Goal: Task Accomplishment & Management: Manage account settings

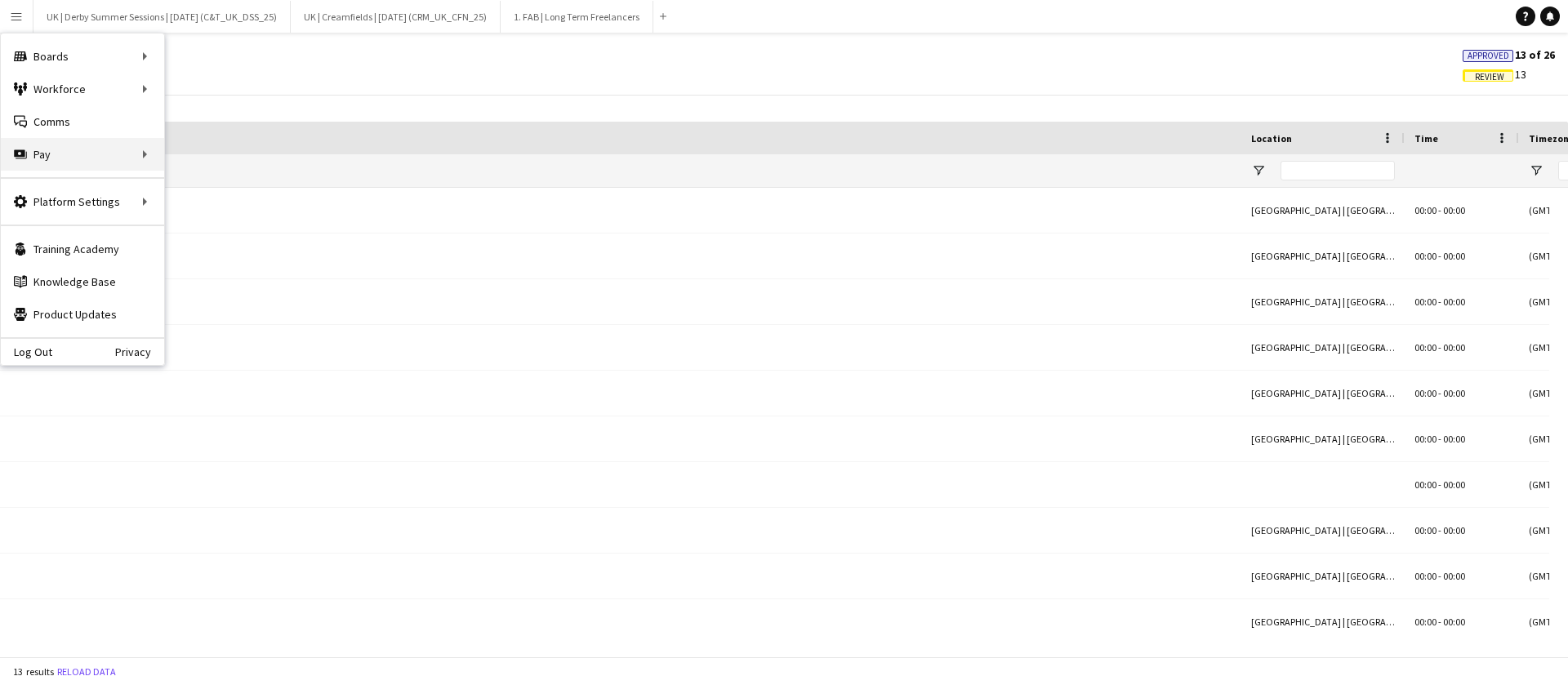
scroll to position [0, 1415]
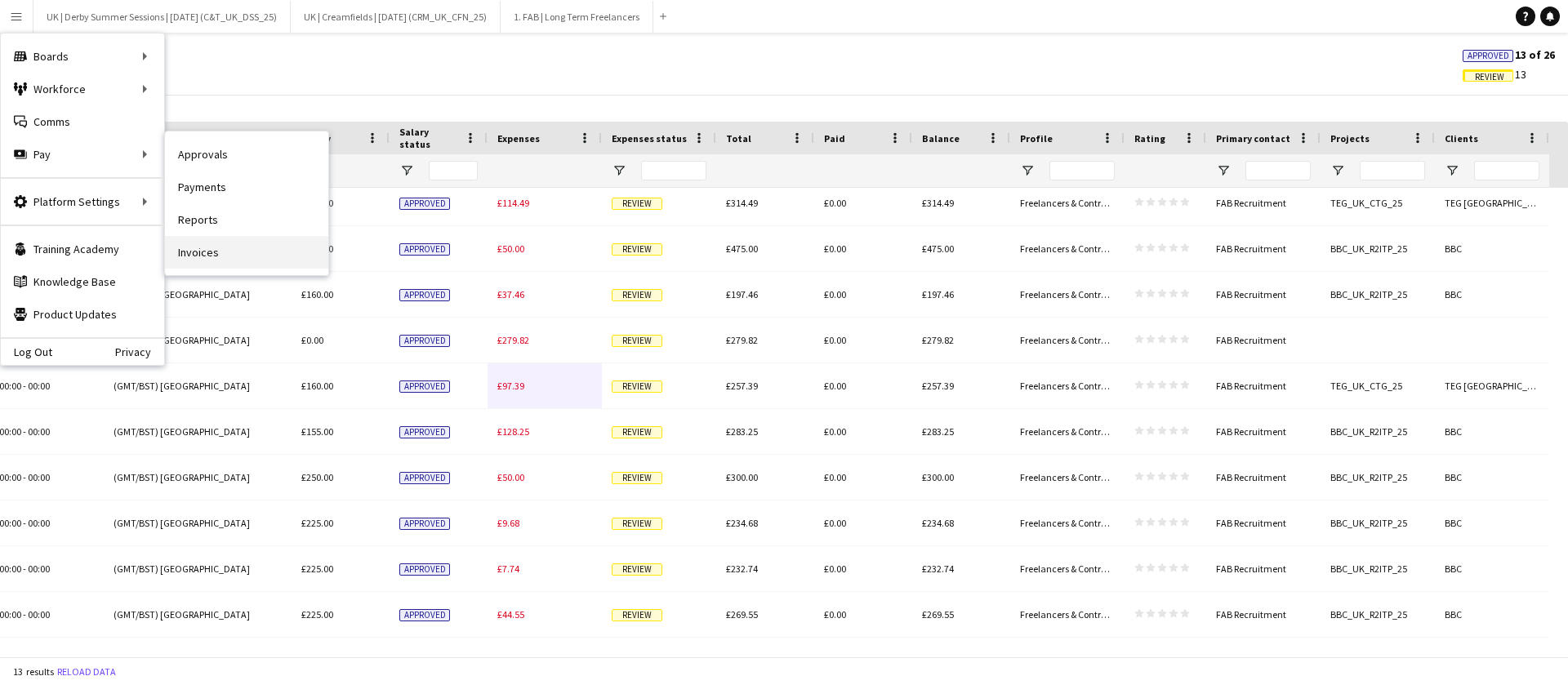
click at [225, 247] on link "Invoices" at bounding box center [247, 252] width 164 height 33
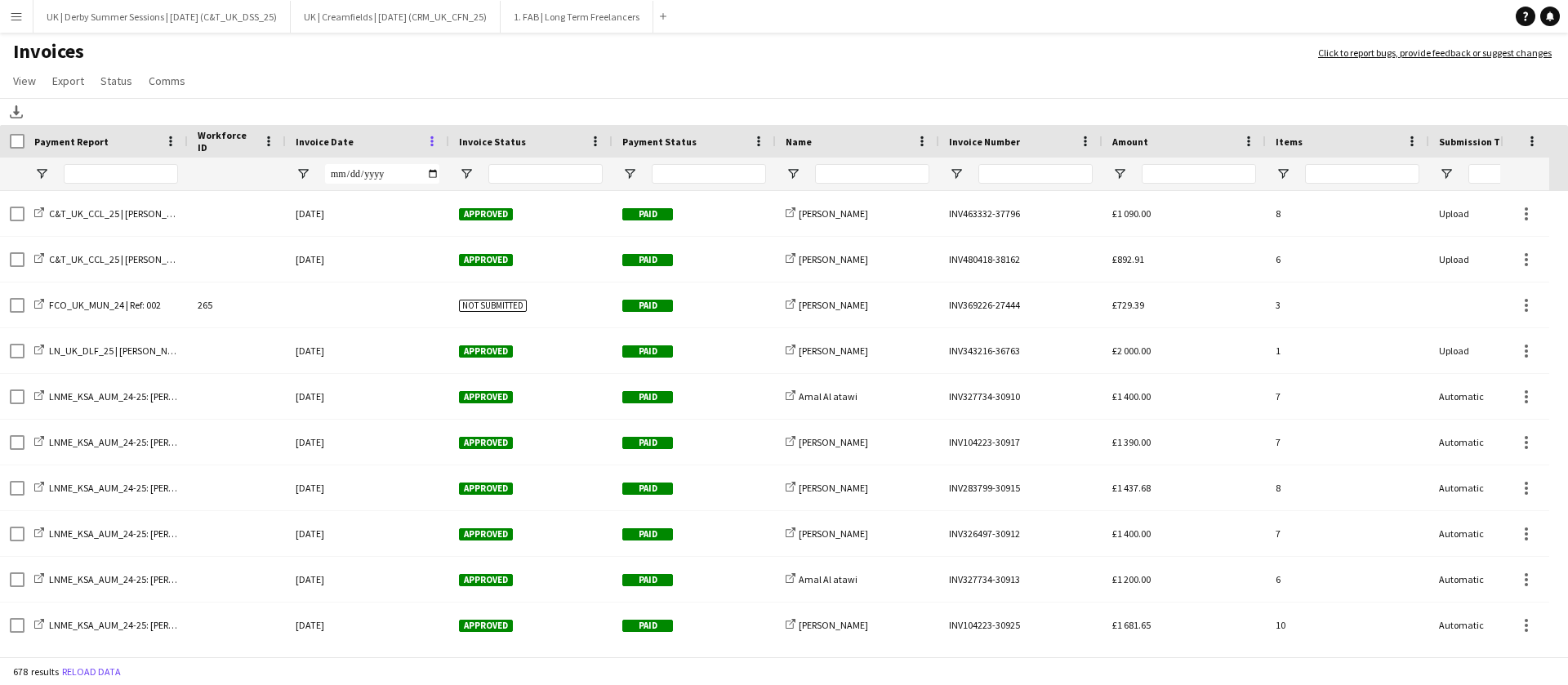
click at [432, 141] on span at bounding box center [431, 141] width 15 height 15
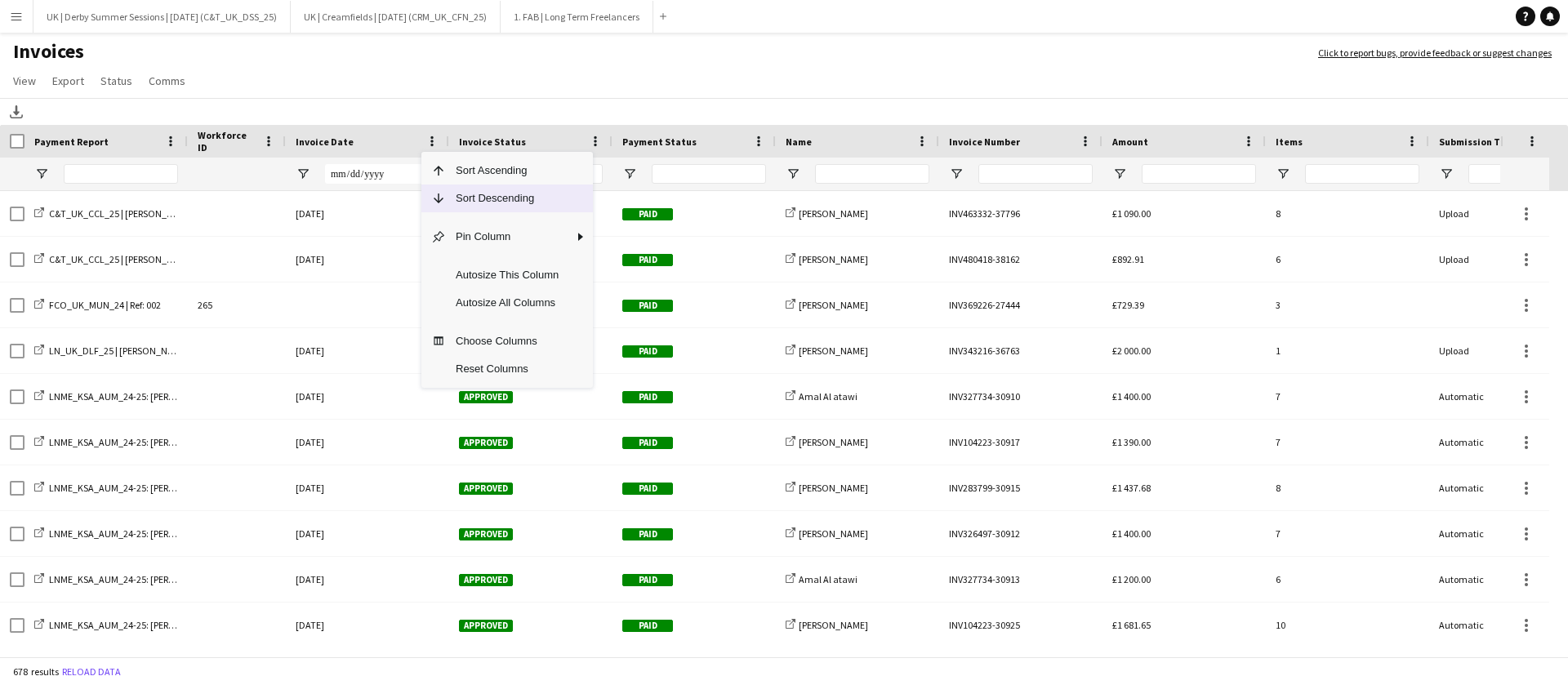
click at [456, 197] on span "Sort Descending" at bounding box center [506, 199] width 122 height 28
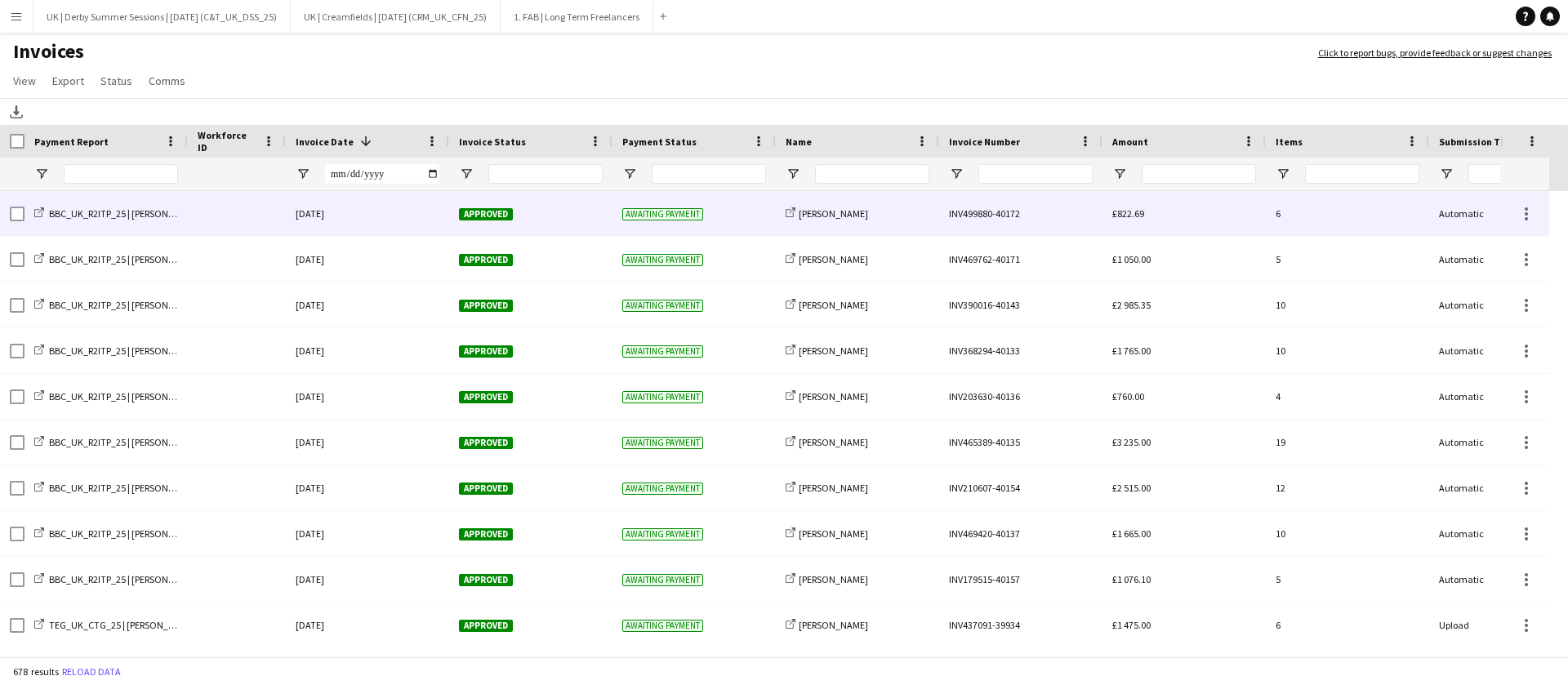
click at [419, 210] on div "[DATE]" at bounding box center [368, 213] width 164 height 45
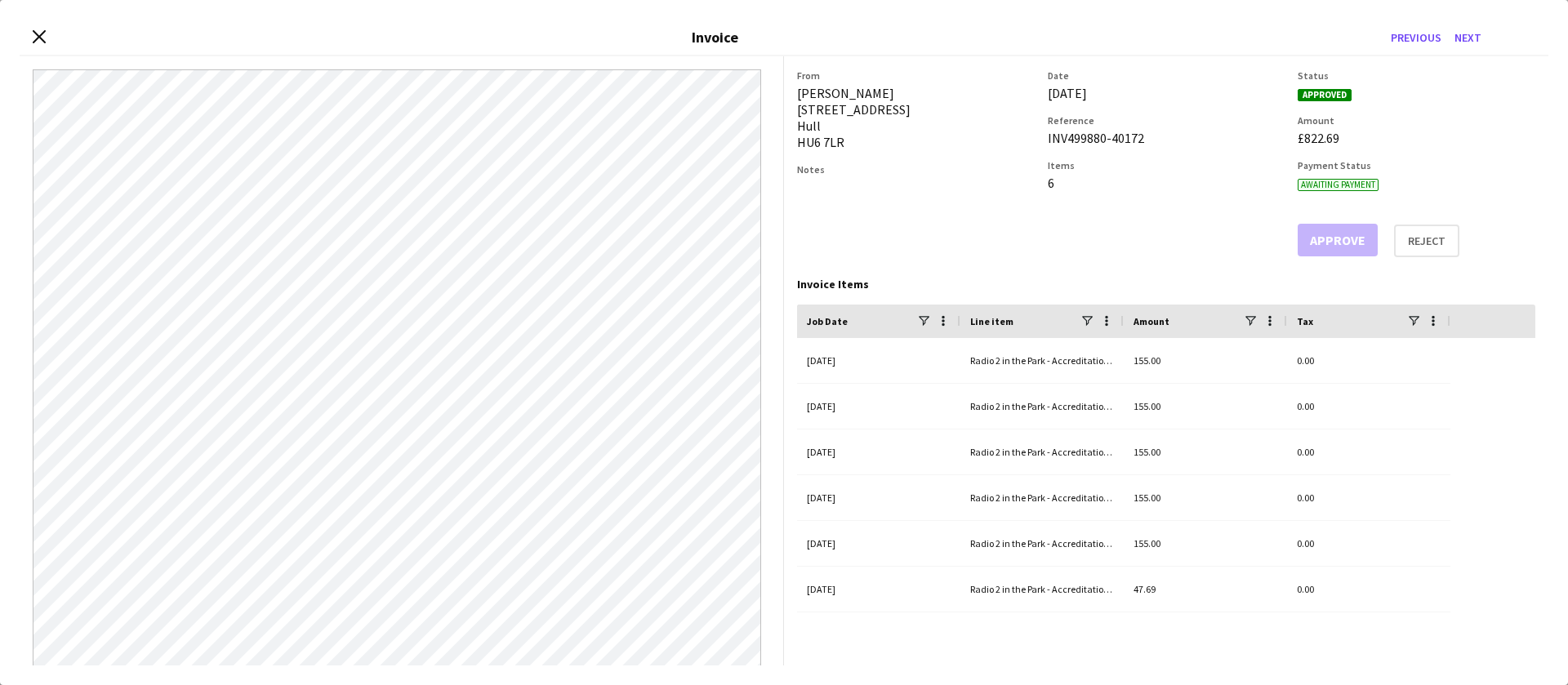
click at [43, 28] on div "Close invoice dialog Invoice Previous Next" at bounding box center [784, 38] width 1528 height 37
click at [38, 41] on icon "Close invoice dialog" at bounding box center [39, 36] width 16 height 16
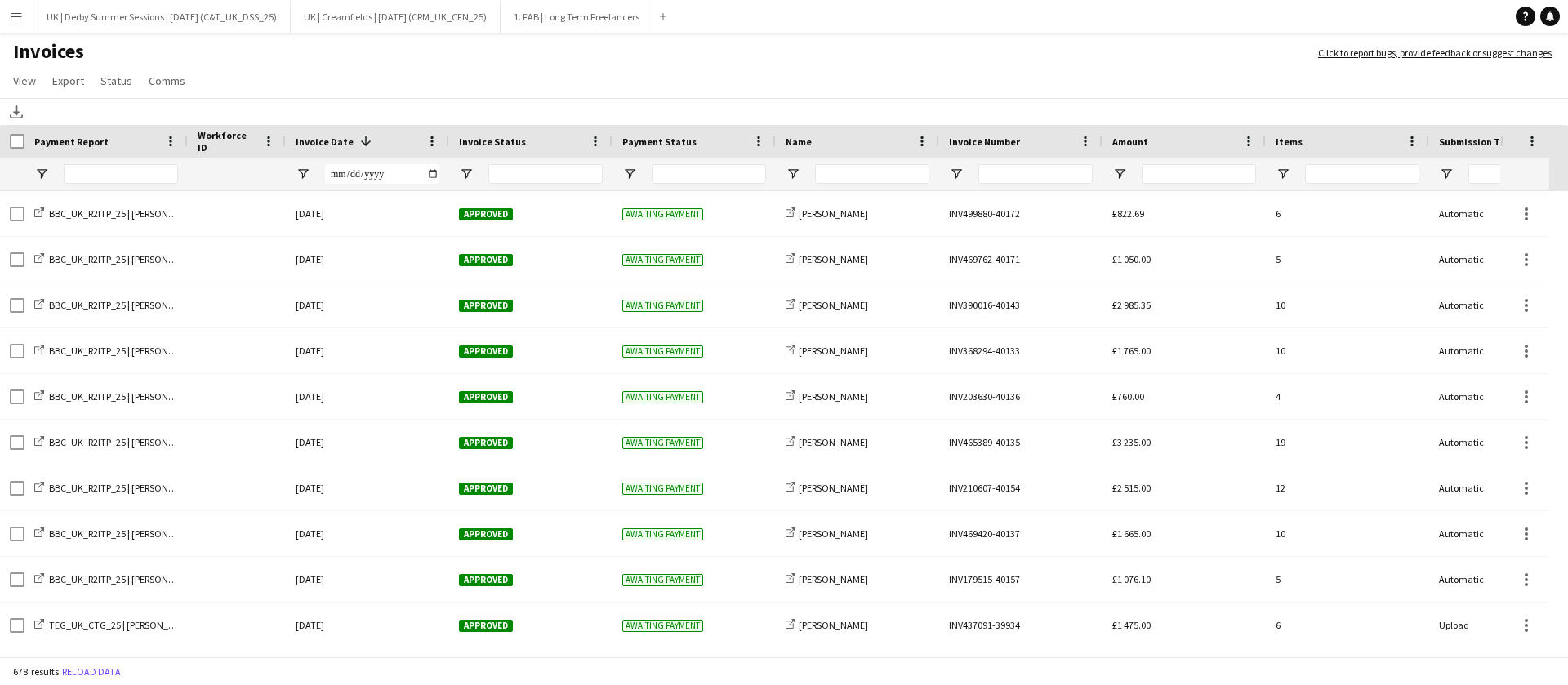
click at [12, 8] on button "Menu" at bounding box center [16, 16] width 33 height 33
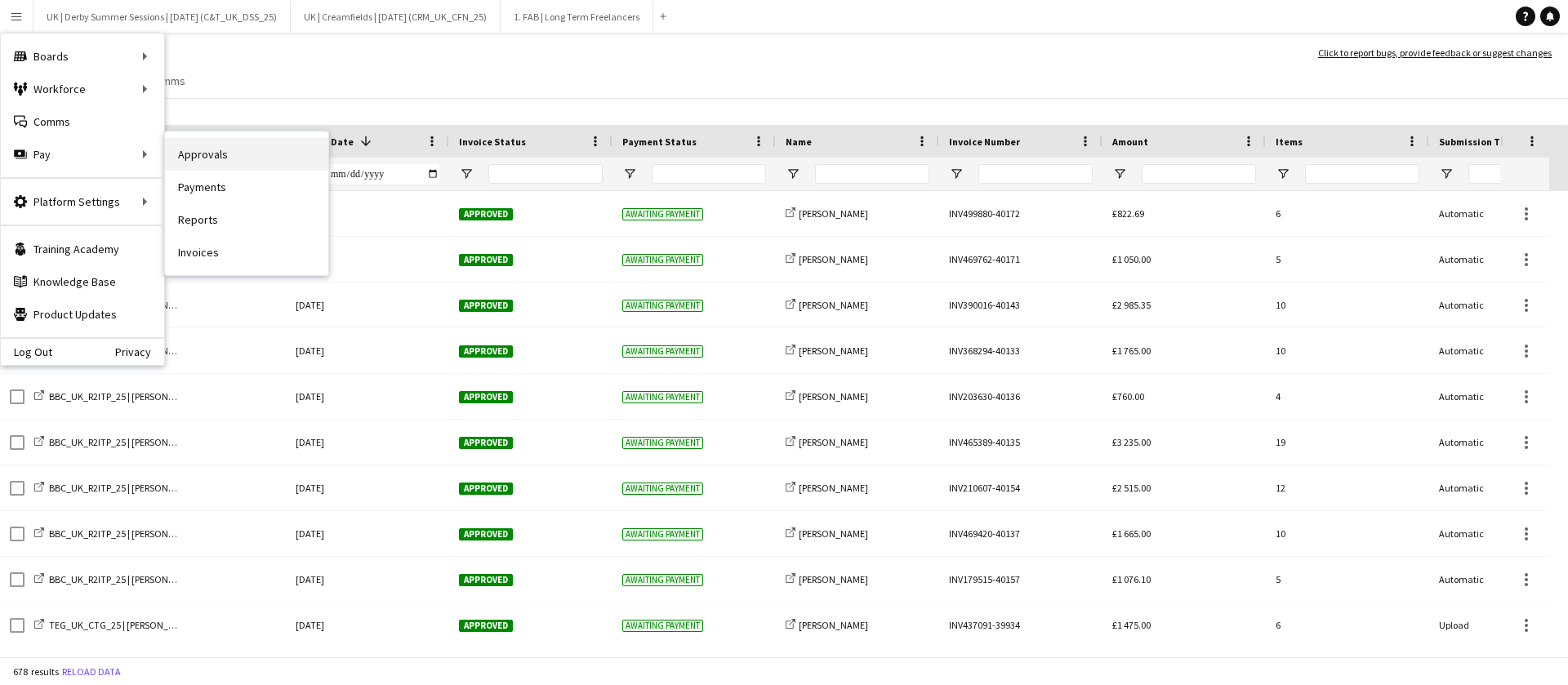
click at [223, 152] on link "Approvals" at bounding box center [247, 154] width 164 height 33
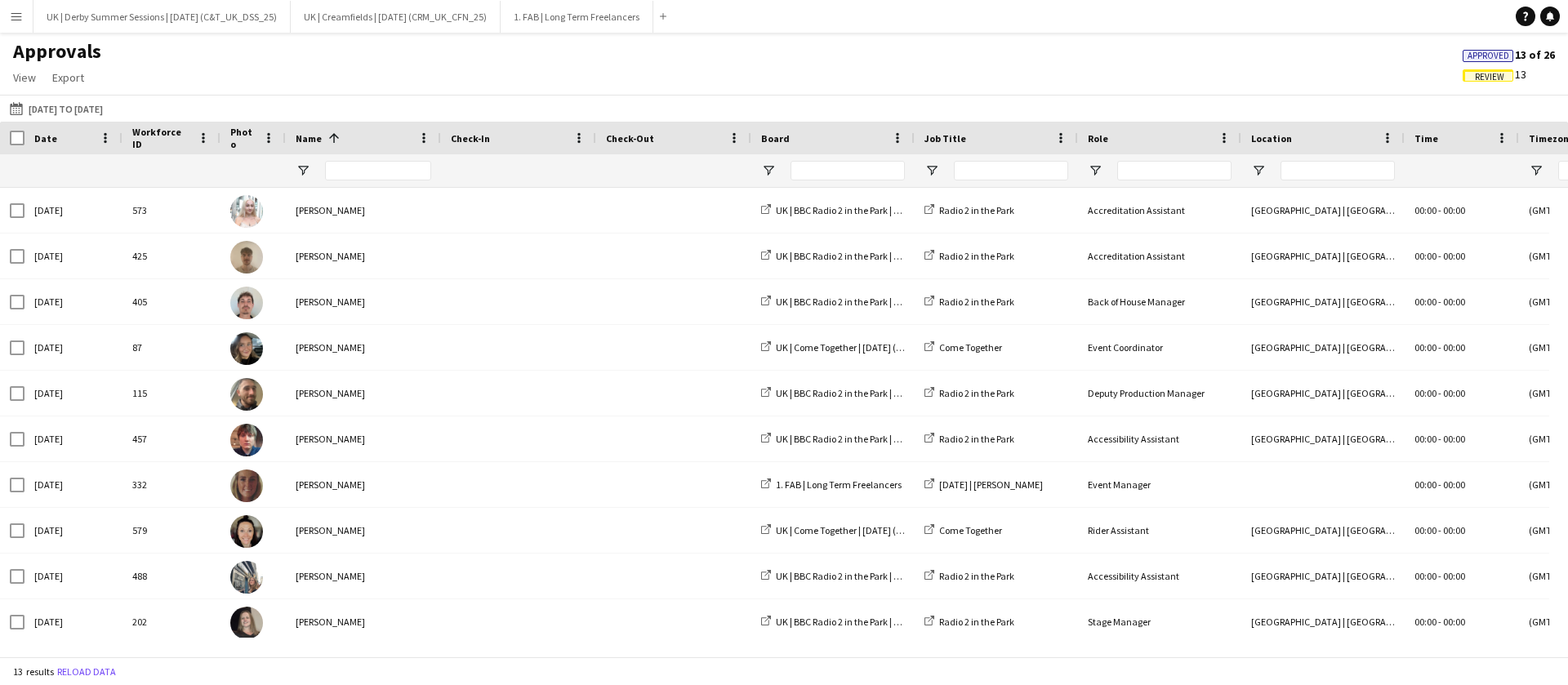
click at [1492, 75] on span "Review" at bounding box center [1489, 77] width 29 height 11
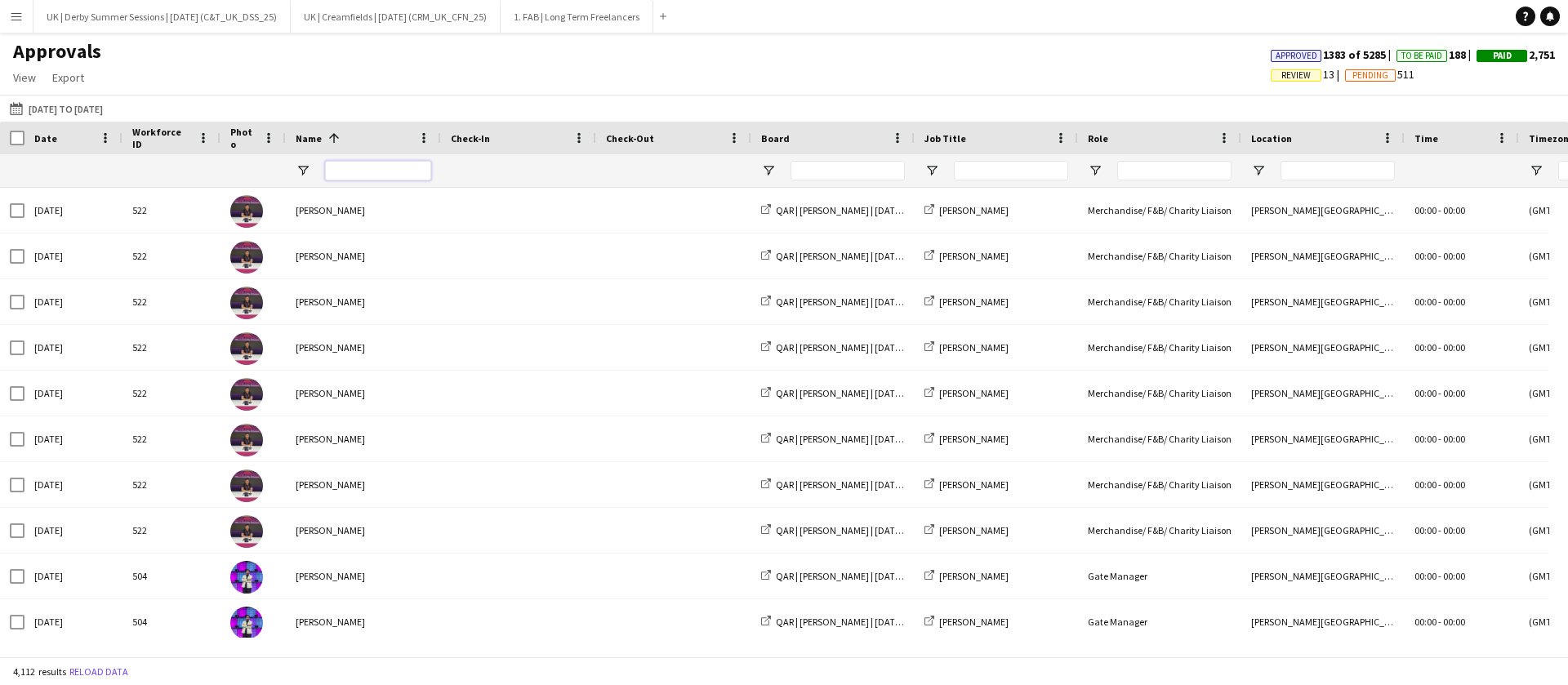
click at [389, 165] on input "Name Filter Input" at bounding box center [378, 171] width 107 height 19
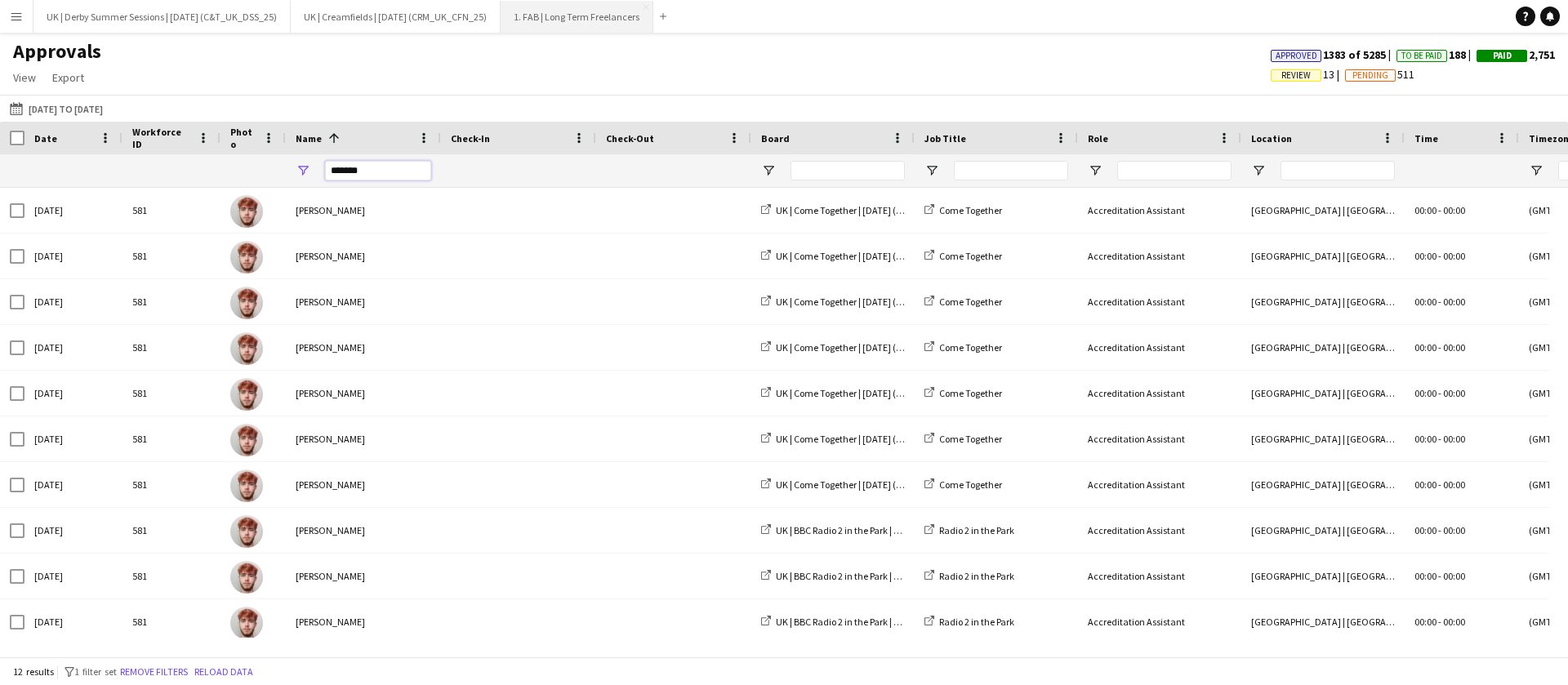
type input "*******"
click at [21, 17] on app-icon "Menu" at bounding box center [16, 16] width 13 height 13
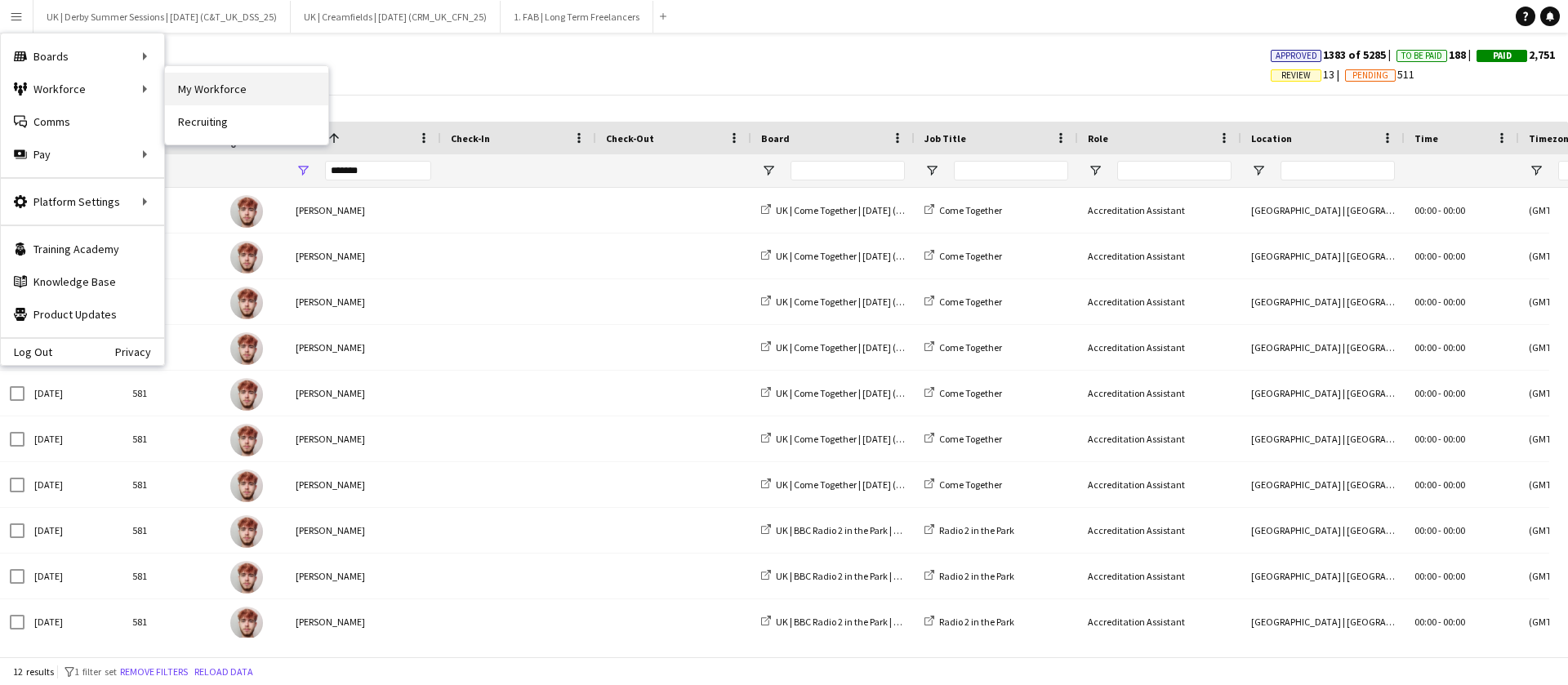
click at [225, 82] on link "My Workforce" at bounding box center [247, 89] width 164 height 33
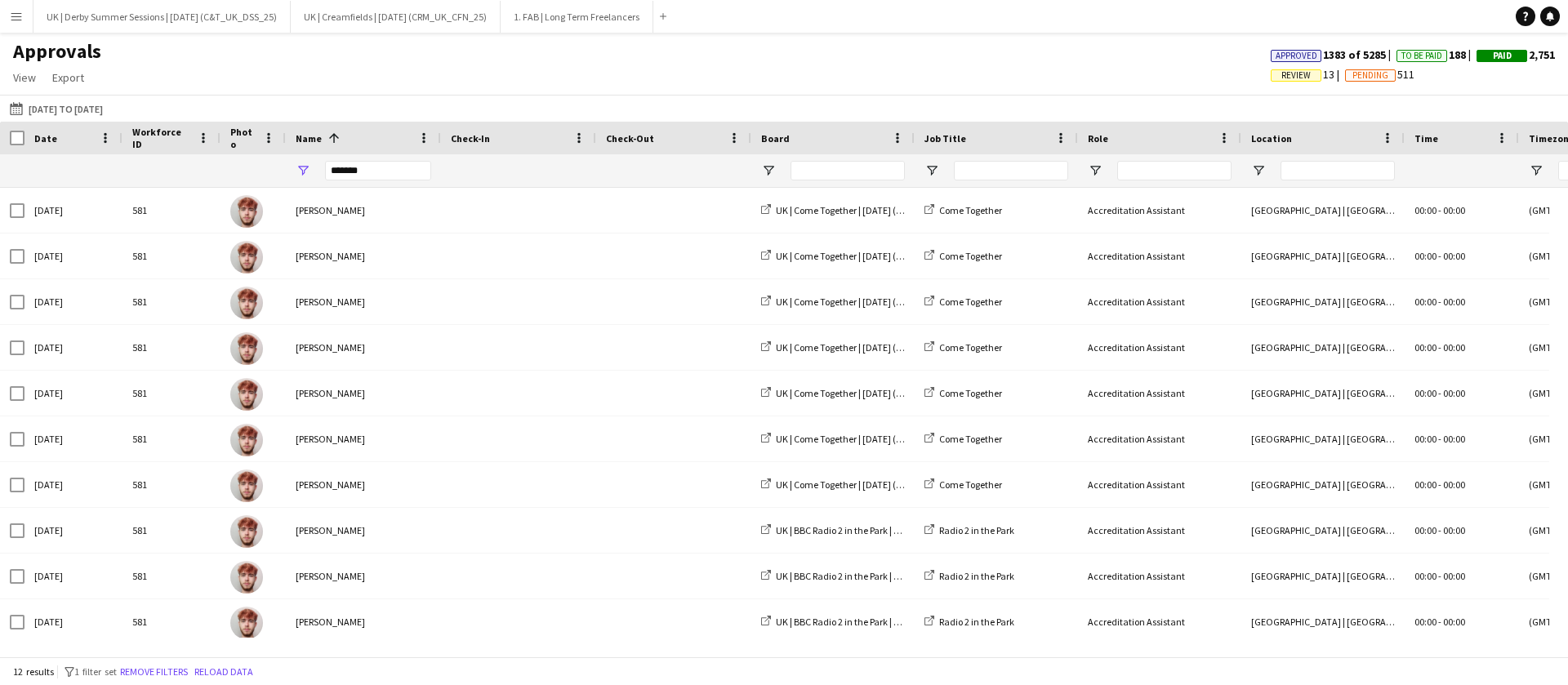
click at [21, 17] on app-icon "Menu" at bounding box center [16, 16] width 13 height 13
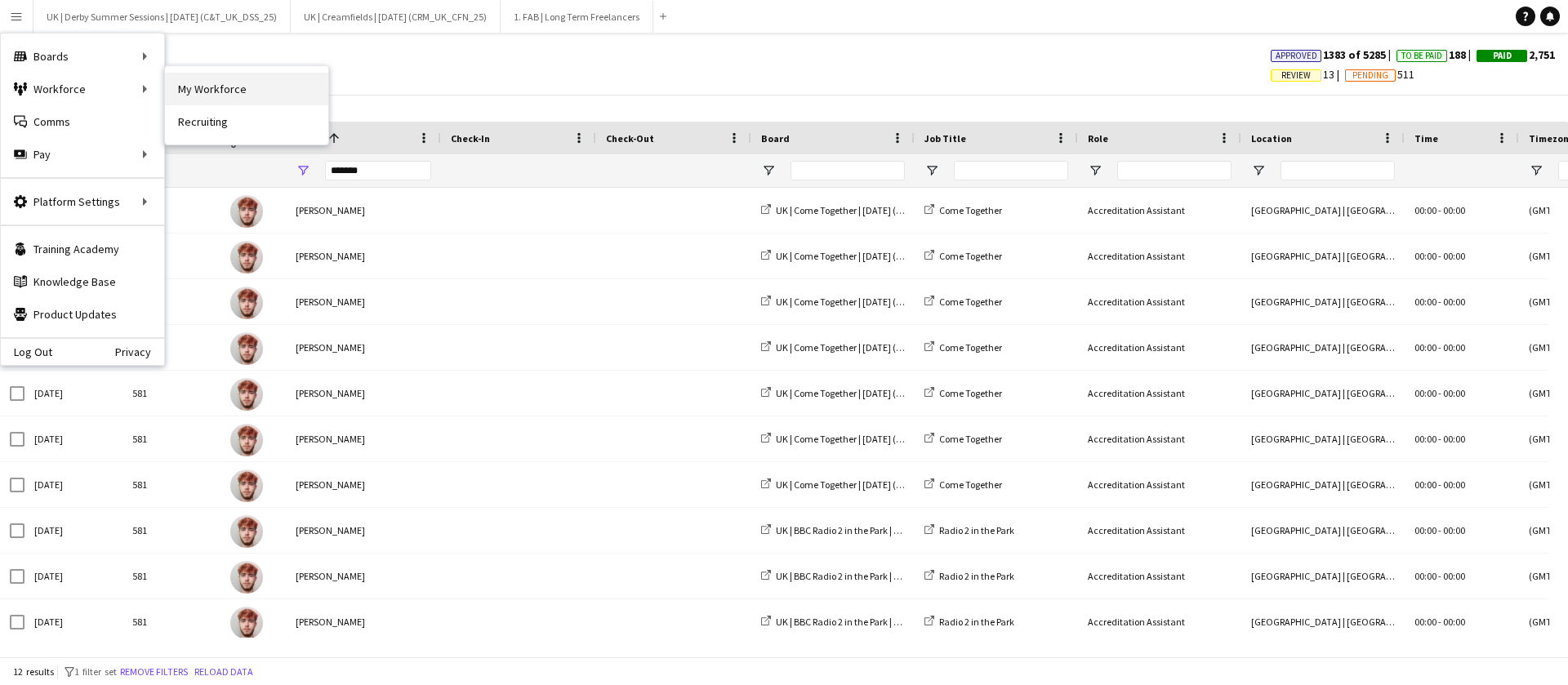
click at [243, 85] on link "My Workforce" at bounding box center [247, 89] width 164 height 33
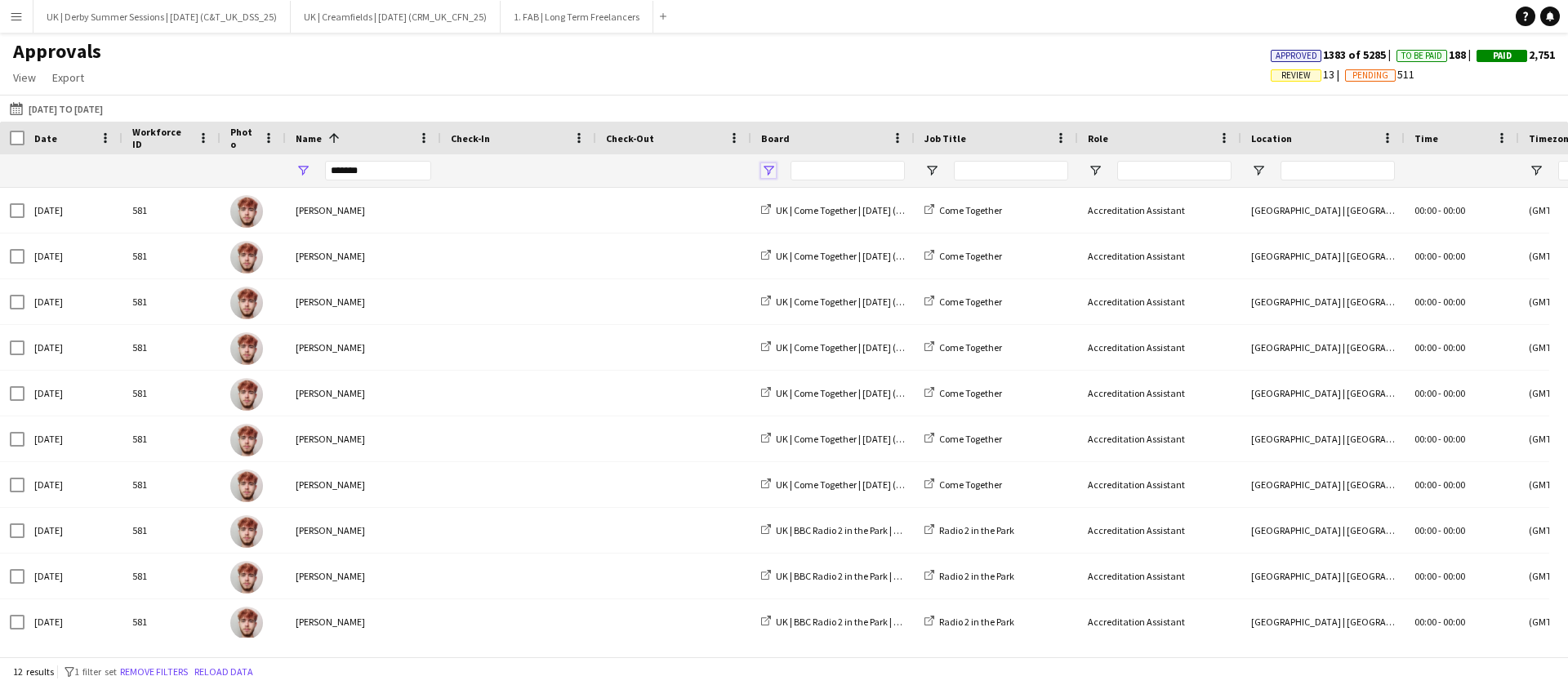
click at [772, 170] on span "Open Filter Menu" at bounding box center [768, 171] width 15 height 15
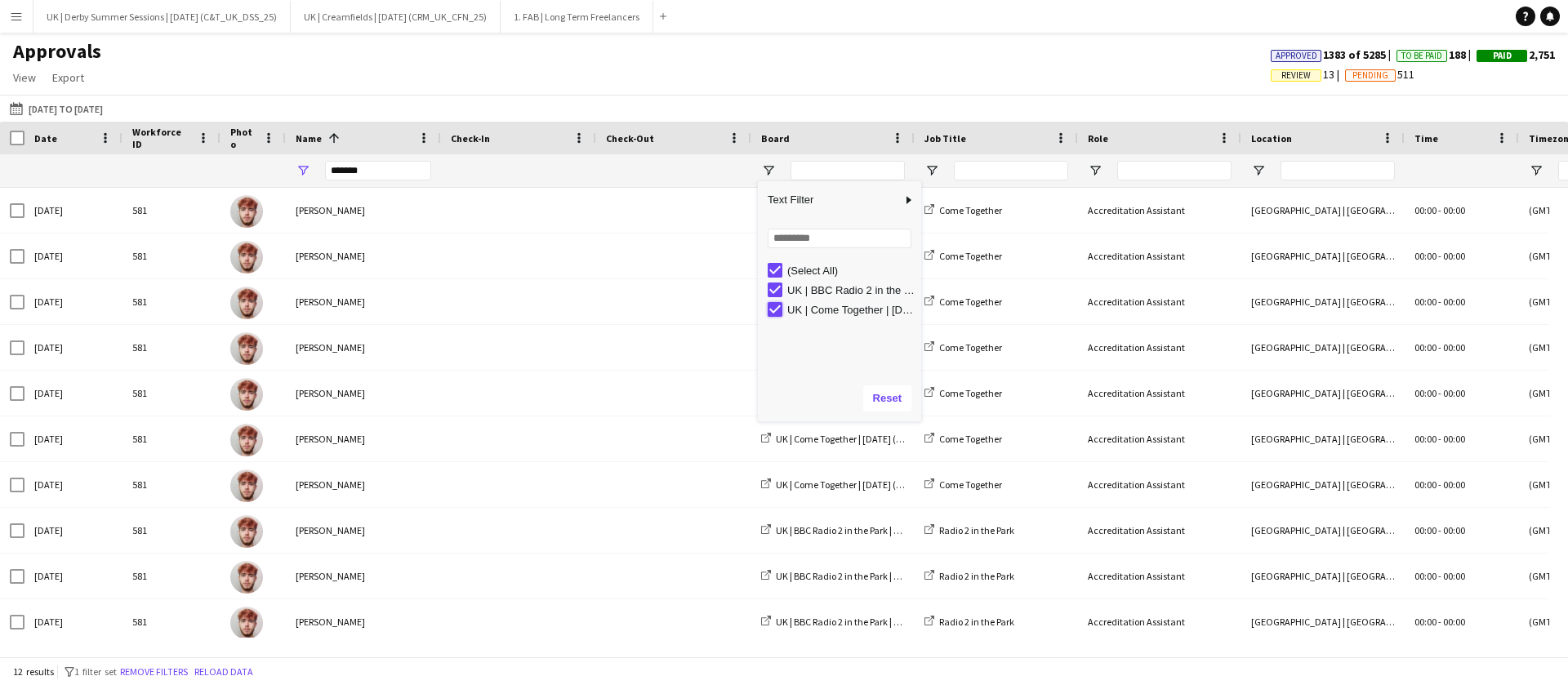
type input "**********"
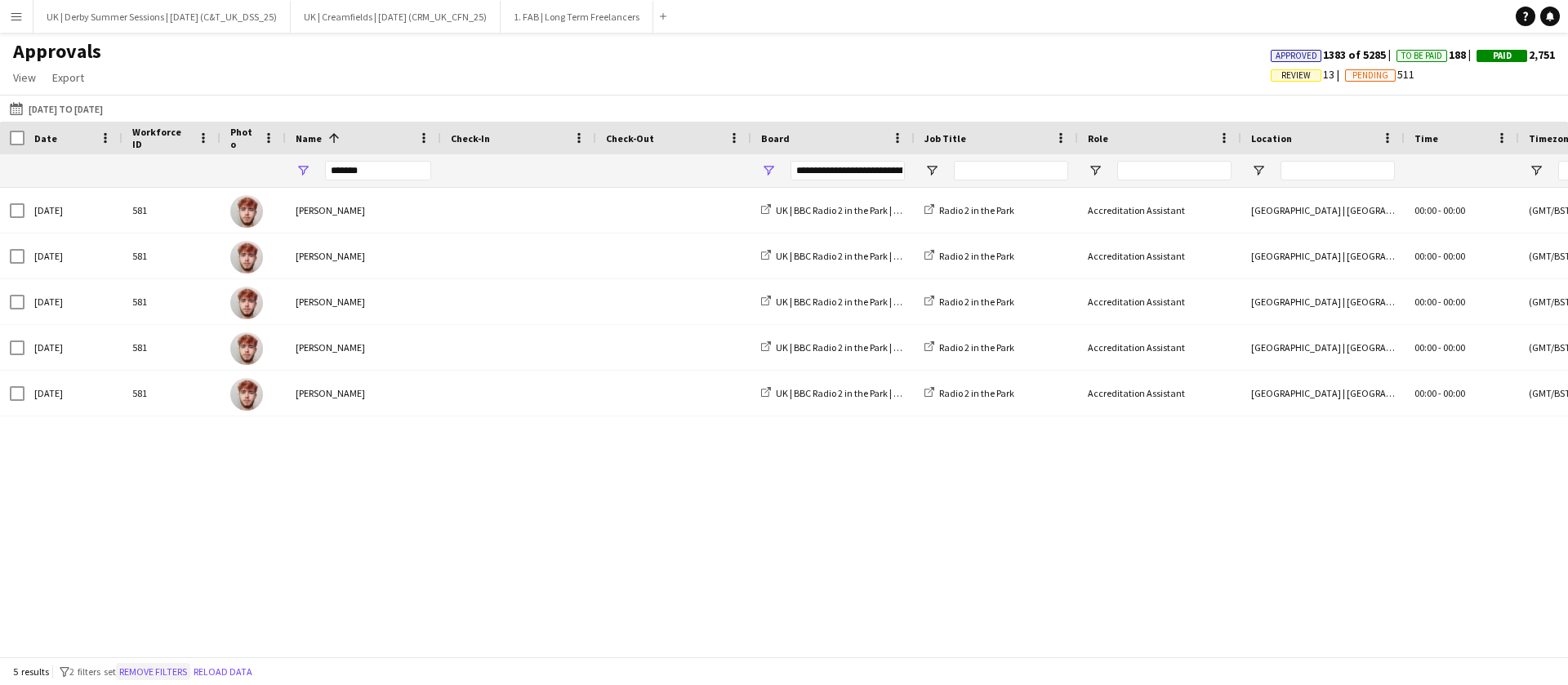
click at [152, 667] on button "Remove filters" at bounding box center [153, 672] width 74 height 18
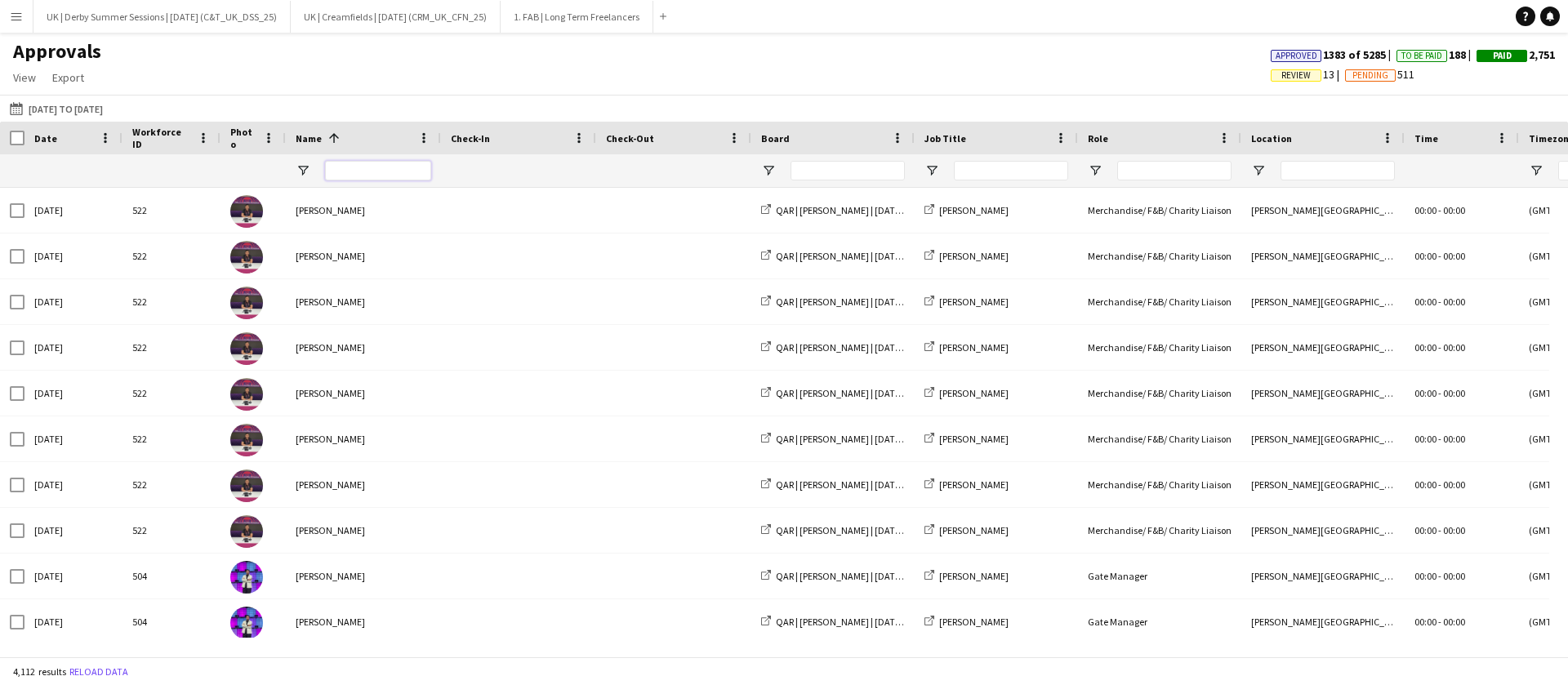
click at [348, 170] on input "Name Filter Input" at bounding box center [378, 171] width 107 height 19
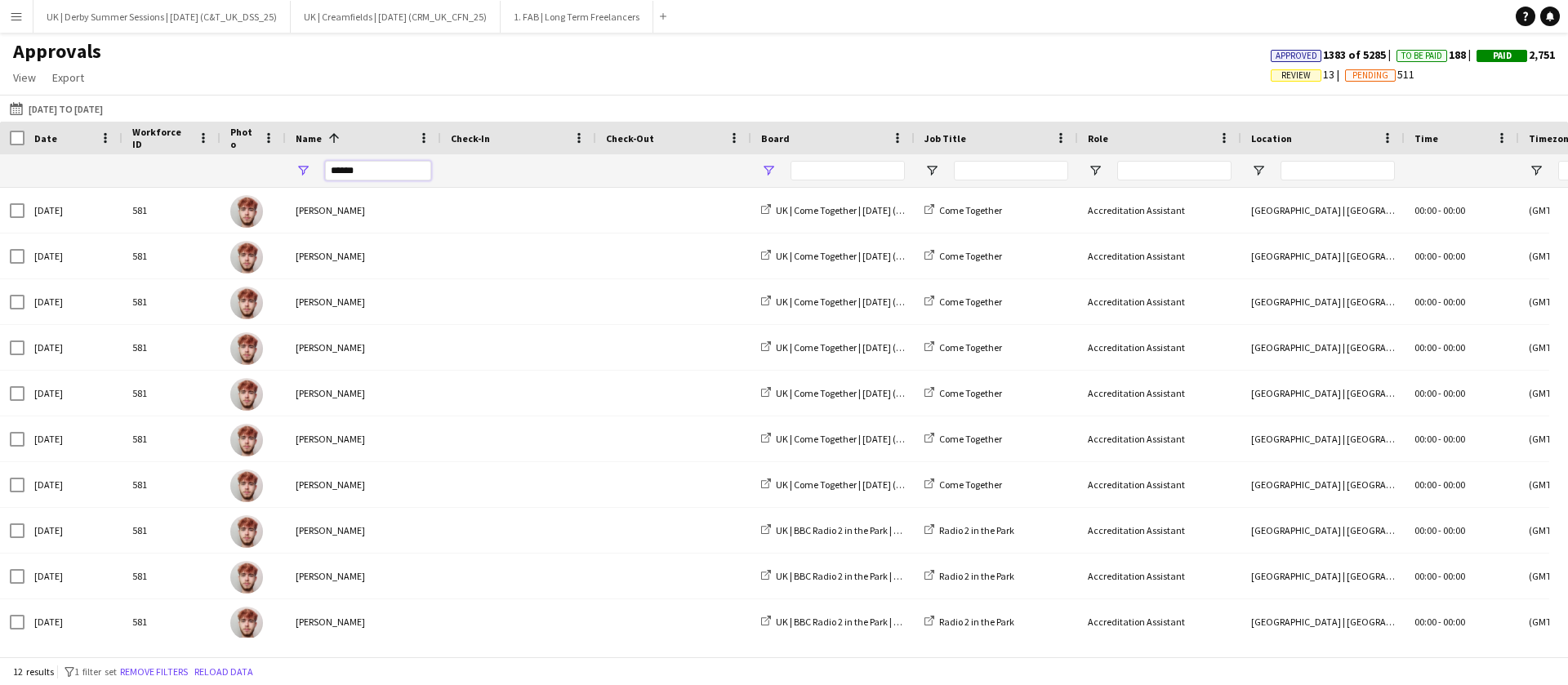
type input "******"
click at [773, 172] on span "Open Filter Menu" at bounding box center [768, 171] width 15 height 15
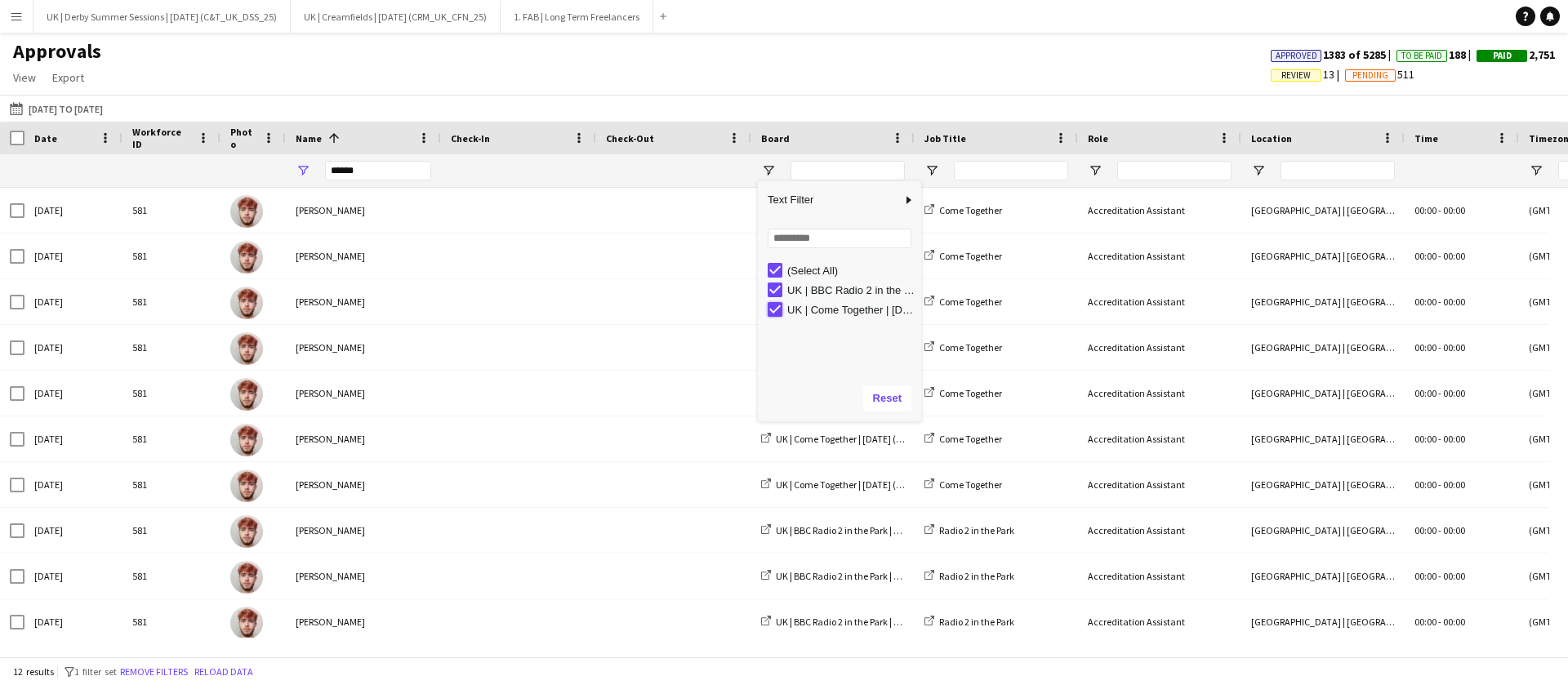
type input "**********"
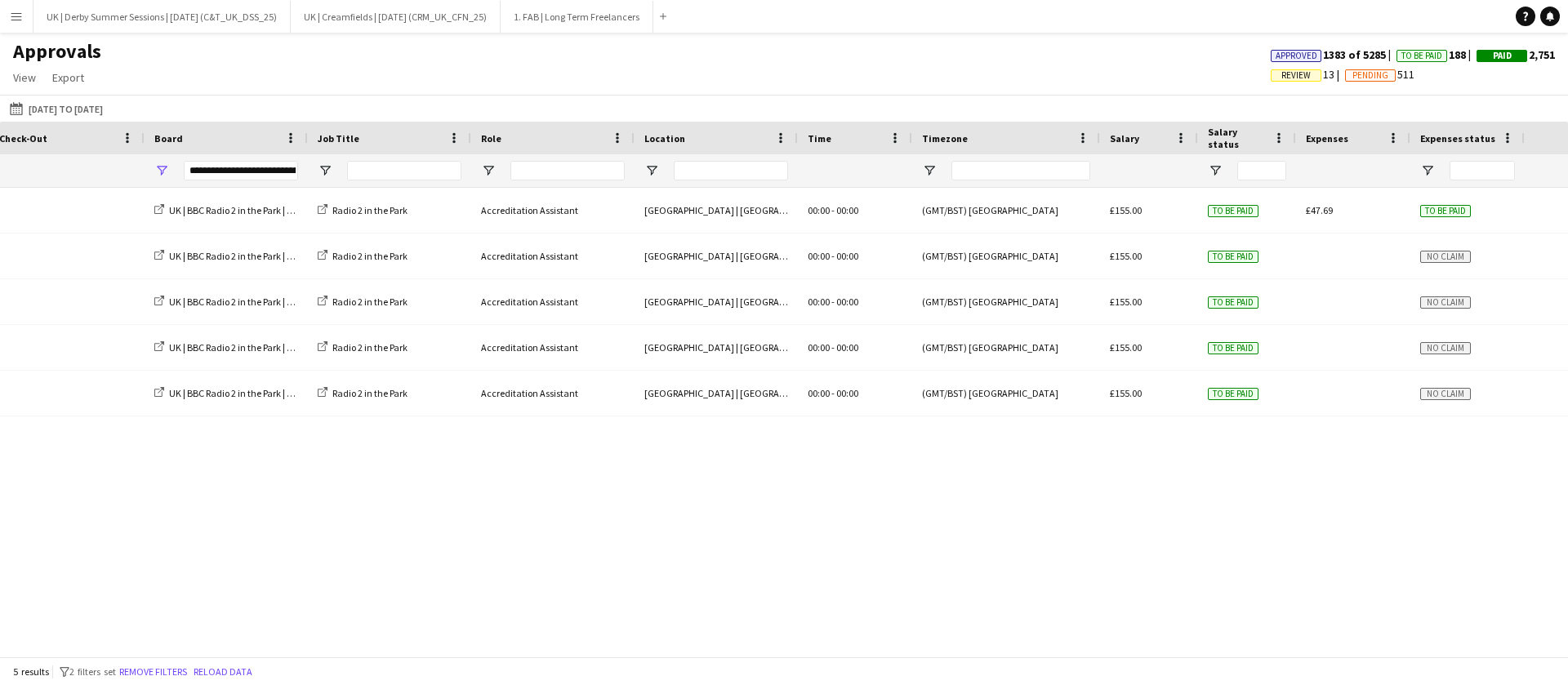
scroll to position [0, 1352]
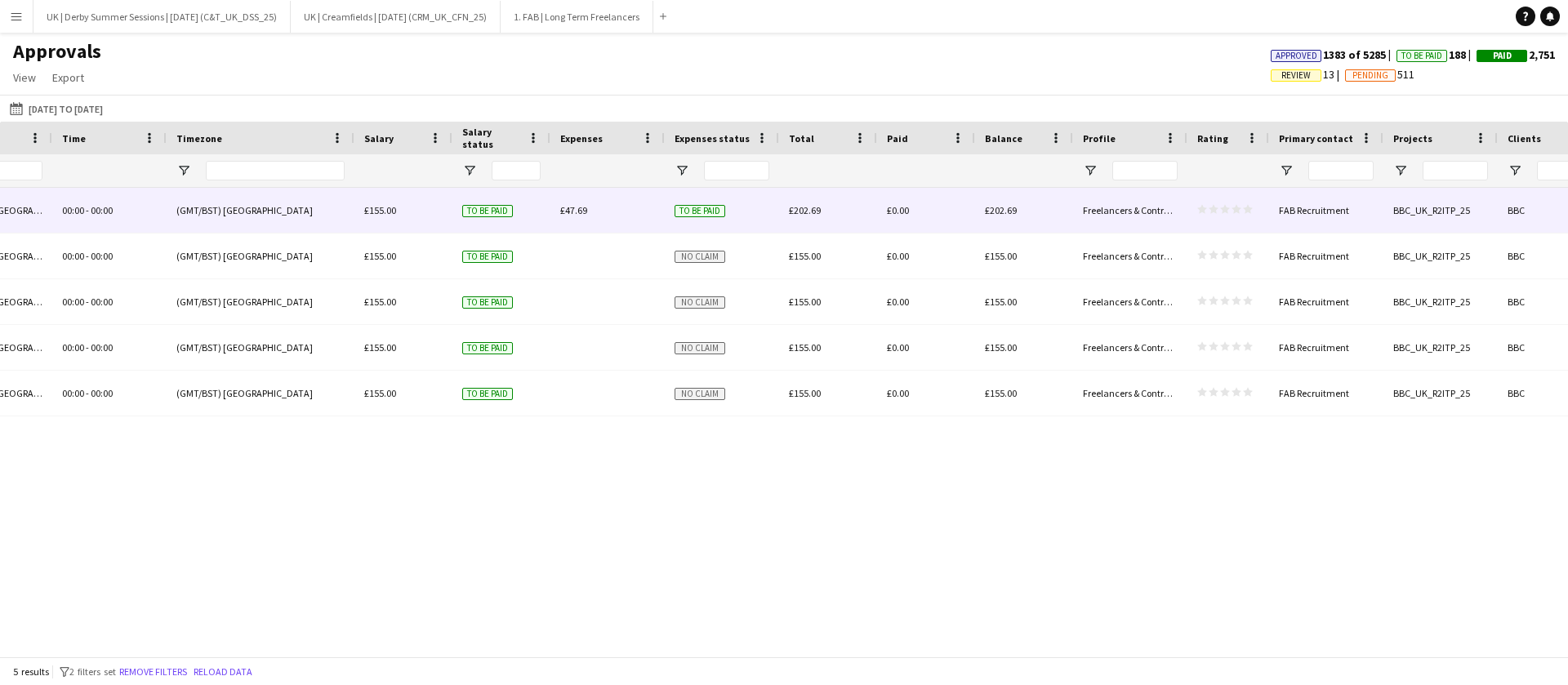
click at [576, 212] on span "£47.69" at bounding box center [573, 210] width 27 height 12
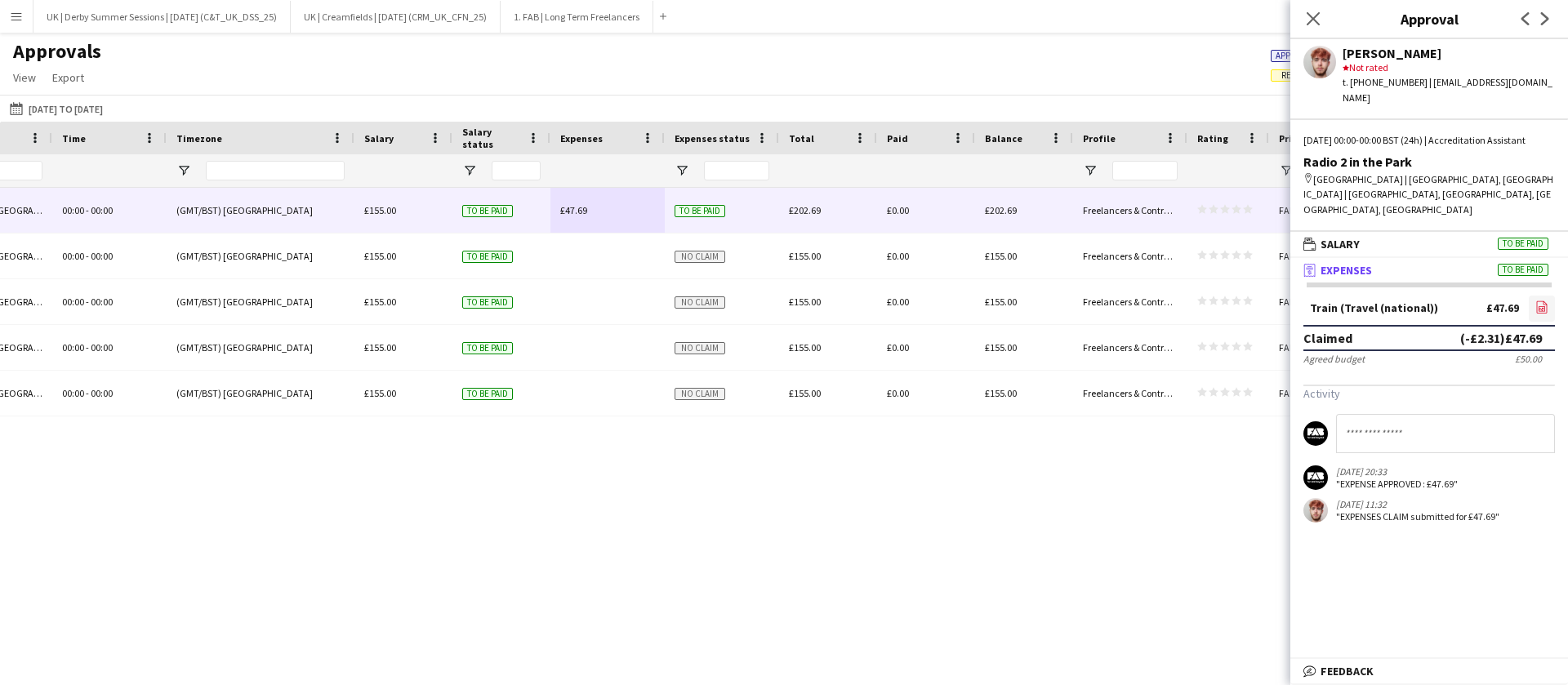
click at [1535, 308] on icon "file-image" at bounding box center [1542, 306] width 13 height 13
click at [12, 14] on app-icon "Menu" at bounding box center [16, 16] width 13 height 13
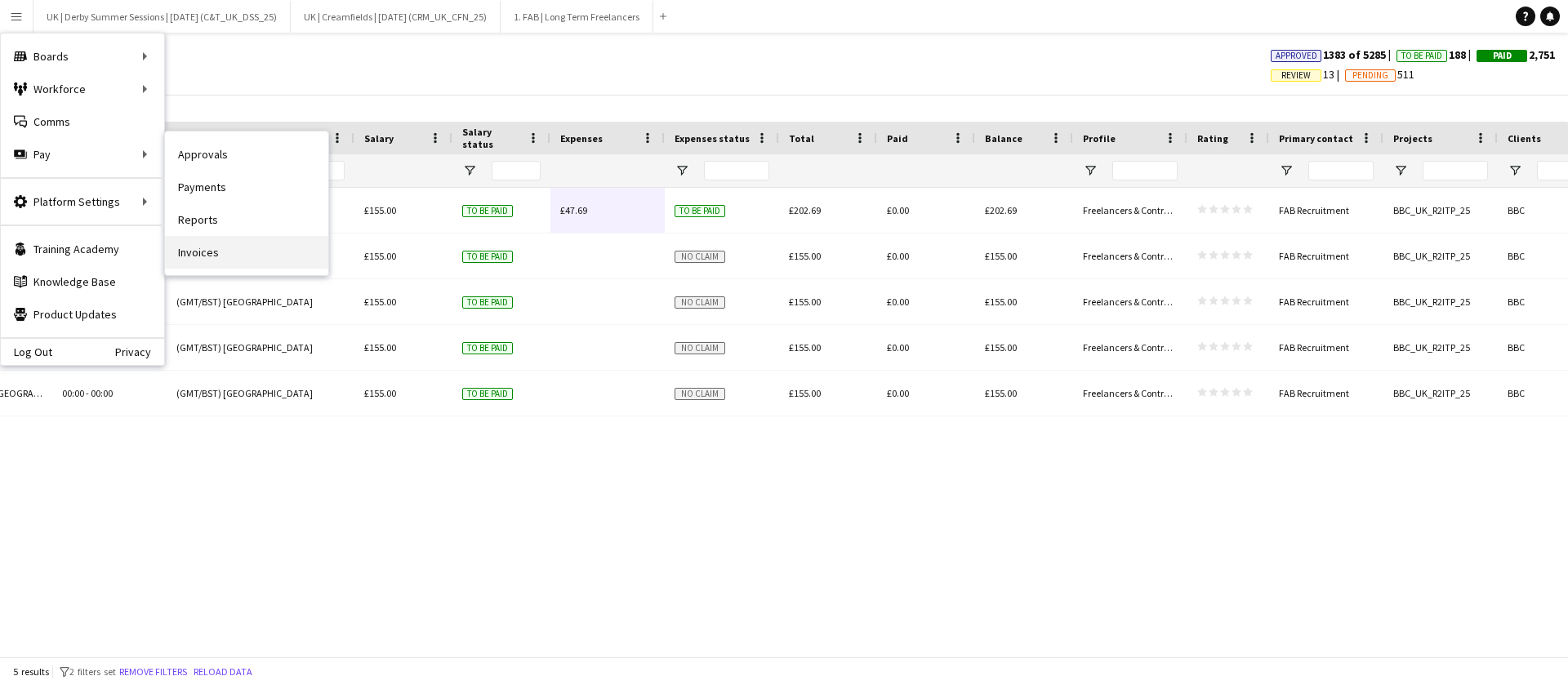
click at [217, 241] on link "Invoices" at bounding box center [247, 252] width 164 height 33
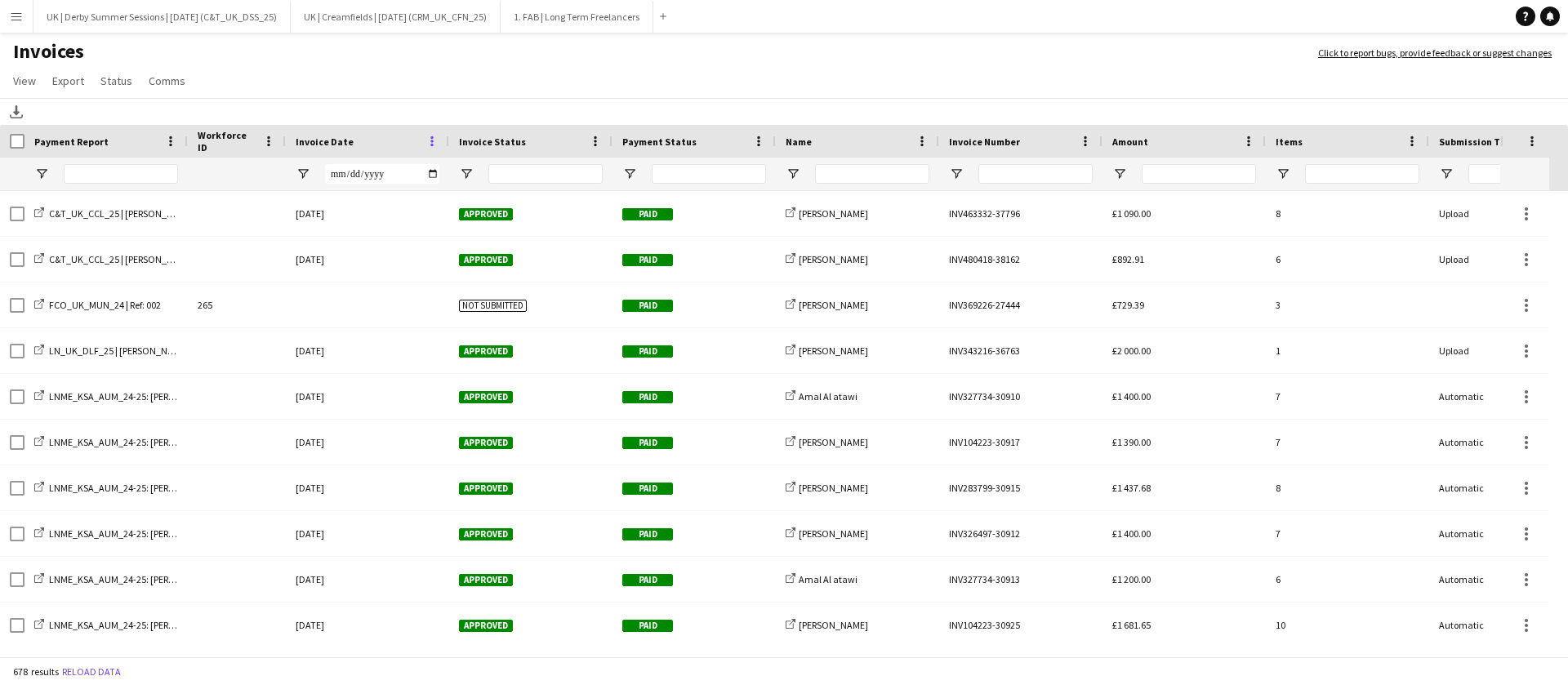
click at [433, 138] on span at bounding box center [431, 141] width 15 height 15
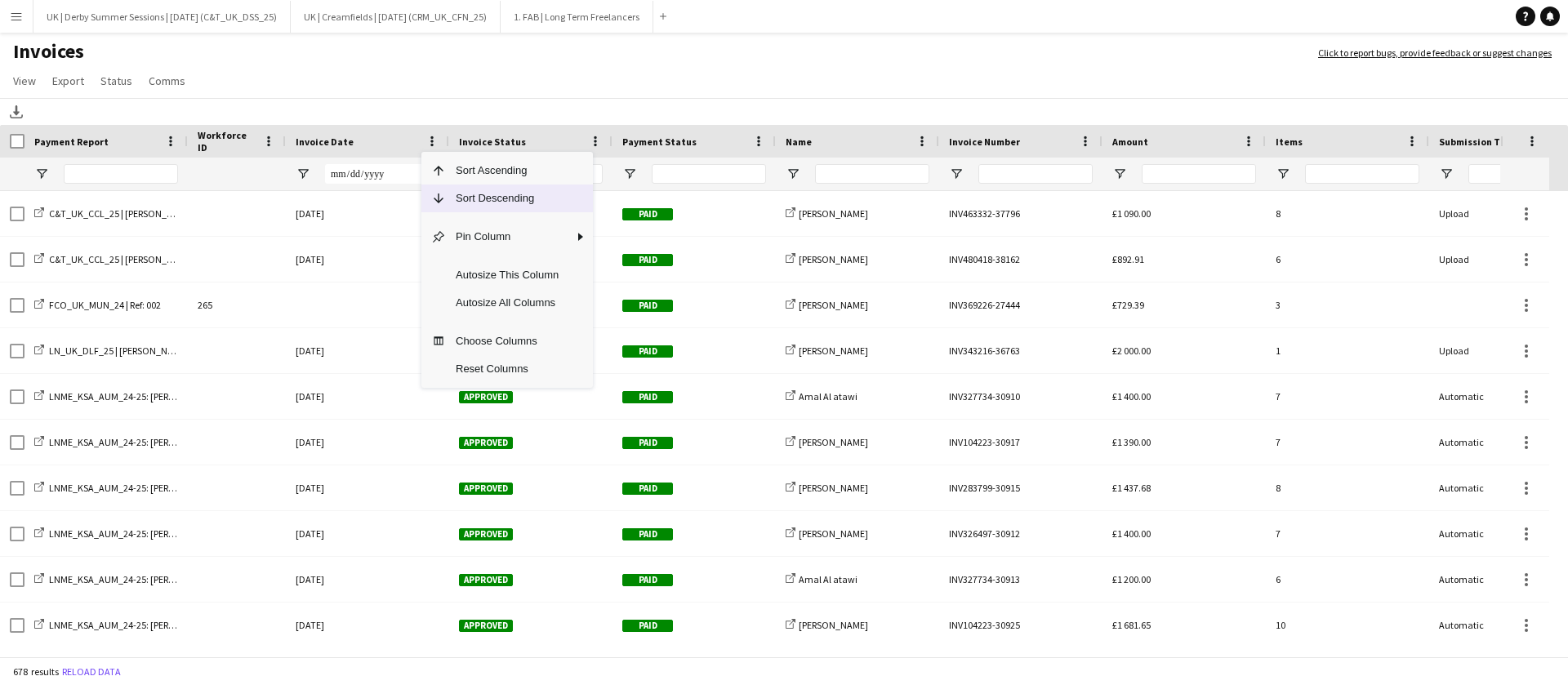
click at [460, 203] on span "Sort Descending" at bounding box center [506, 199] width 122 height 28
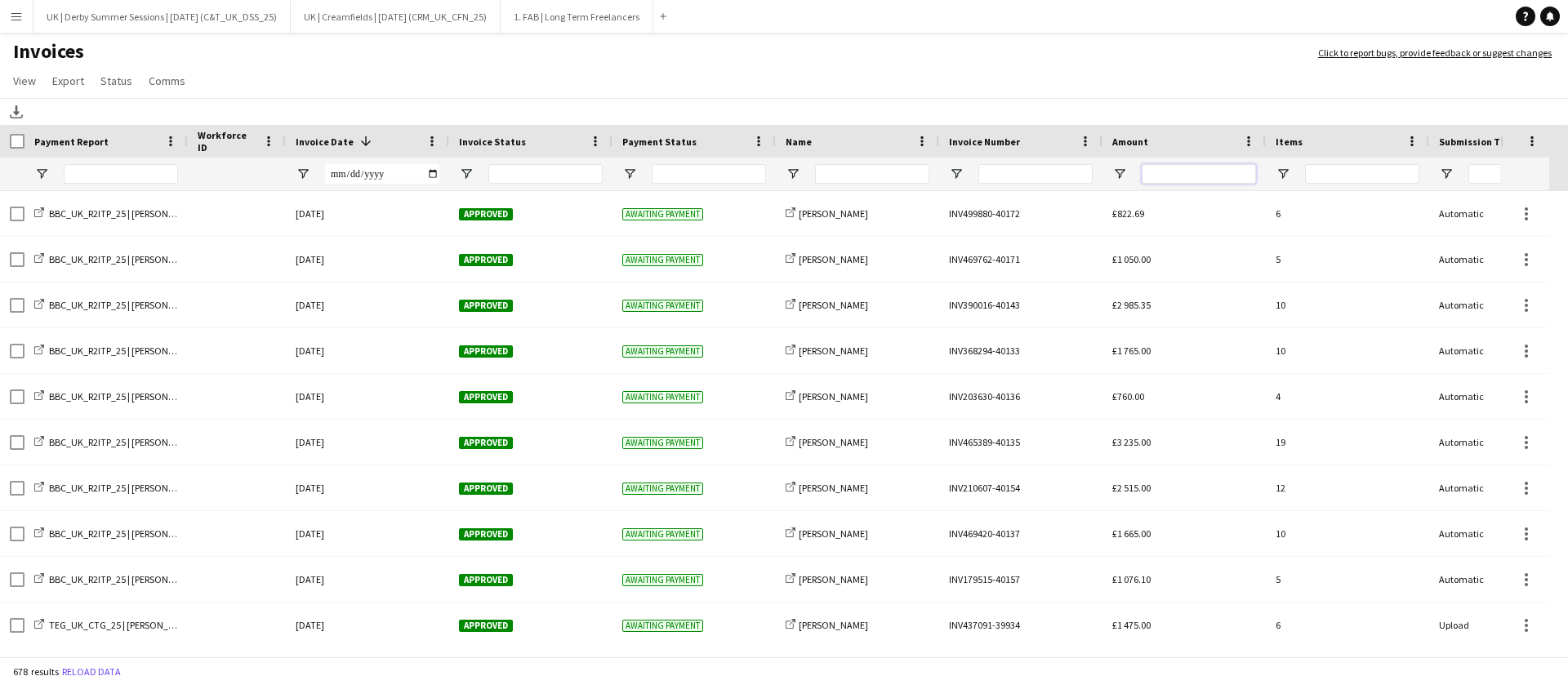
click at [1197, 173] on input "Amount Filter Input" at bounding box center [1199, 173] width 114 height 19
click at [874, 176] on input "Name Filter Input" at bounding box center [872, 173] width 114 height 19
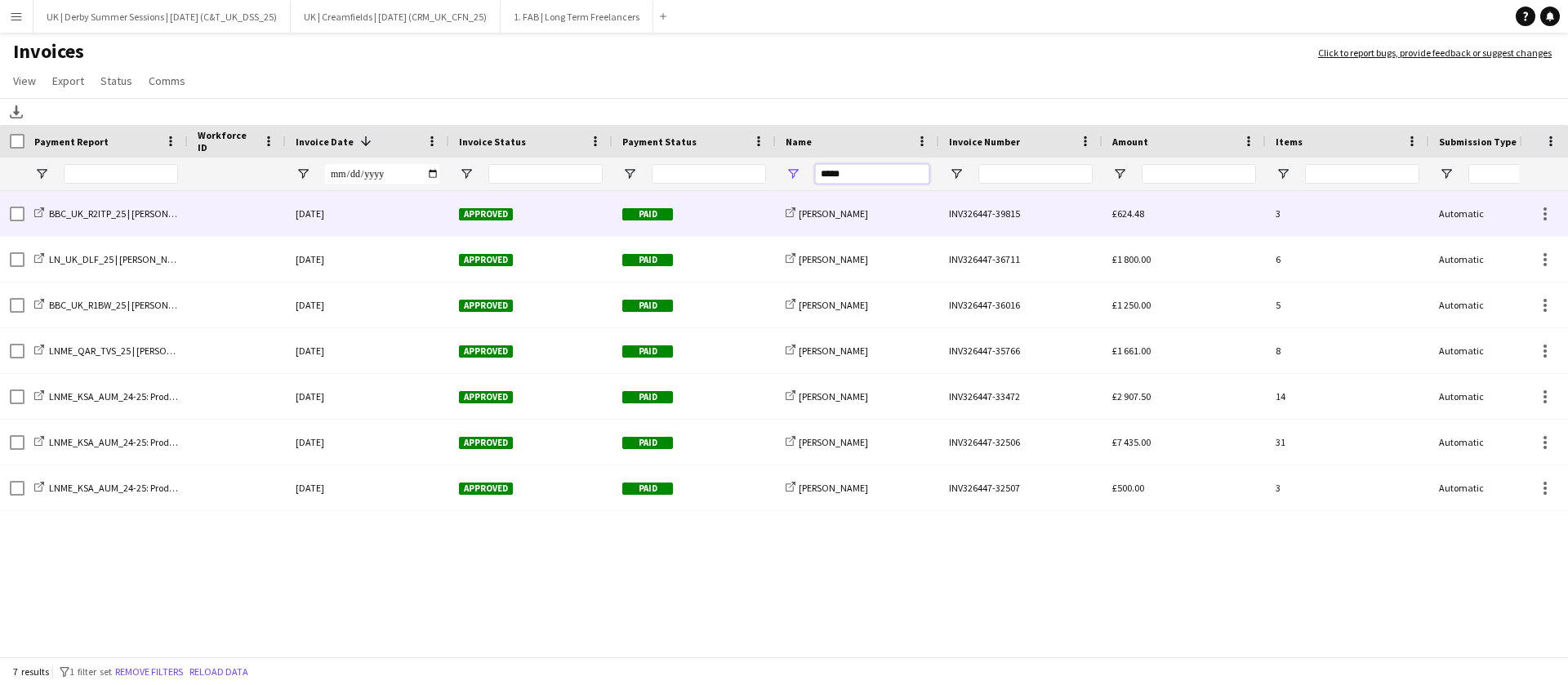
type input "*****"
click at [213, 214] on div at bounding box center [236, 213] width 98 height 45
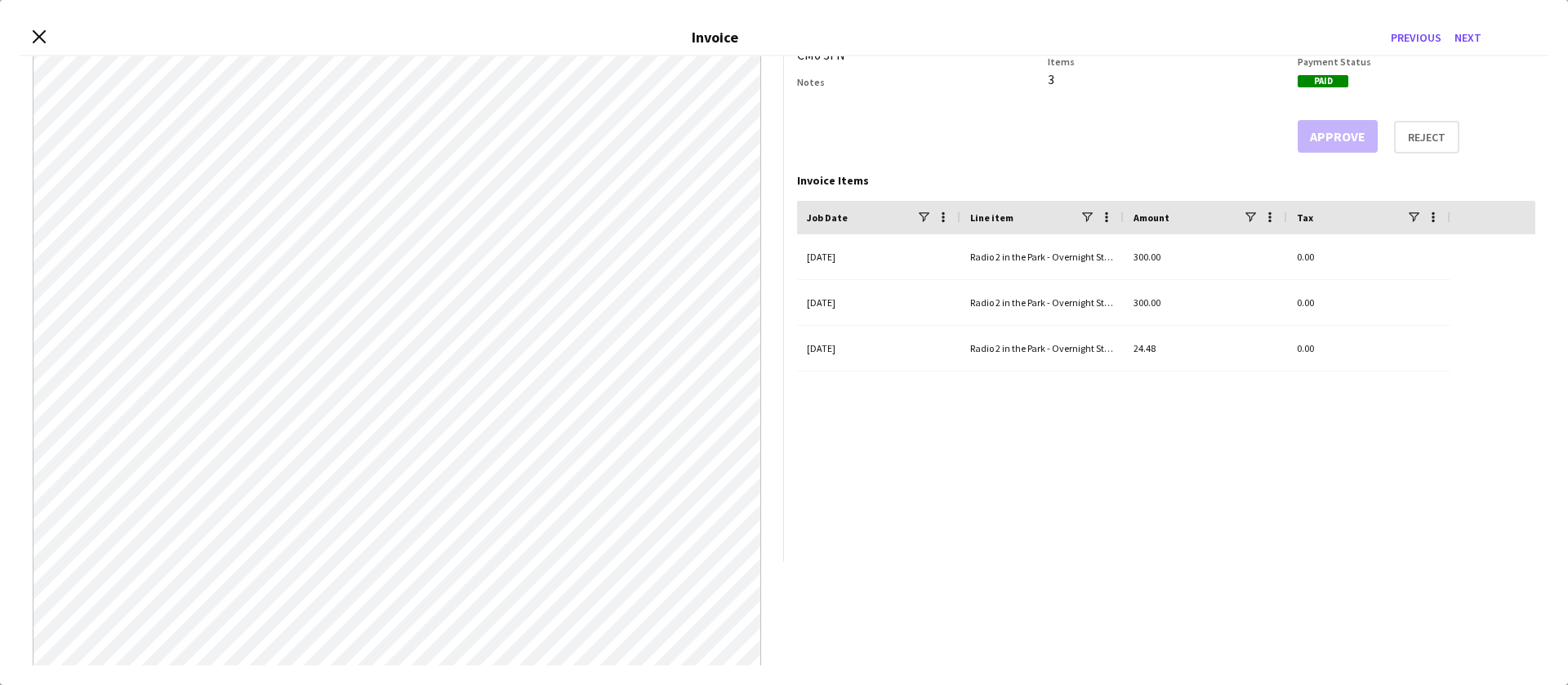
scroll to position [222, 0]
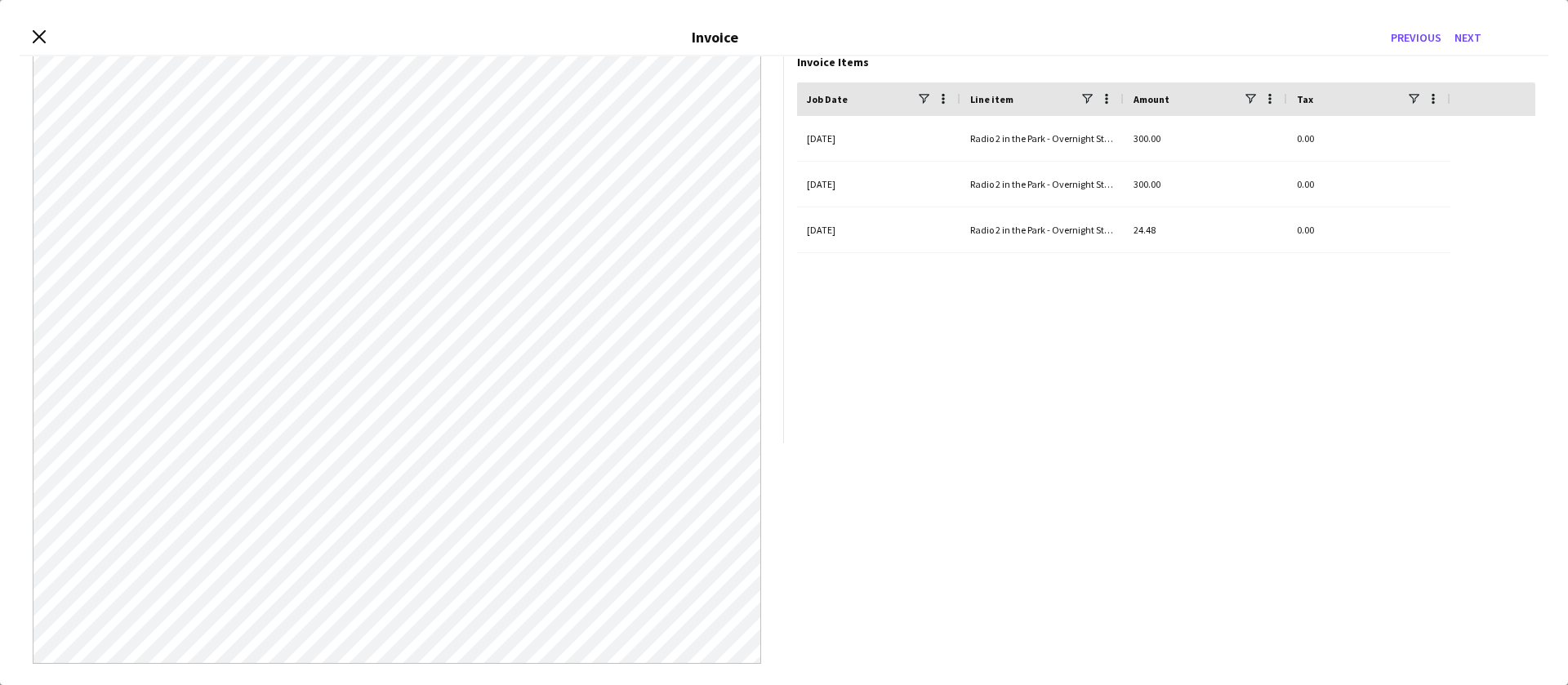
click at [43, 26] on div "Close invoice dialog Invoice Previous Next" at bounding box center [784, 38] width 1528 height 37
click at [41, 36] on icon "Close invoice dialog" at bounding box center [39, 36] width 16 height 16
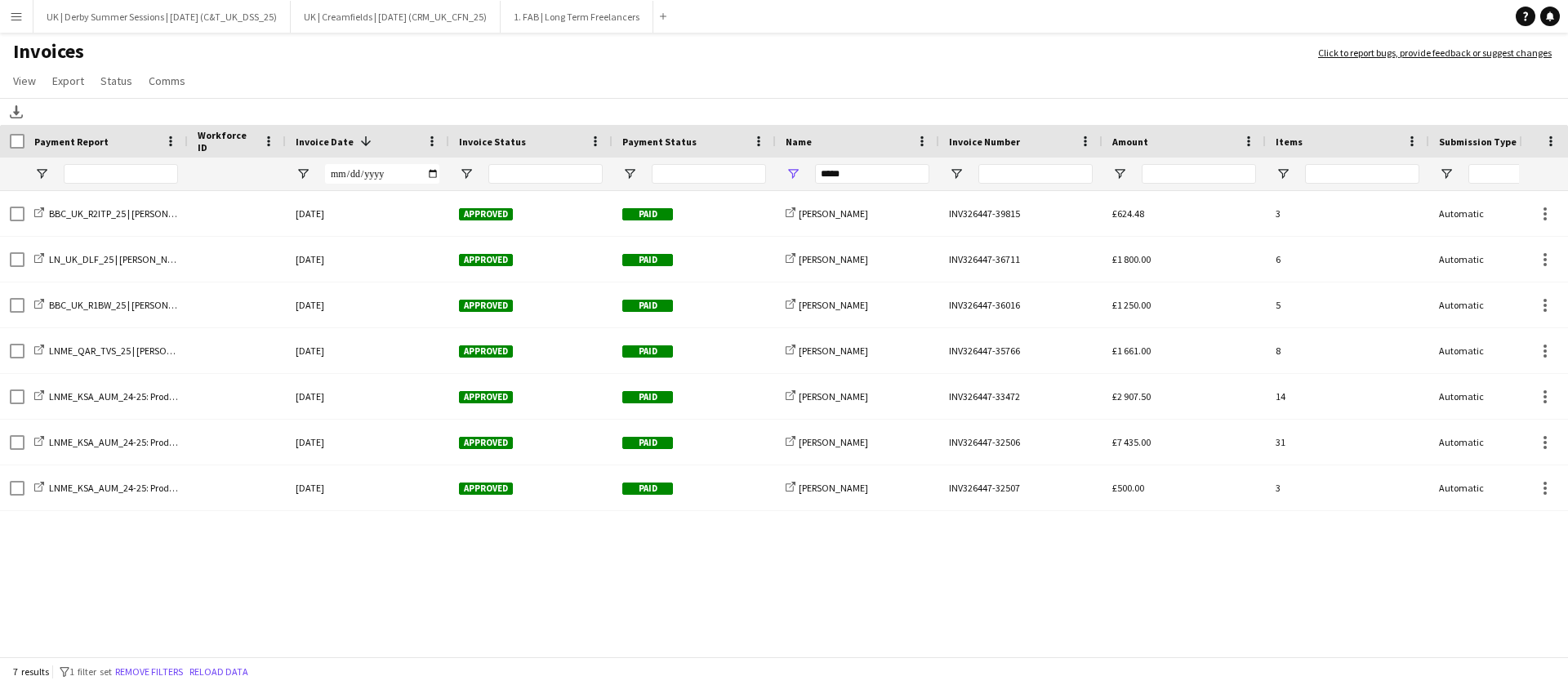
click at [28, 25] on button "Menu" at bounding box center [16, 16] width 33 height 33
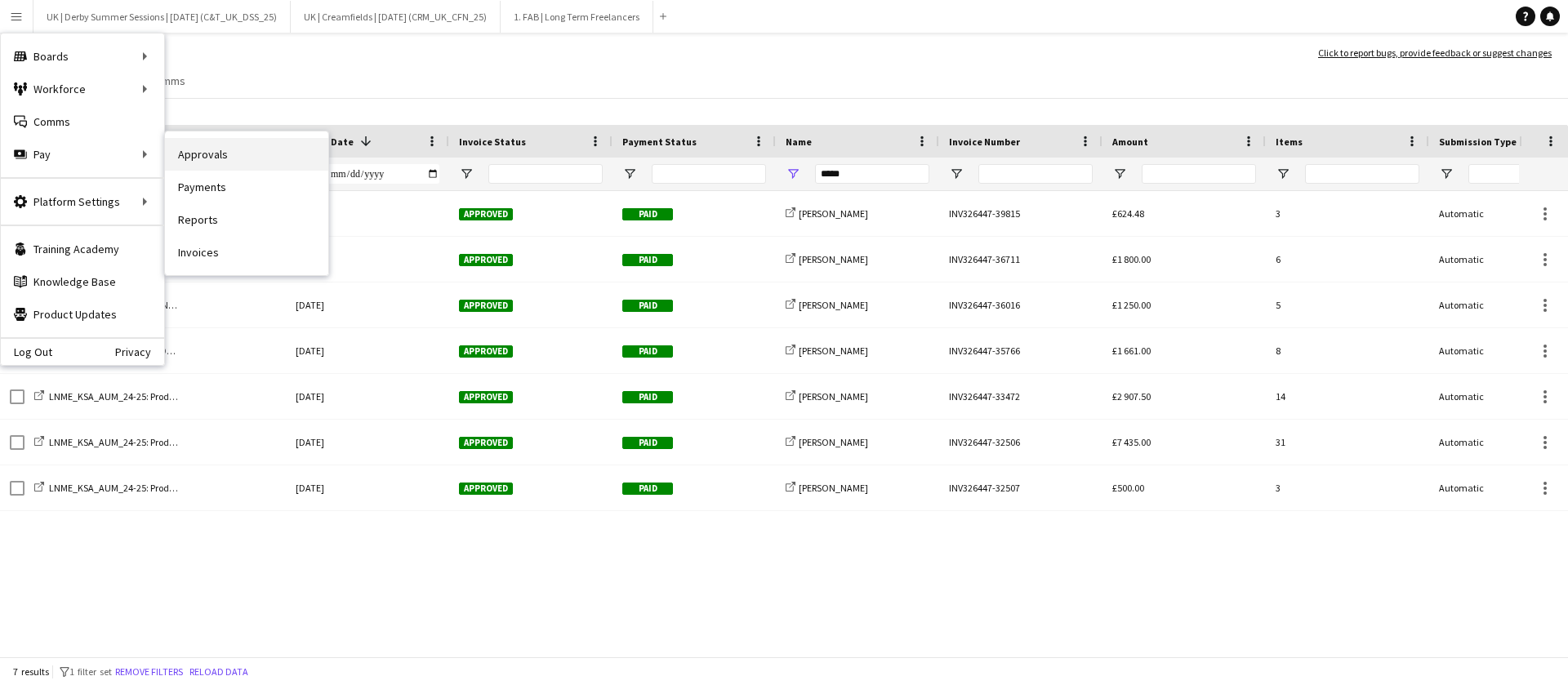
click at [254, 143] on link "Approvals" at bounding box center [247, 154] width 164 height 33
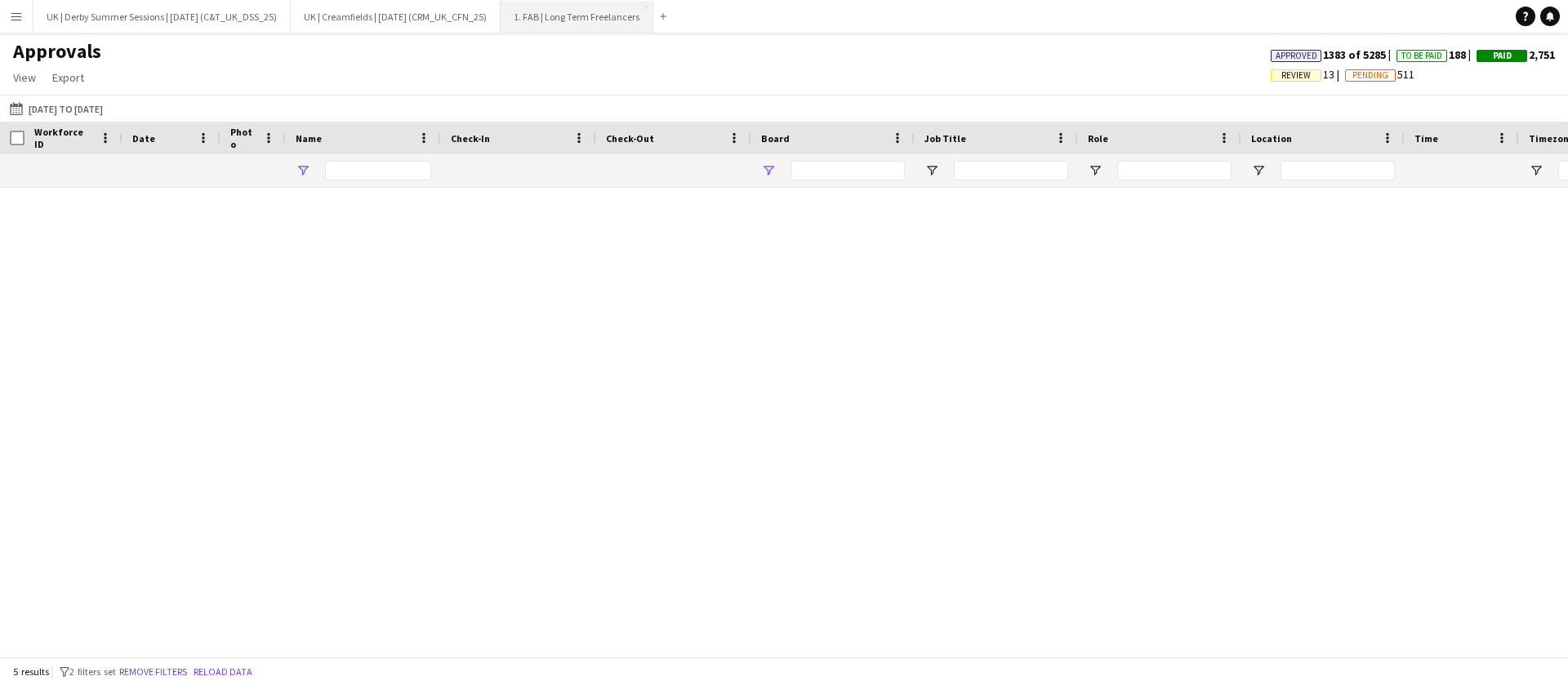
type input "******"
type input "**********"
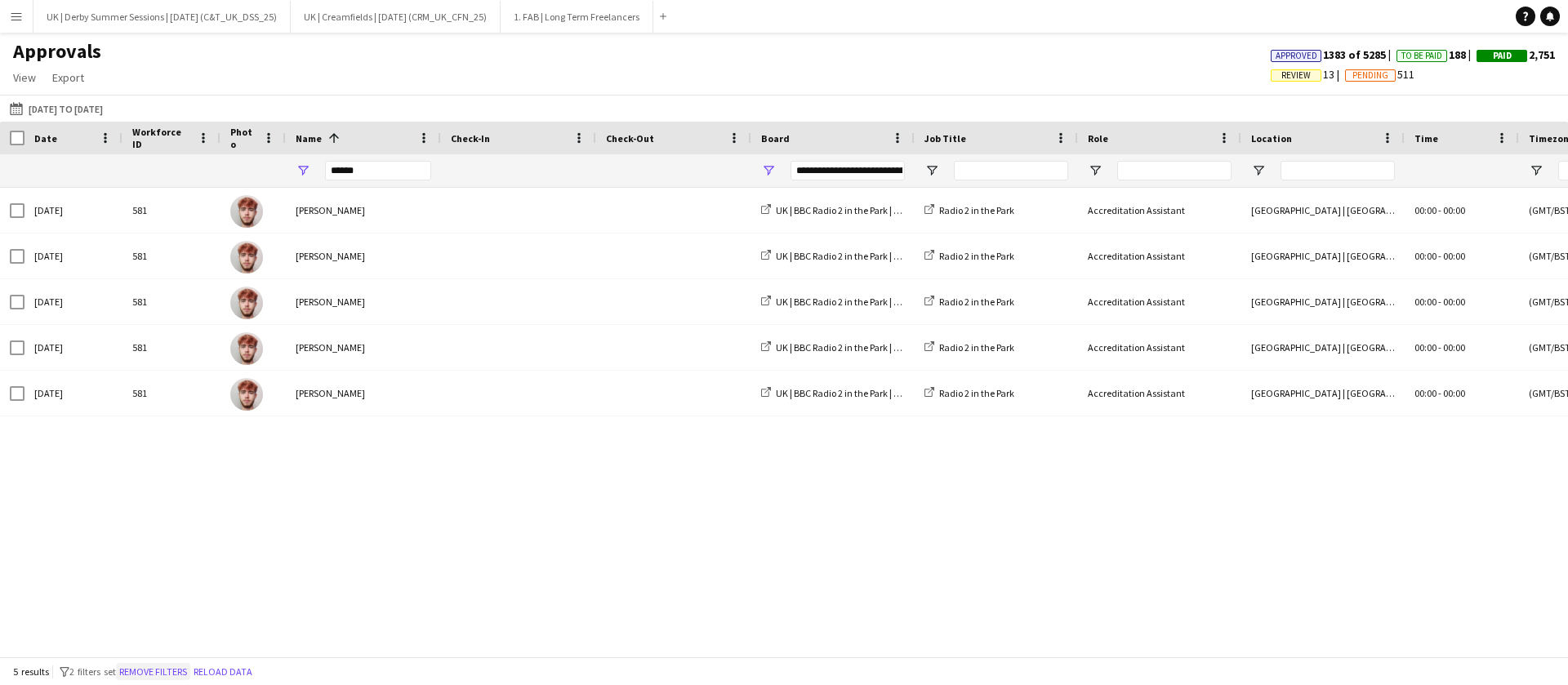
click at [173, 674] on button "Remove filters" at bounding box center [153, 672] width 74 height 18
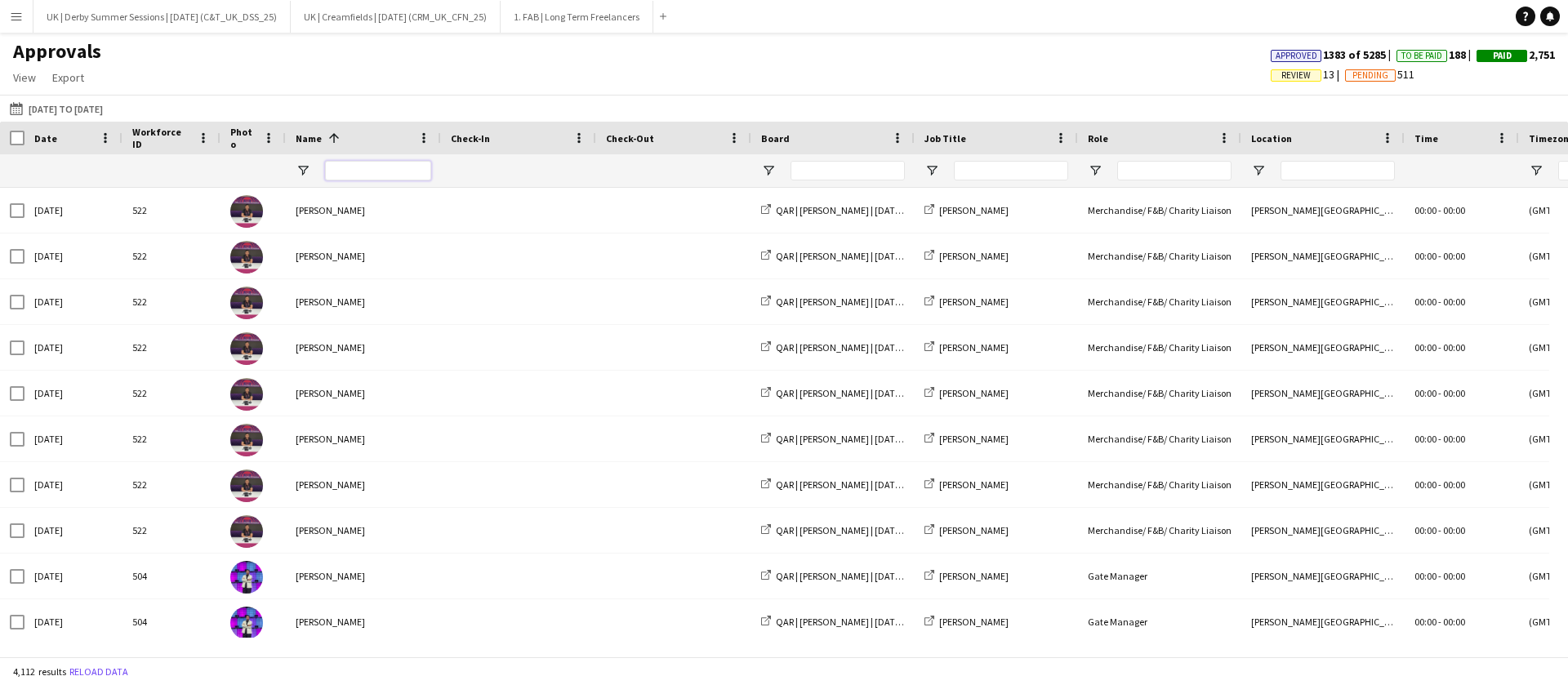
click at [394, 164] on input "Name Filter Input" at bounding box center [378, 171] width 107 height 19
type input "*******"
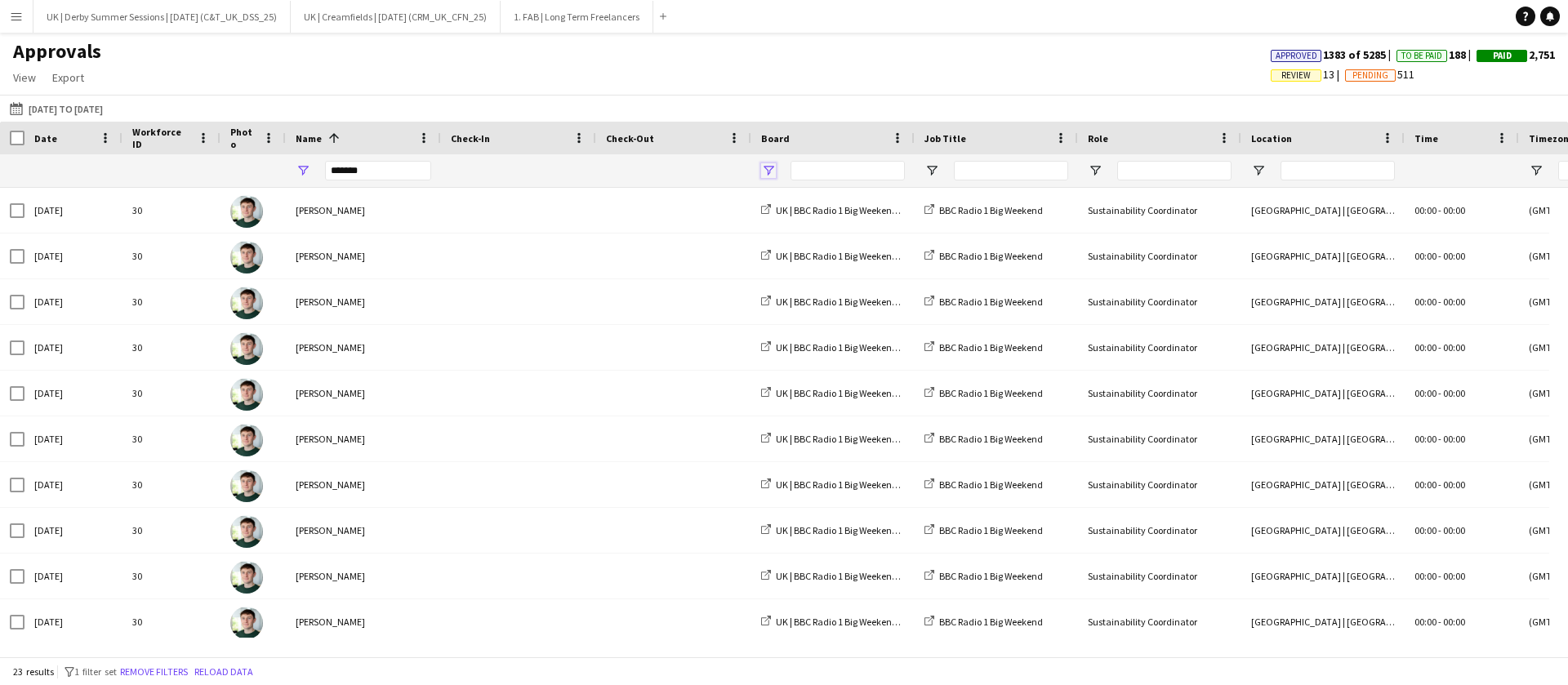
click at [772, 167] on span "Open Filter Menu" at bounding box center [768, 171] width 15 height 15
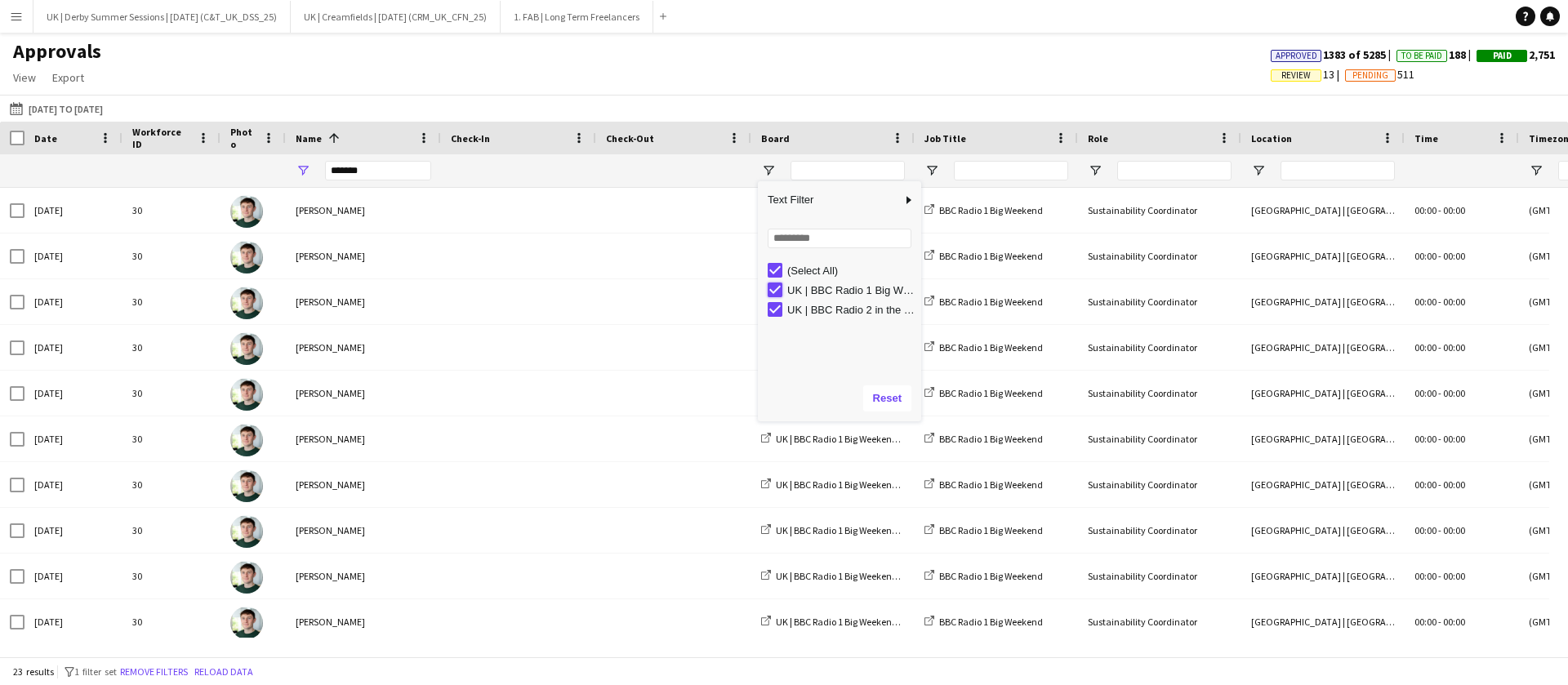
type input "**********"
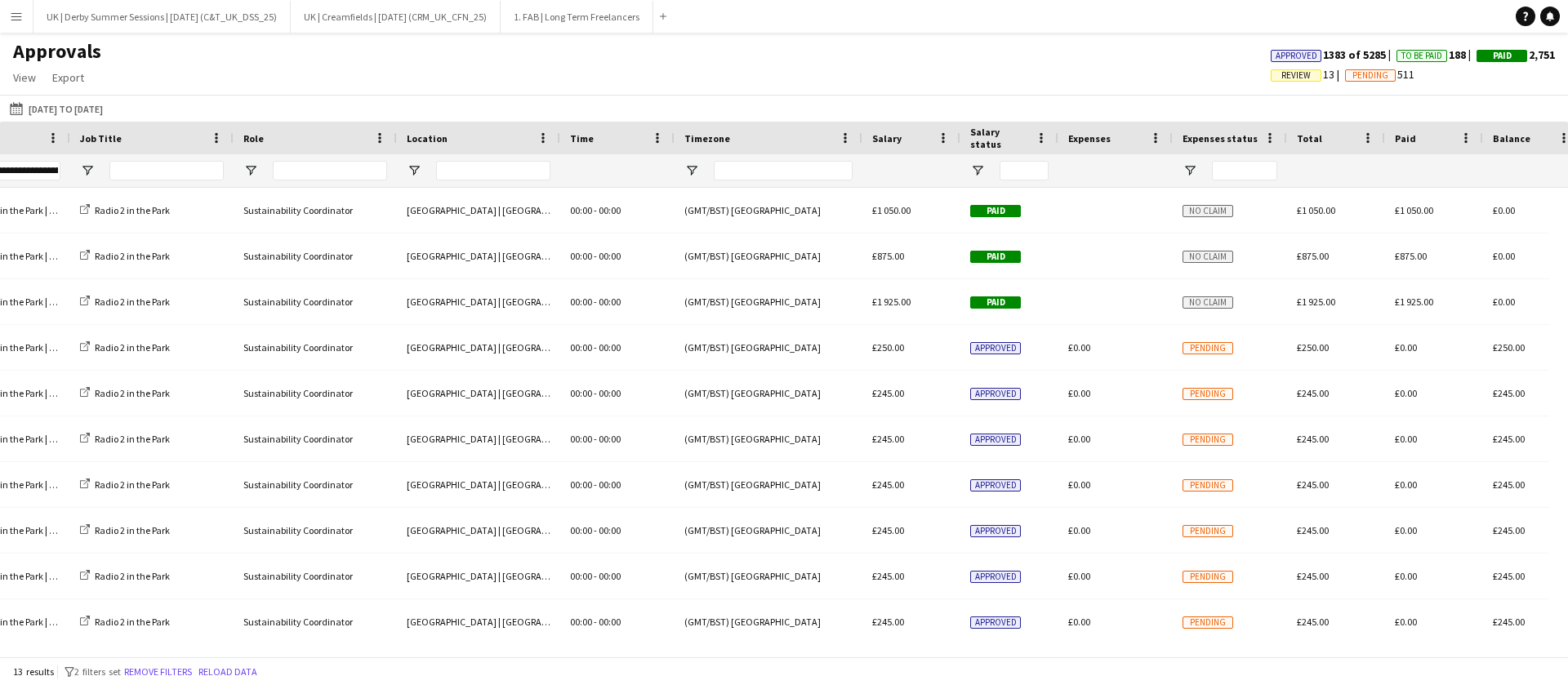
click at [13, 18] on app-icon "Menu" at bounding box center [16, 16] width 13 height 13
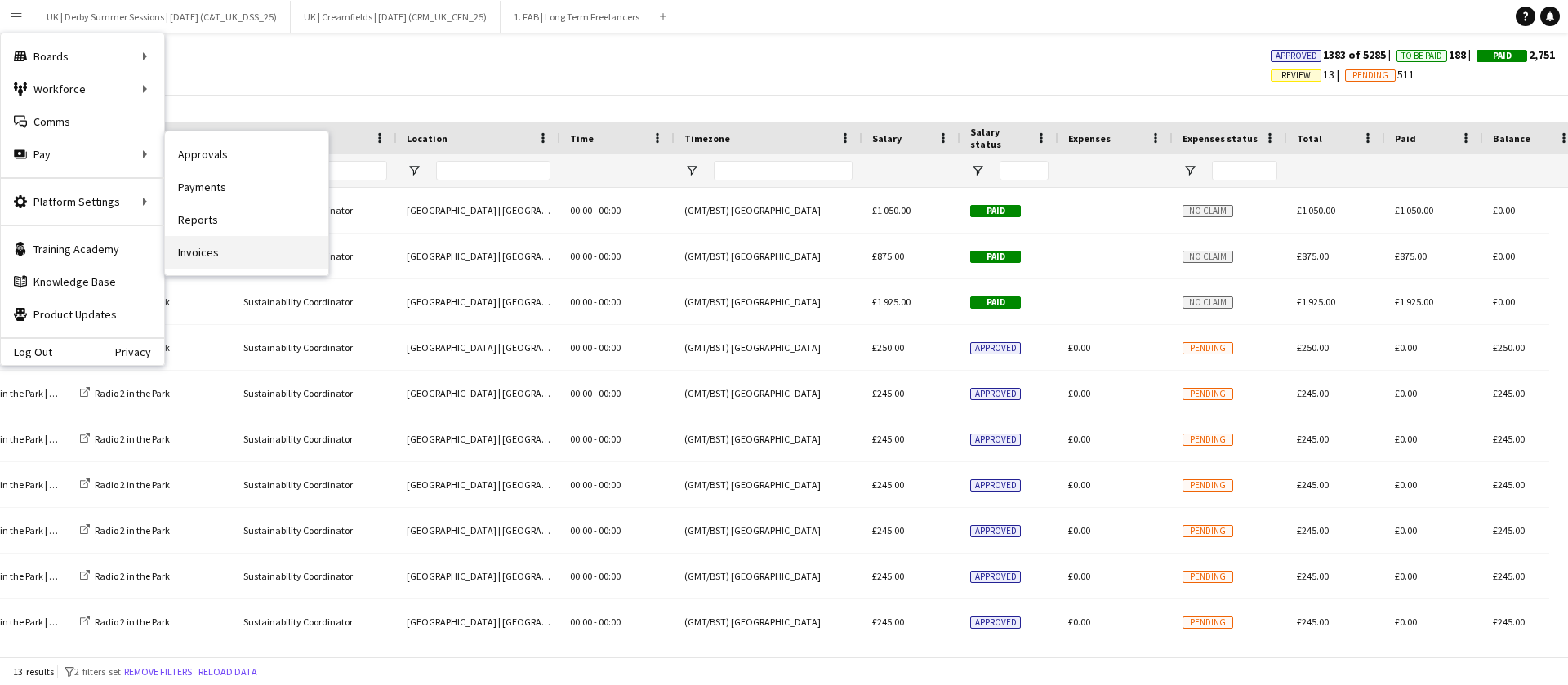
click at [213, 254] on link "Invoices" at bounding box center [247, 252] width 164 height 33
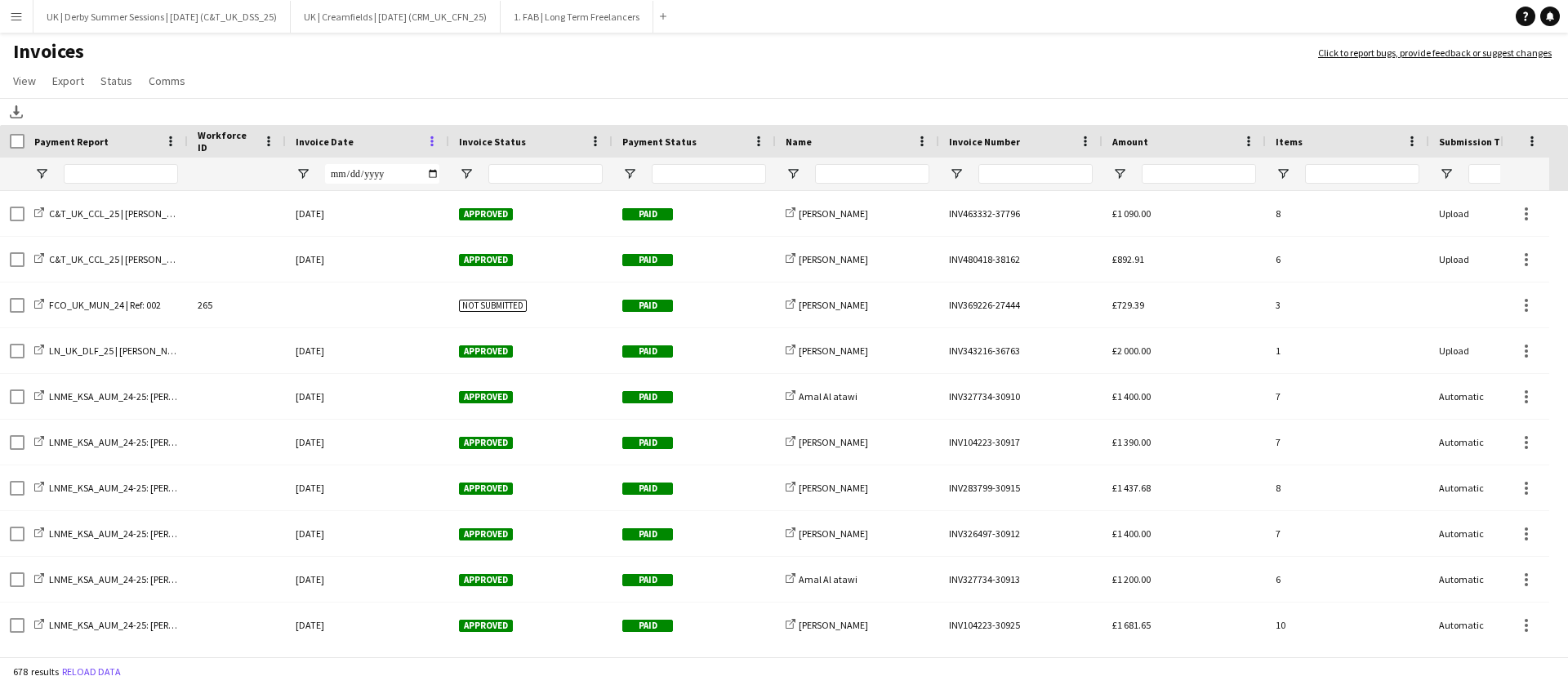
click at [434, 137] on span at bounding box center [431, 141] width 15 height 15
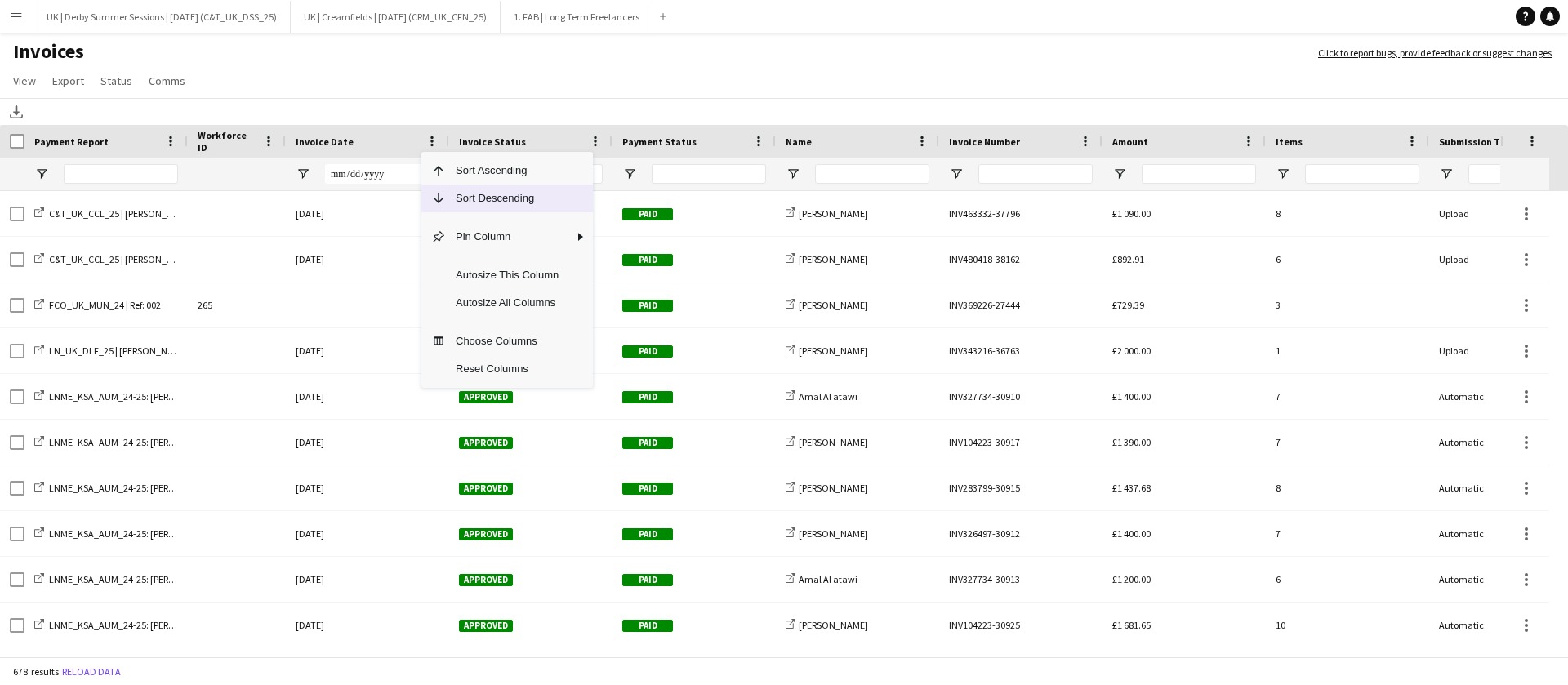
click at [467, 201] on span "Sort Descending" at bounding box center [506, 199] width 122 height 28
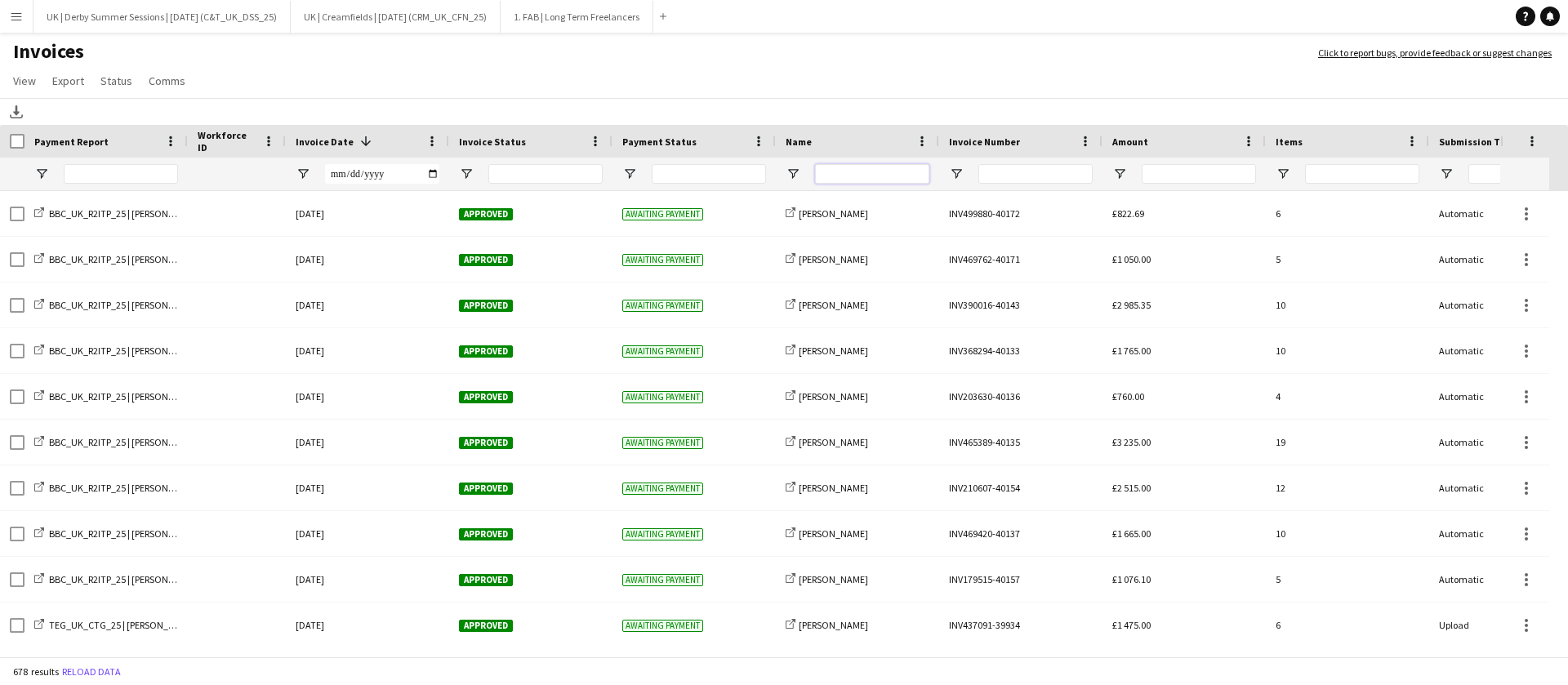
click at [874, 173] on input "Name Filter Input" at bounding box center [872, 173] width 114 height 19
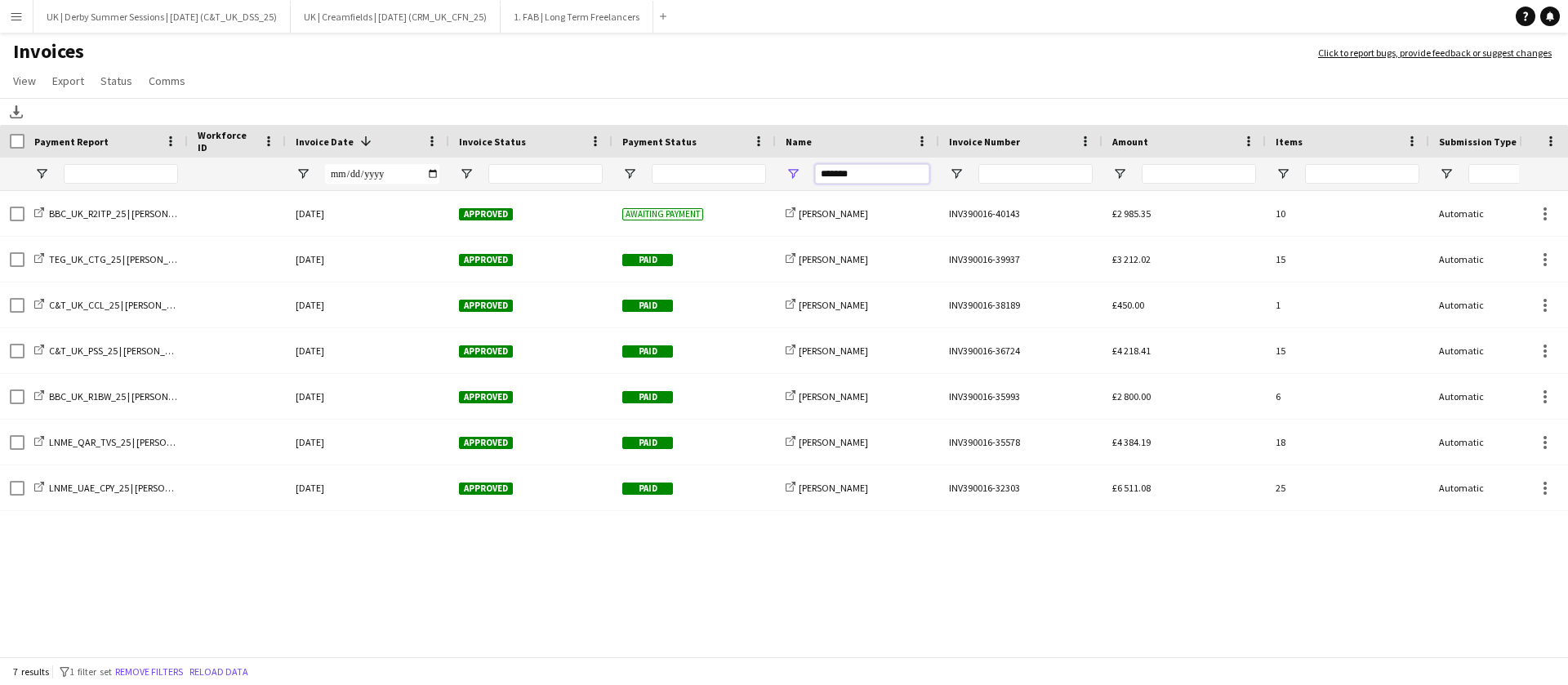
drag, startPoint x: 867, startPoint y: 169, endPoint x: 736, endPoint y: 164, distance: 131.1
click at [736, 164] on div at bounding box center [796, 173] width 1593 height 33
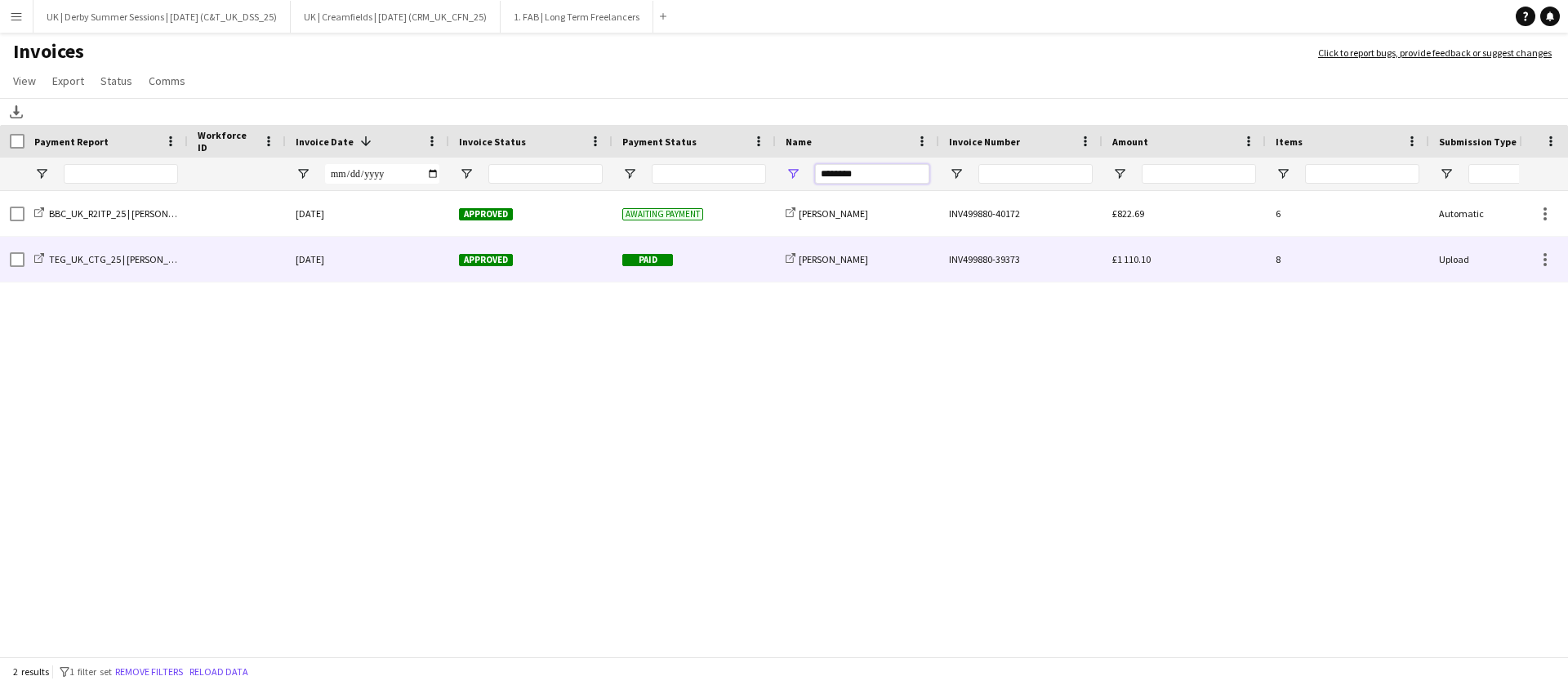
type input "********"
click at [195, 260] on div at bounding box center [236, 259] width 98 height 45
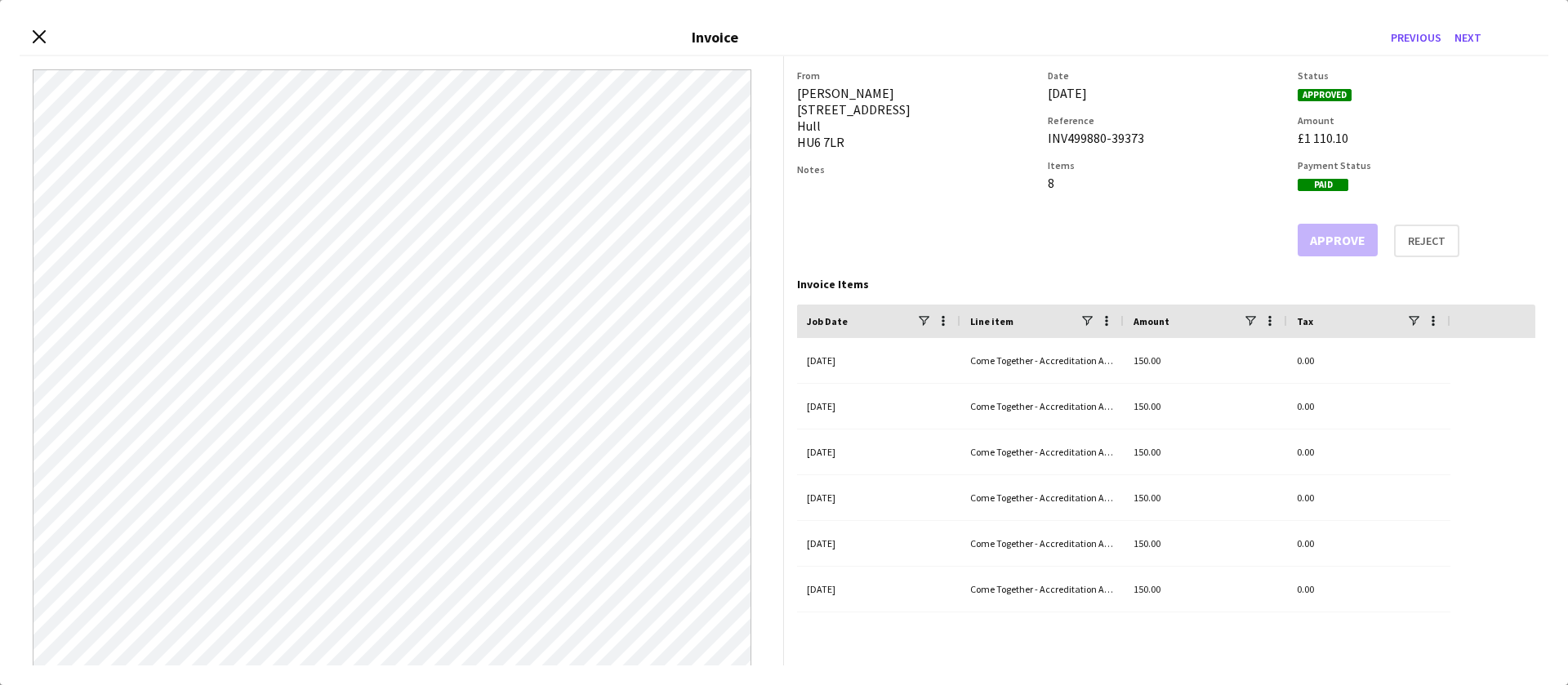
click at [35, 45] on div "Close invoice dialog Invoice Previous Next" at bounding box center [784, 38] width 1528 height 37
click at [40, 35] on icon at bounding box center [39, 36] width 16 height 16
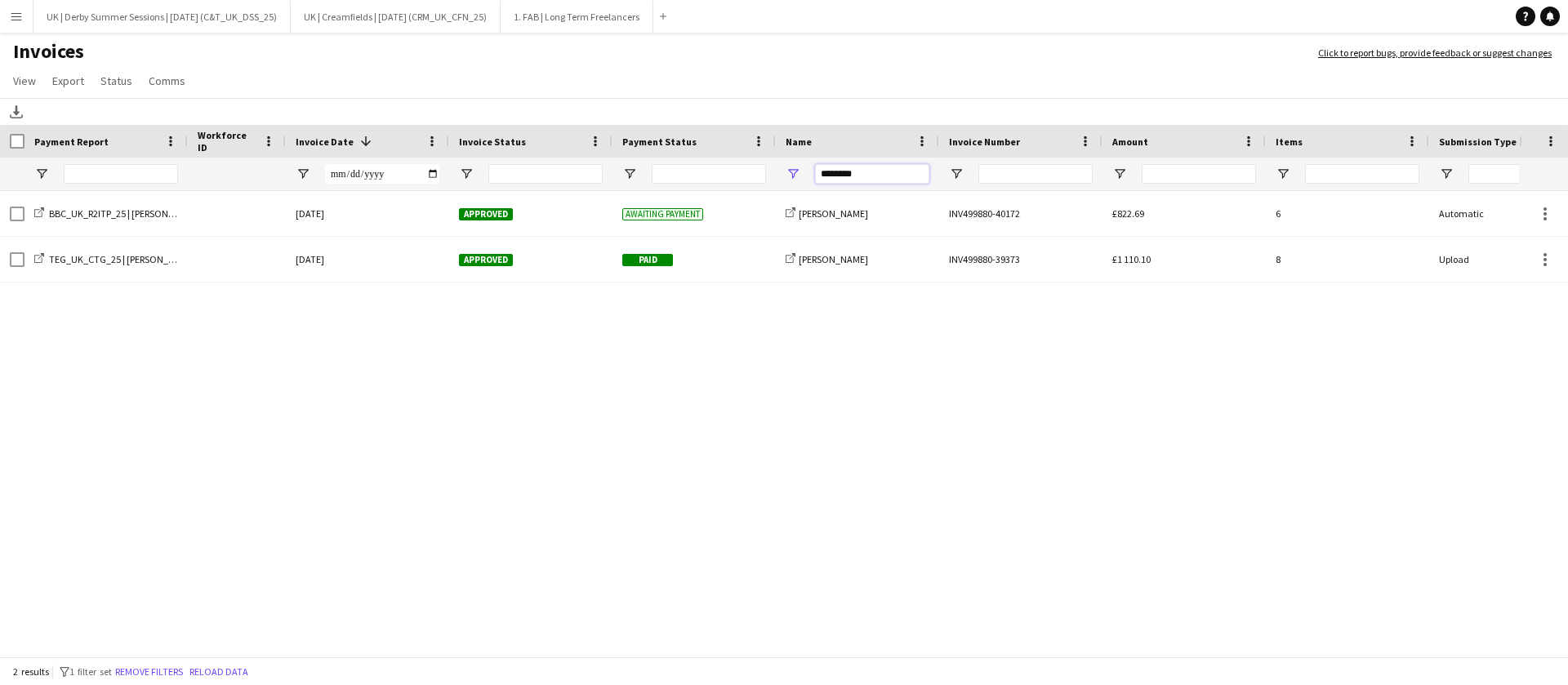
drag, startPoint x: 886, startPoint y: 171, endPoint x: 783, endPoint y: 172, distance: 103.0
click at [783, 172] on div "********" at bounding box center [858, 173] width 164 height 33
click at [166, 670] on button "Remove filters" at bounding box center [149, 672] width 74 height 18
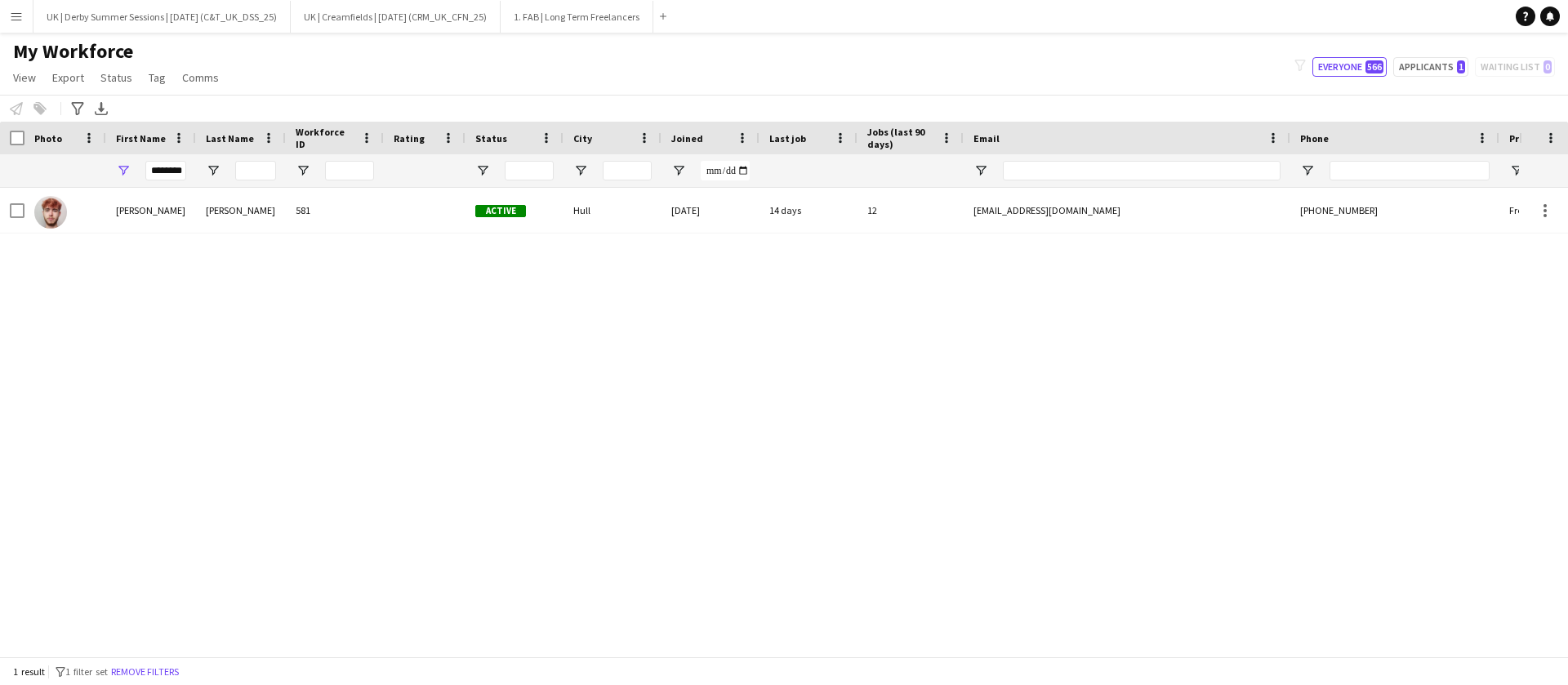
click at [249, 210] on div "[PERSON_NAME]" at bounding box center [241, 210] width 90 height 45
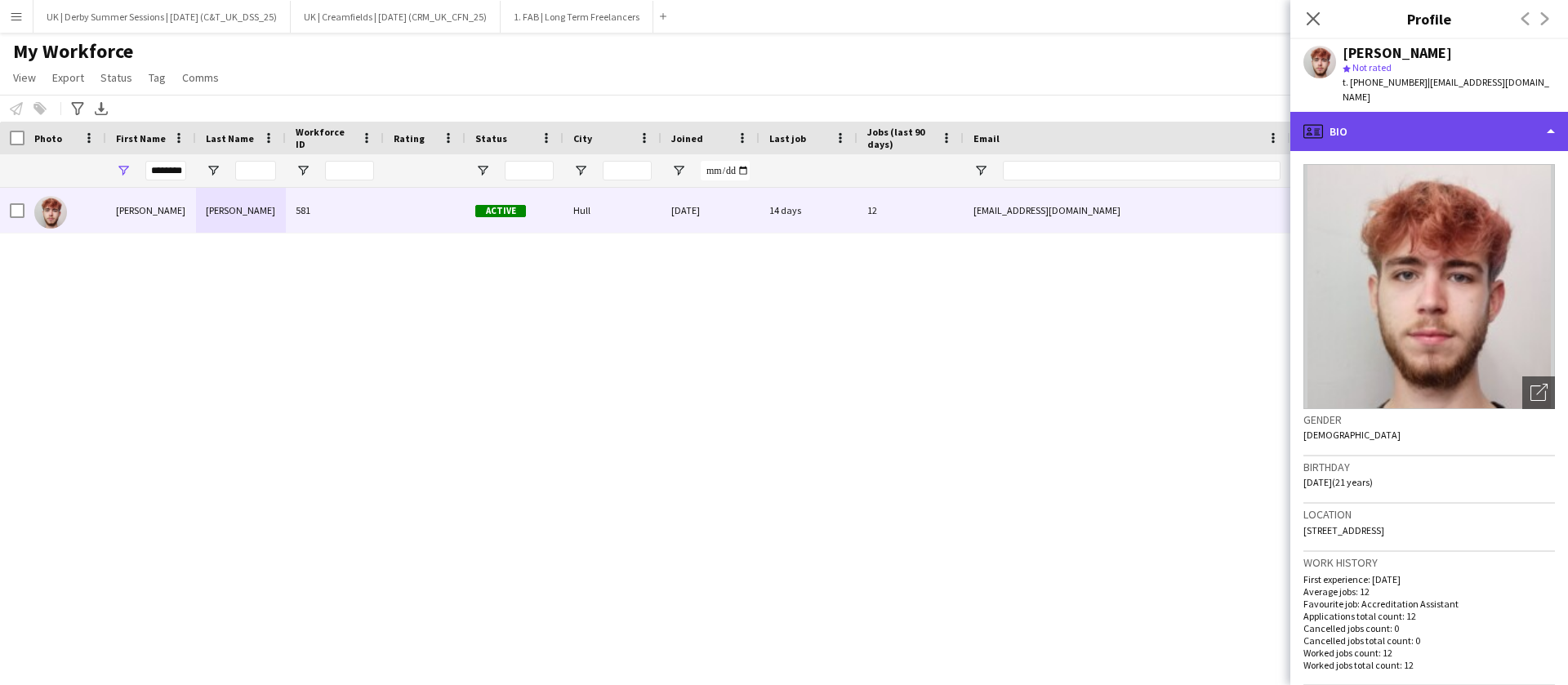
click at [1356, 144] on div "profile Bio" at bounding box center [1428, 131] width 277 height 40
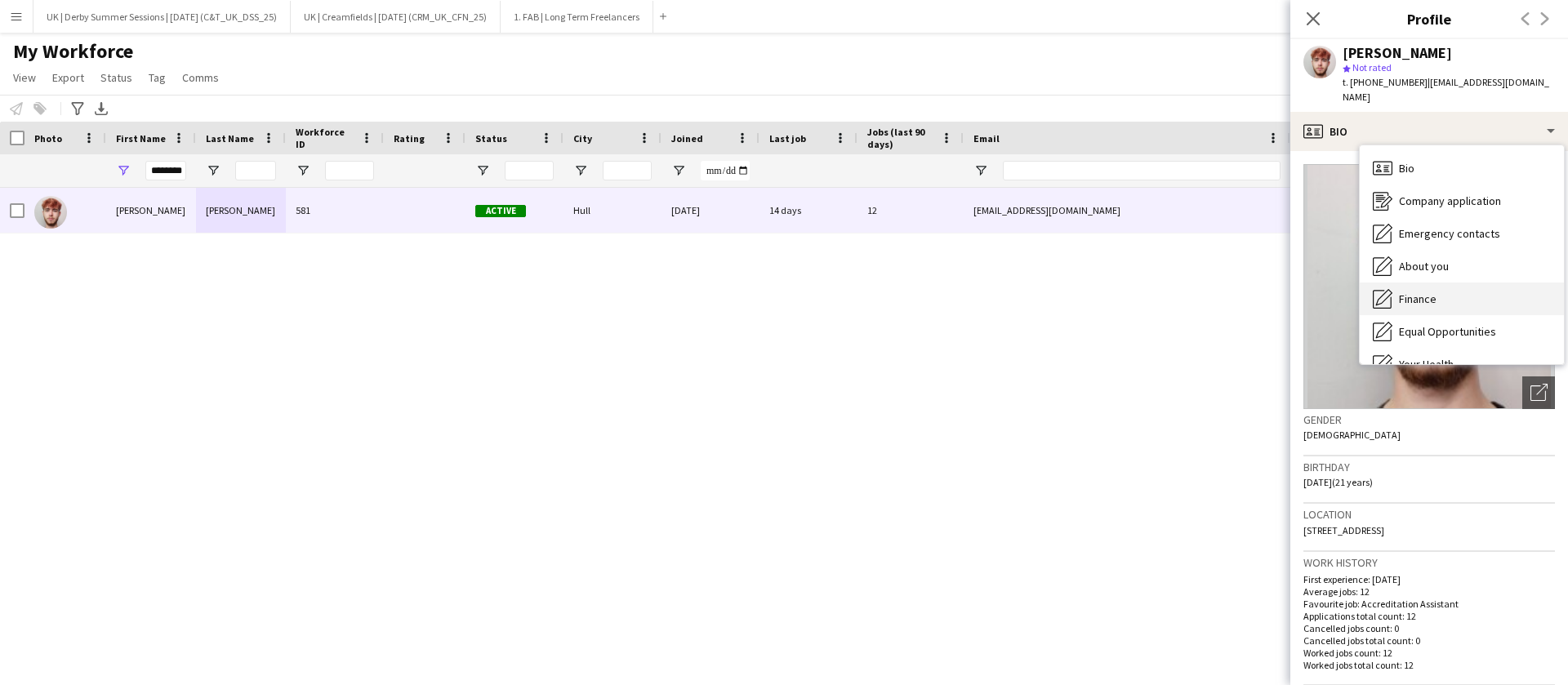
click at [1392, 290] on div "Finance Finance" at bounding box center [1461, 298] width 204 height 33
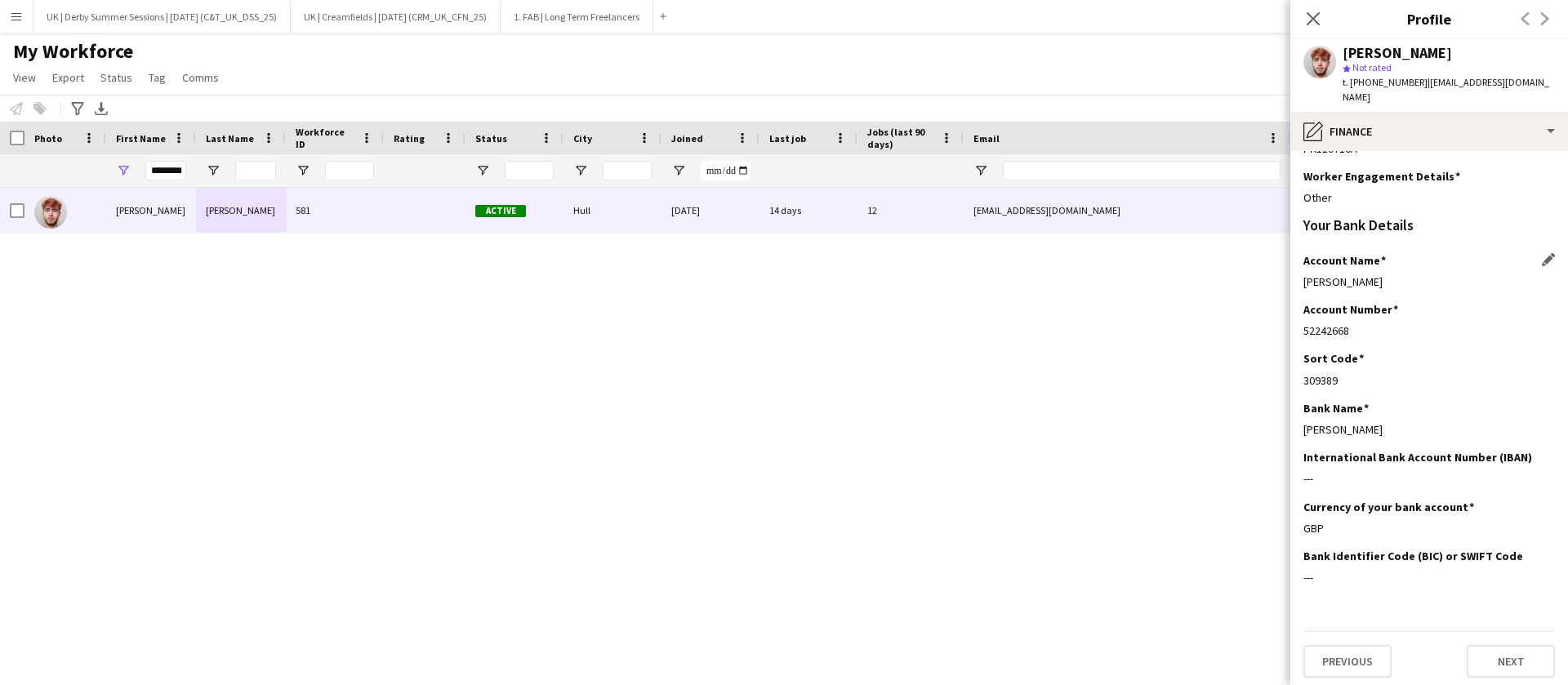
scroll to position [251, 0]
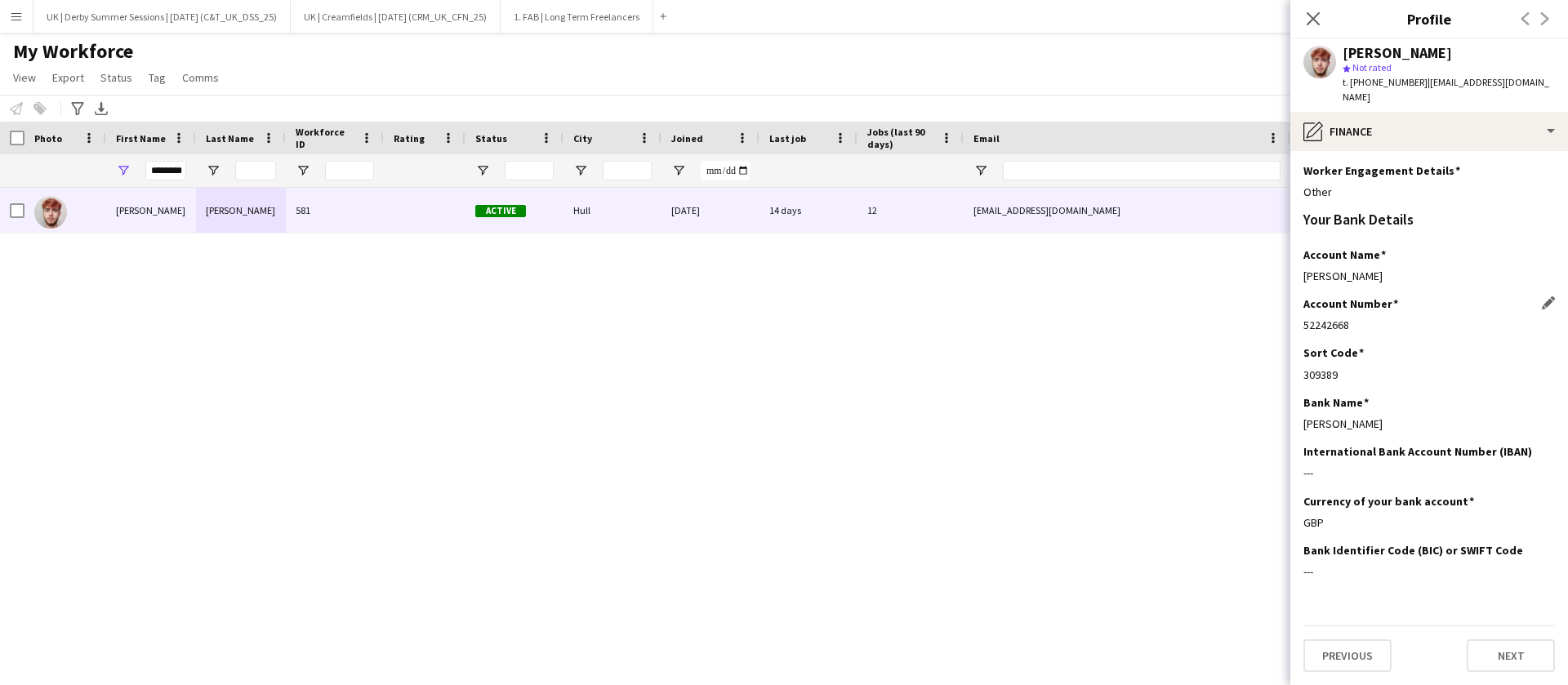
drag, startPoint x: 1304, startPoint y: 328, endPoint x: 1379, endPoint y: 326, distance: 75.0
click at [1379, 326] on div "52242668" at bounding box center [1429, 325] width 252 height 15
copy div "52242668"
drag, startPoint x: 1303, startPoint y: 381, endPoint x: 1389, endPoint y: 380, distance: 86.0
click at [1389, 380] on div "309389" at bounding box center [1429, 374] width 252 height 15
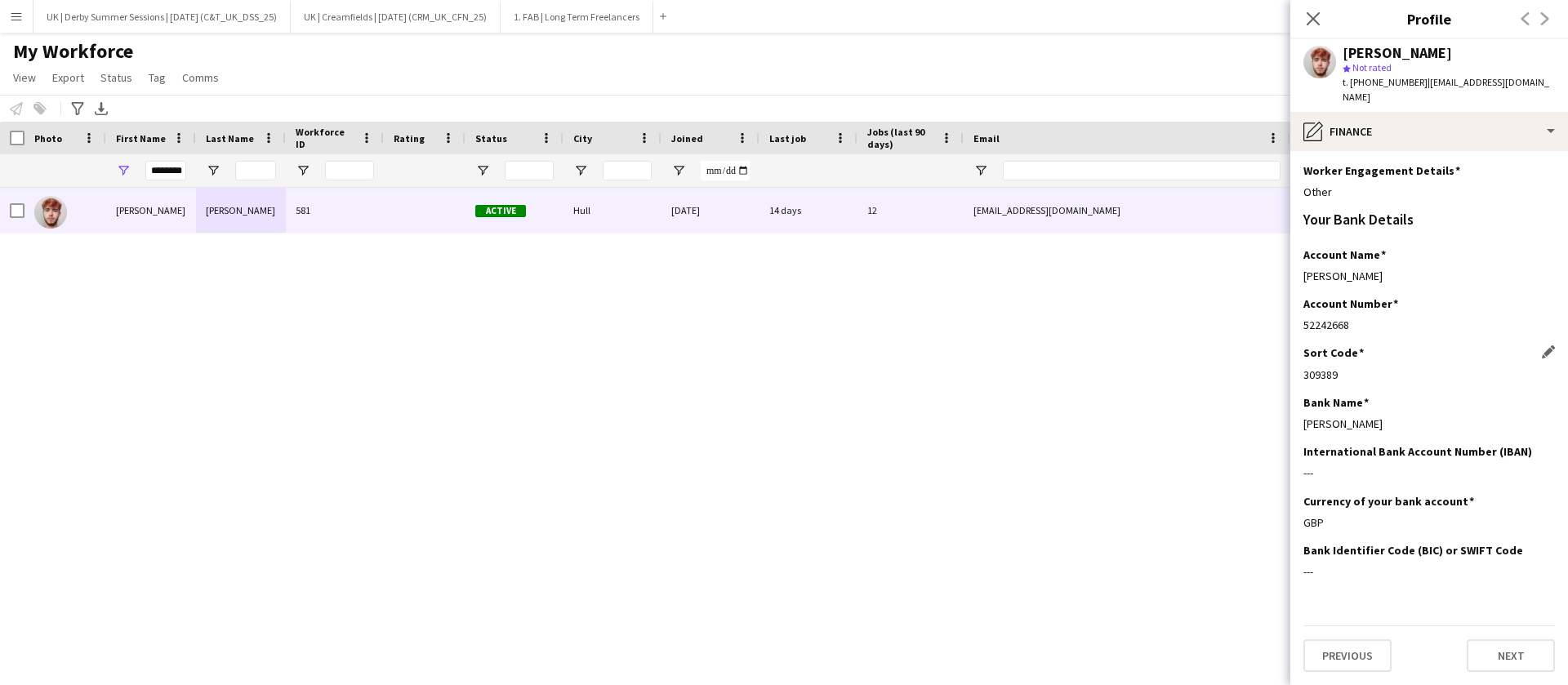
copy div "309389"
drag, startPoint x: 1304, startPoint y: 328, endPoint x: 1363, endPoint y: 325, distance: 59.1
click at [1363, 325] on div "52242668" at bounding box center [1429, 325] width 252 height 15
copy div "52242668"
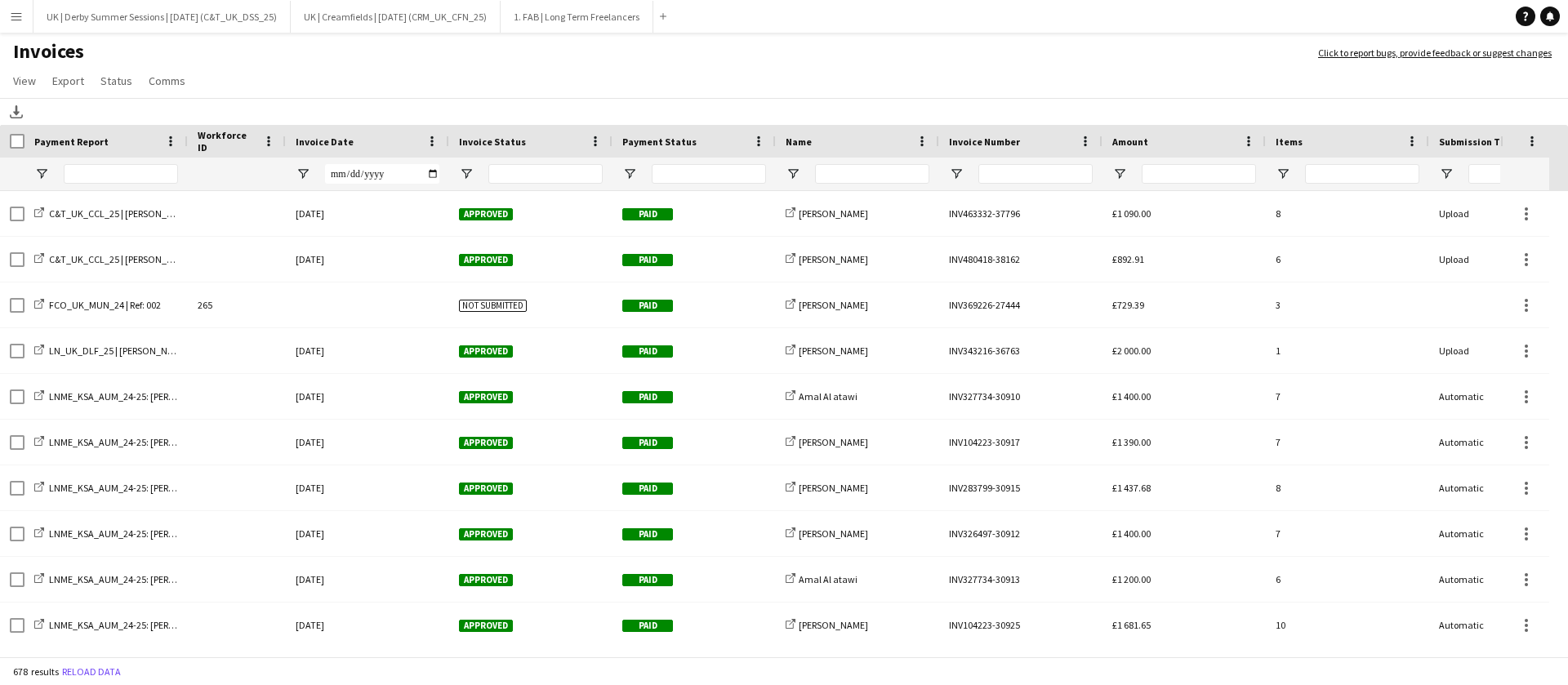
click at [431, 151] on div "Invoice Date" at bounding box center [367, 141] width 144 height 33
click at [434, 143] on span at bounding box center [431, 141] width 15 height 15
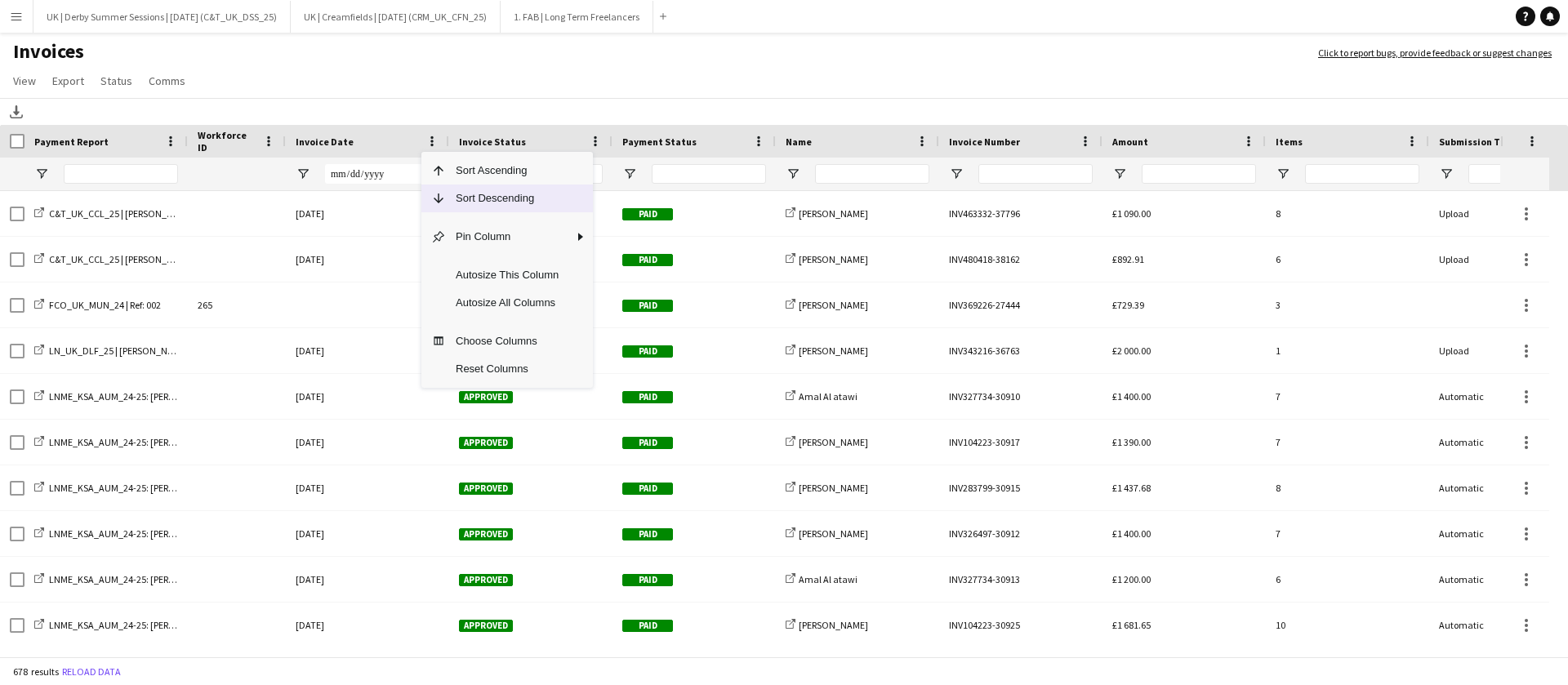
click at [450, 186] on span "Sort Descending" at bounding box center [506, 199] width 122 height 28
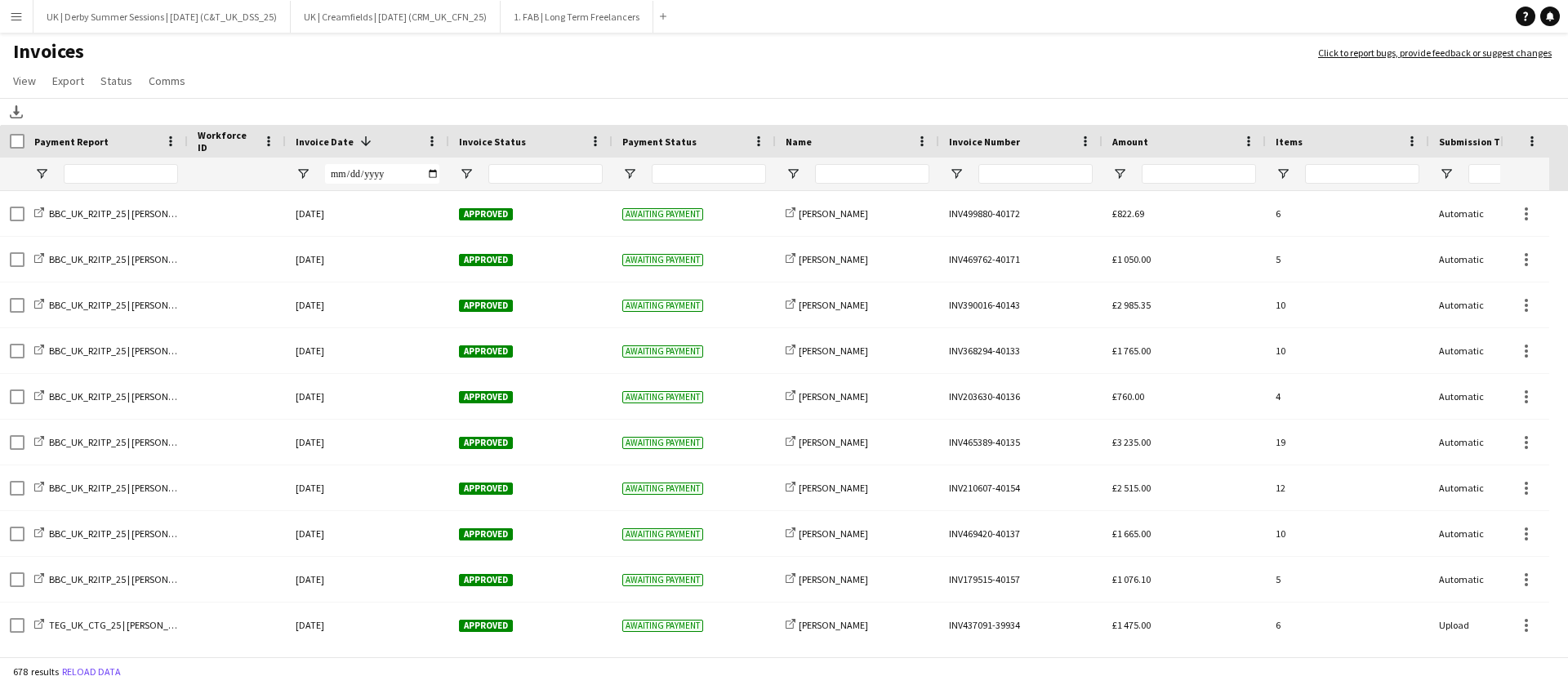
click at [16, 17] on app-icon "Menu" at bounding box center [16, 16] width 13 height 13
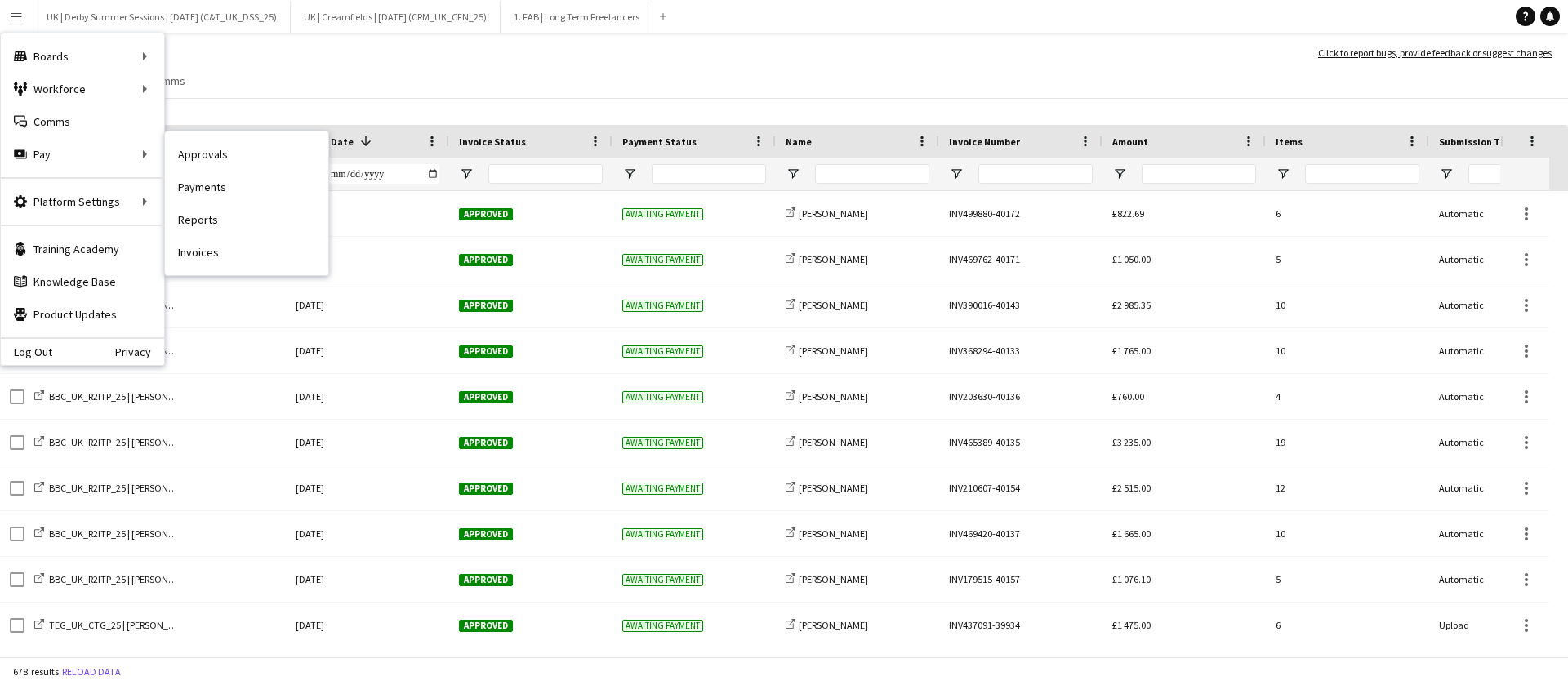
drag, startPoint x: 238, startPoint y: 159, endPoint x: 239, endPoint y: 151, distance: 8.1
click at [239, 159] on link "Approvals" at bounding box center [247, 154] width 164 height 33
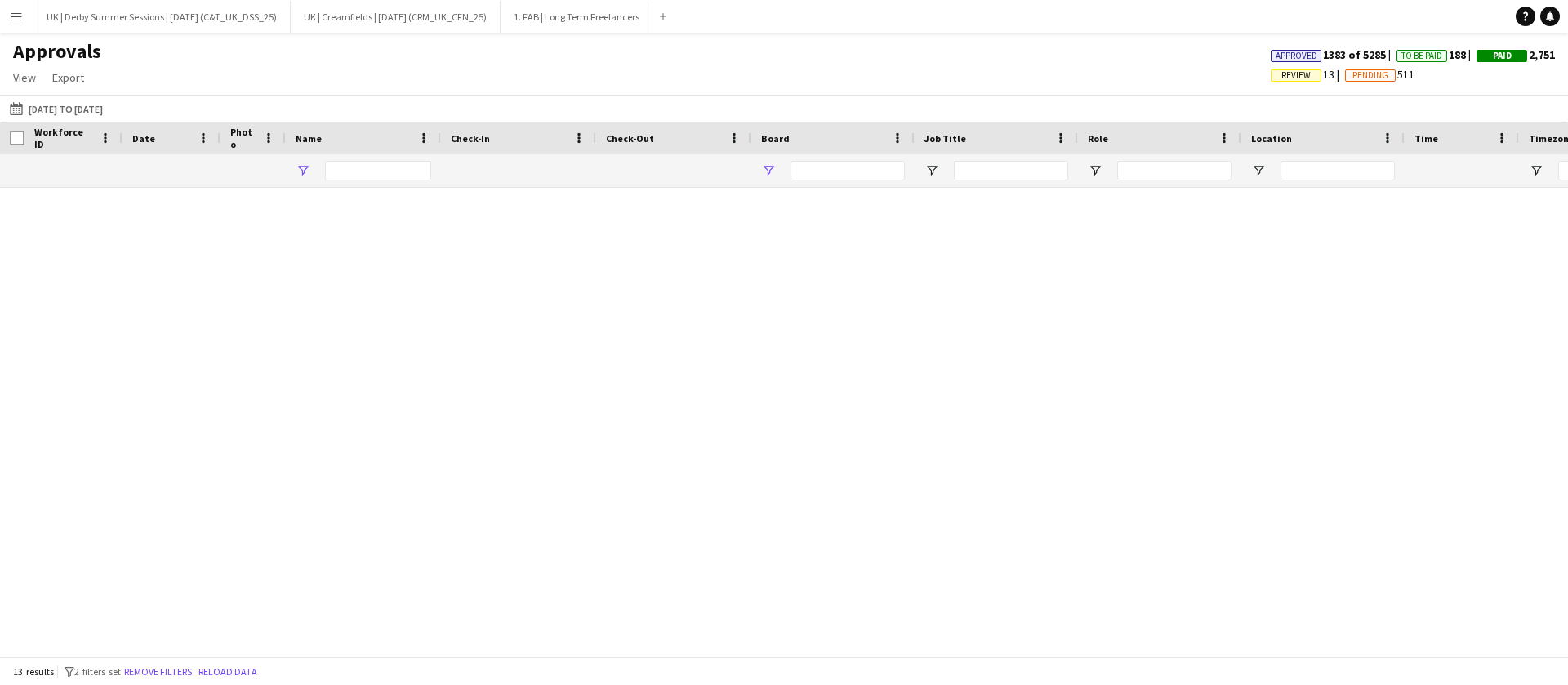
type input "*******"
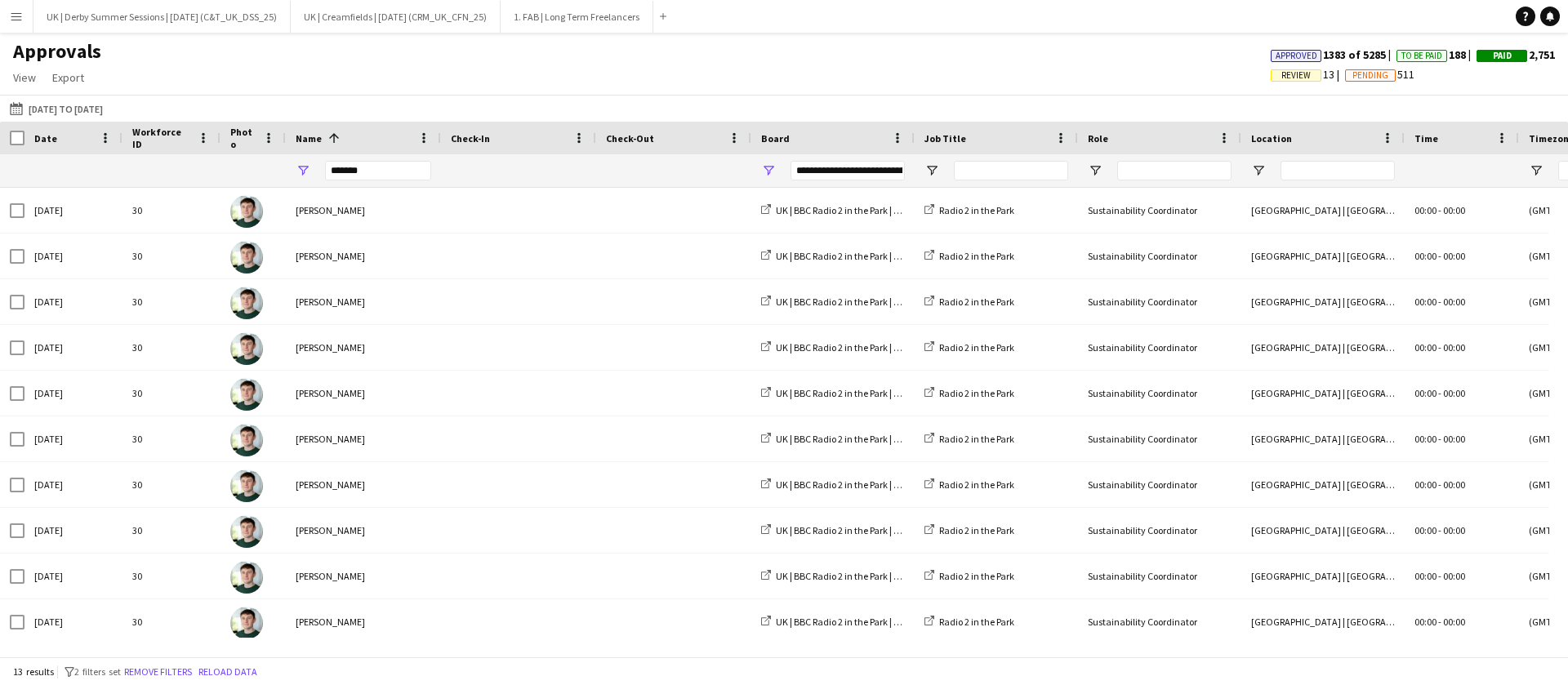
type input "**********"
click at [182, 667] on button "Remove filters" at bounding box center [158, 672] width 74 height 18
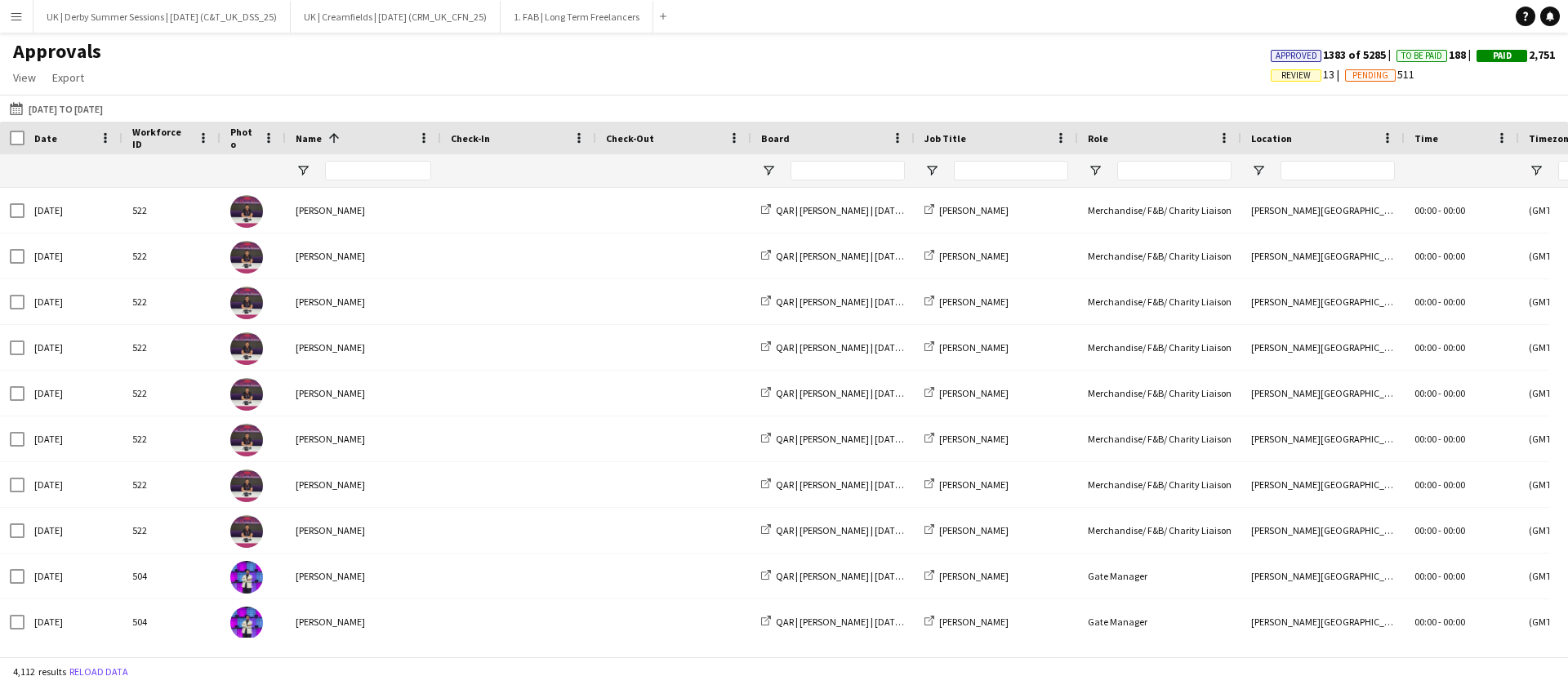
click at [1292, 71] on span "Review" at bounding box center [1295, 76] width 29 height 11
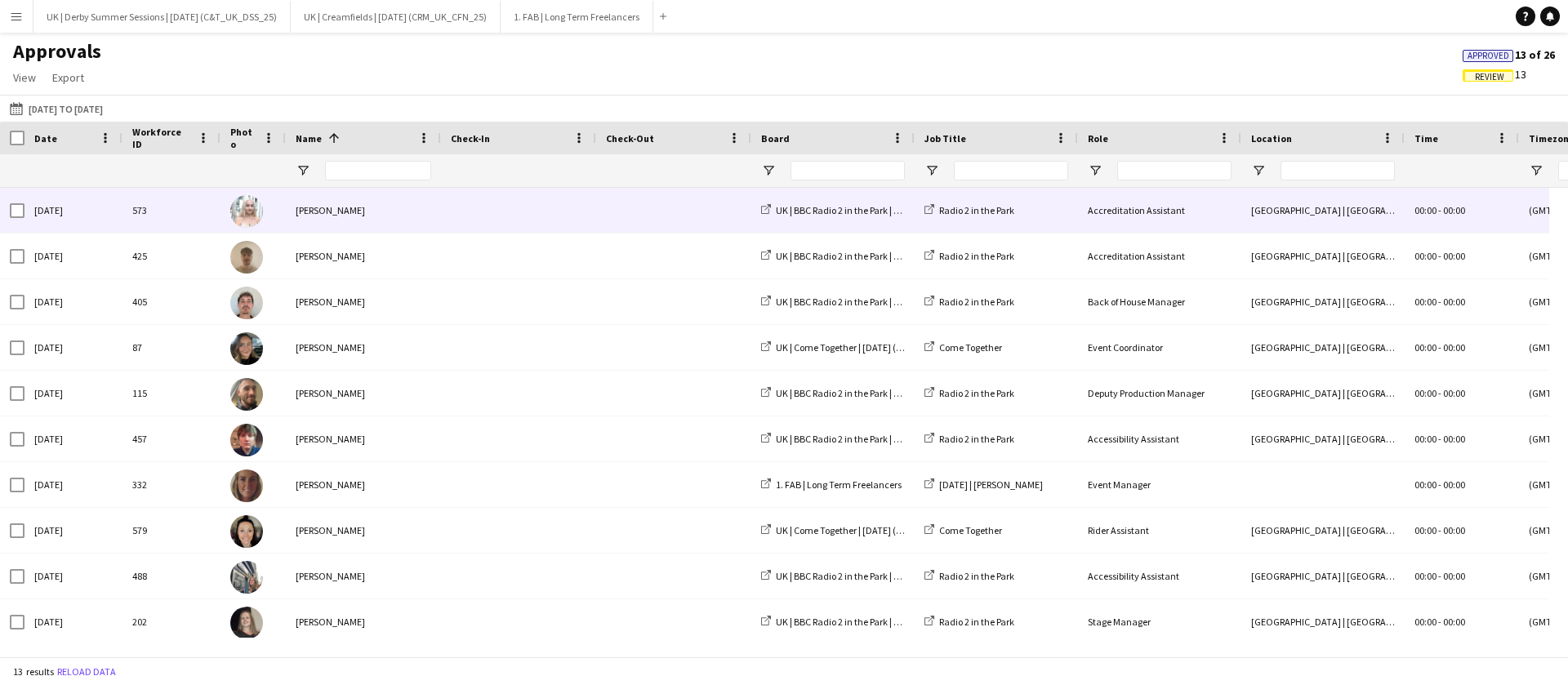
click at [603, 210] on div at bounding box center [674, 210] width 155 height 45
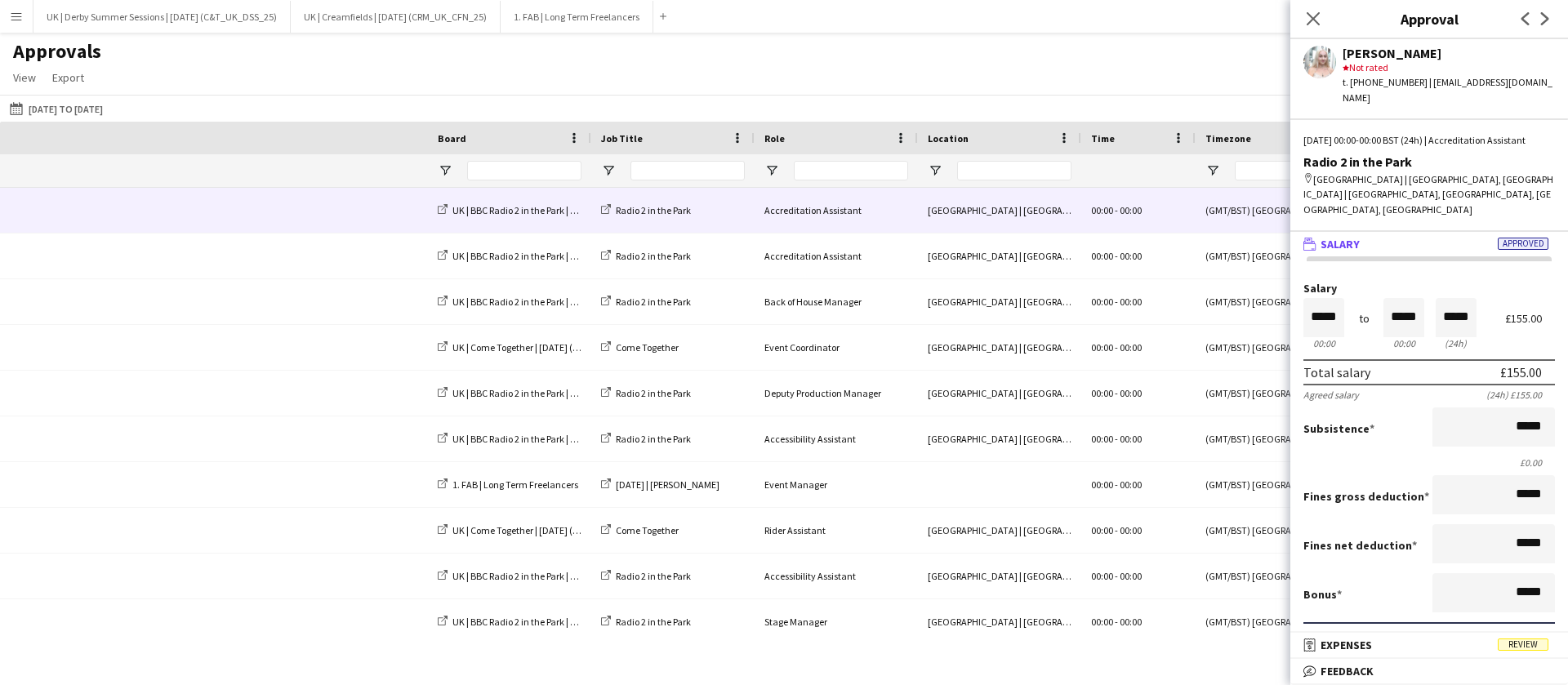
scroll to position [0, 1073]
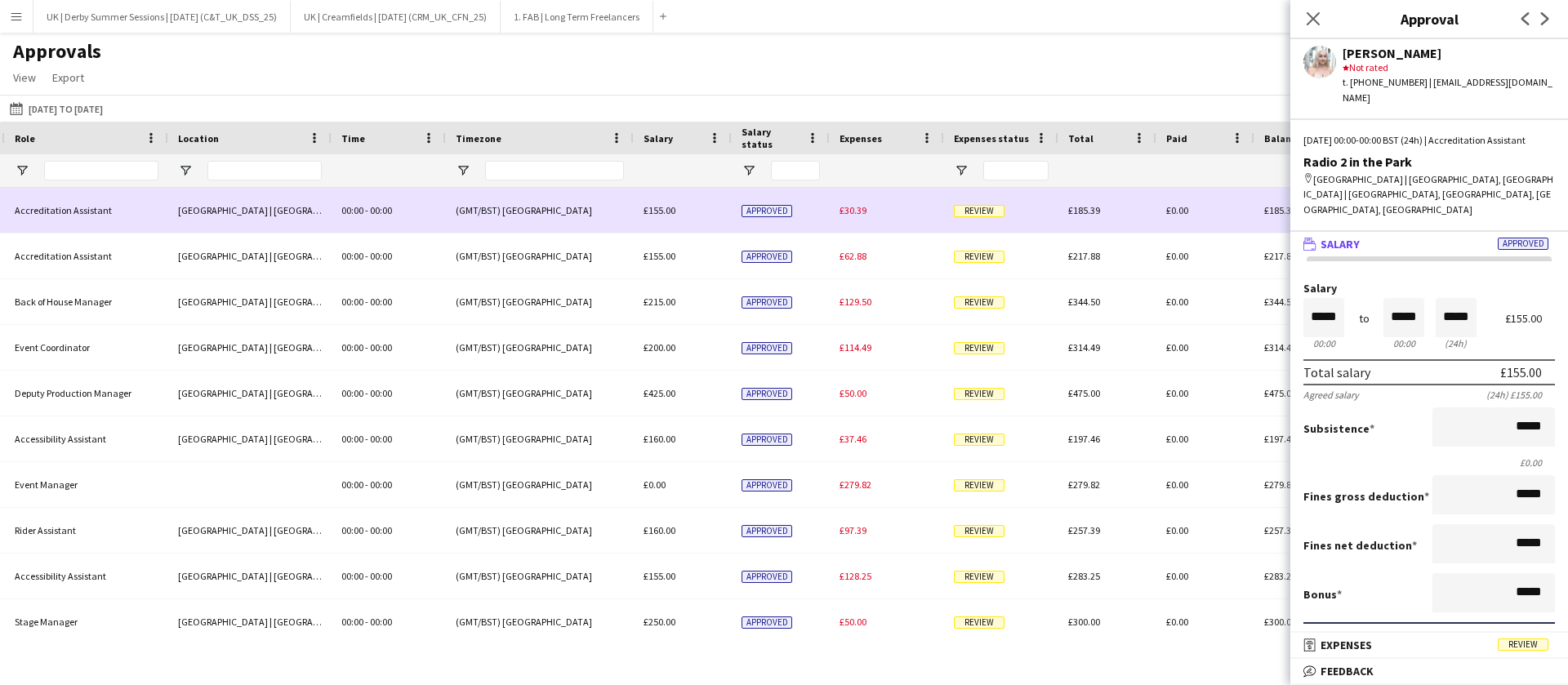
click at [851, 215] on span "£30.39" at bounding box center [852, 210] width 27 height 12
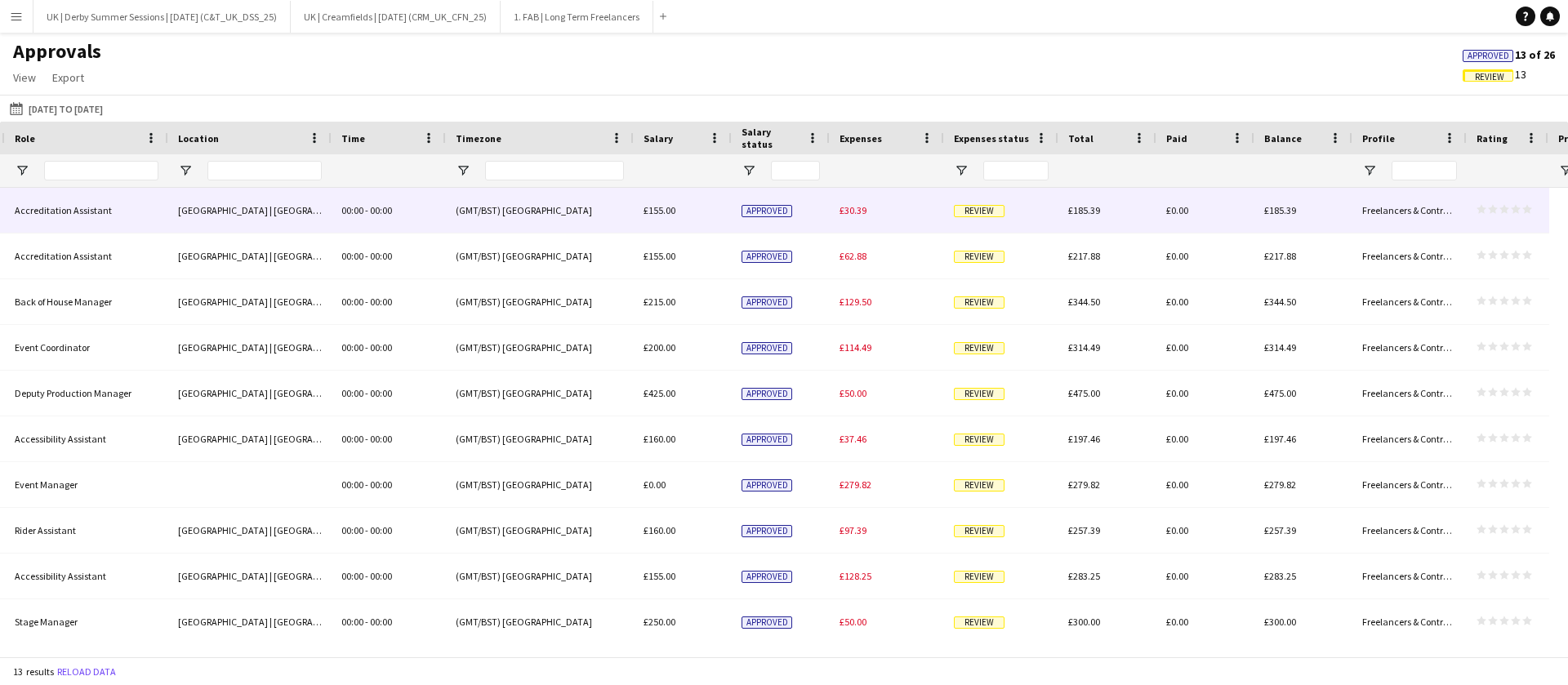
click at [857, 211] on span "£30.39" at bounding box center [852, 210] width 27 height 12
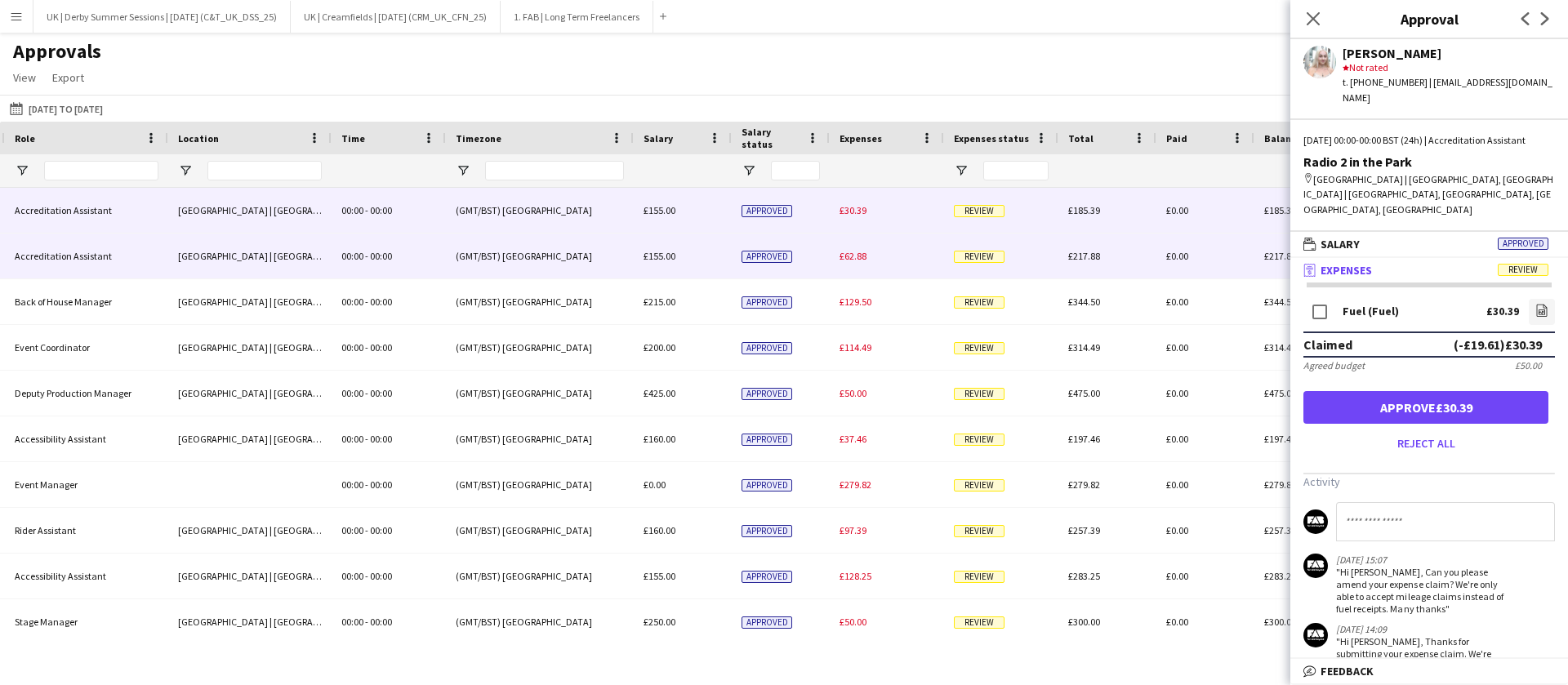
click at [858, 250] on span "£62.88" at bounding box center [852, 256] width 27 height 12
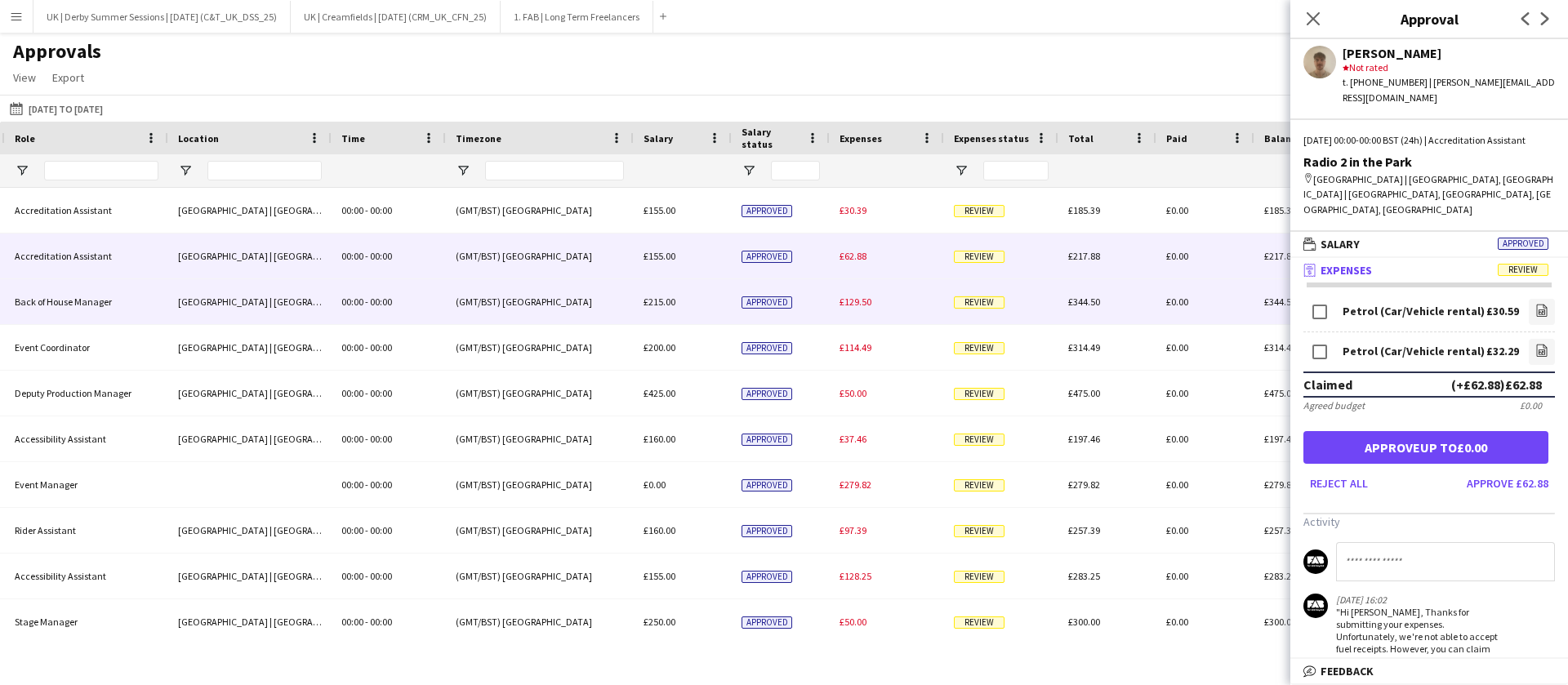
click at [861, 289] on div "£129.50" at bounding box center [887, 301] width 114 height 45
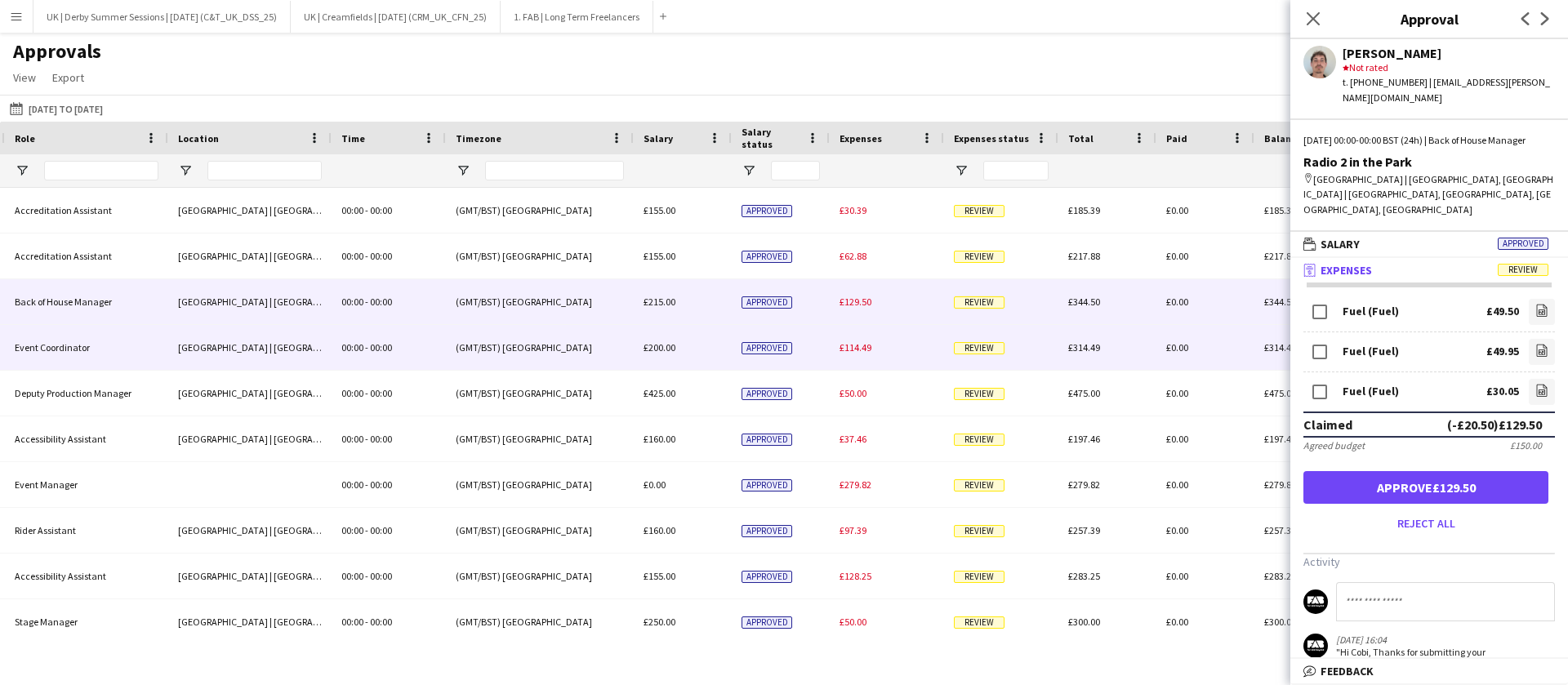
click at [860, 331] on div "£114.49" at bounding box center [887, 347] width 114 height 45
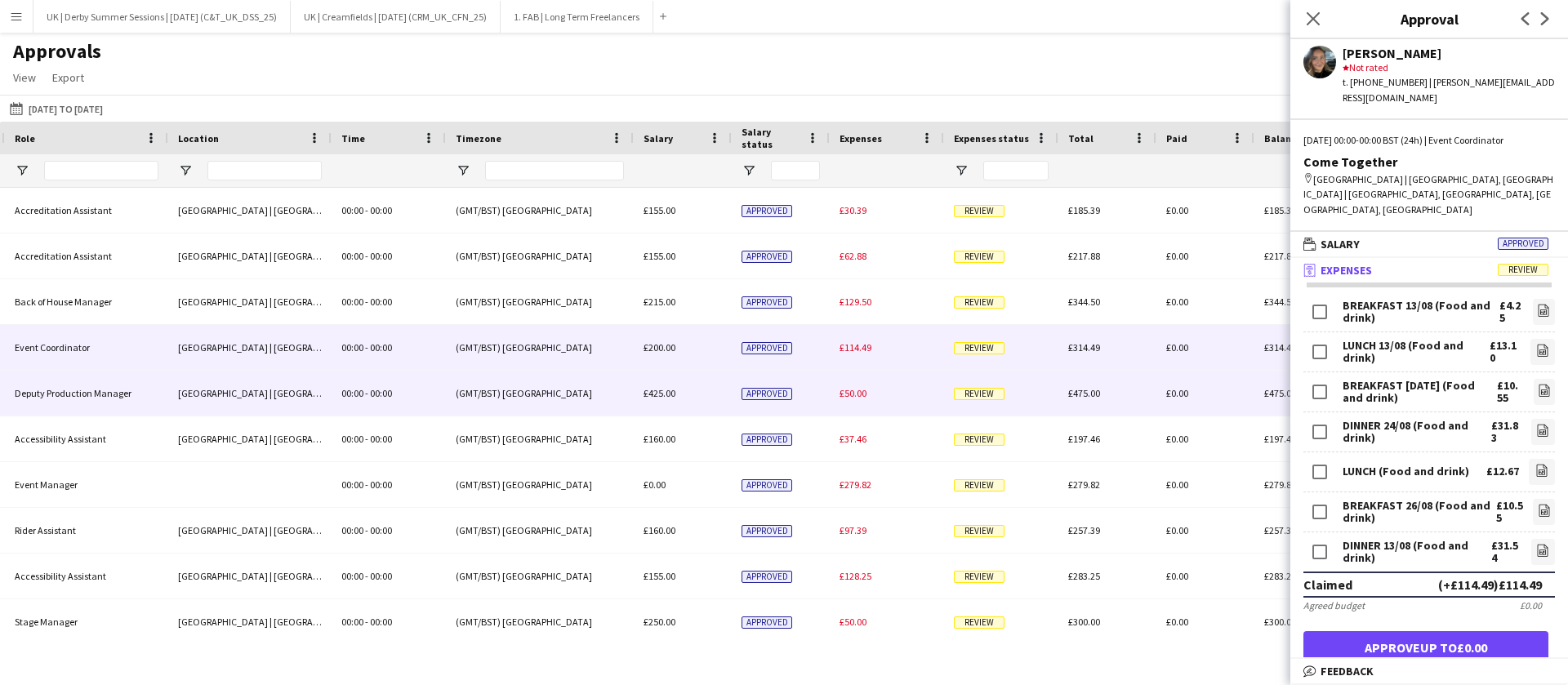
click at [849, 388] on span "£50.00" at bounding box center [852, 394] width 27 height 12
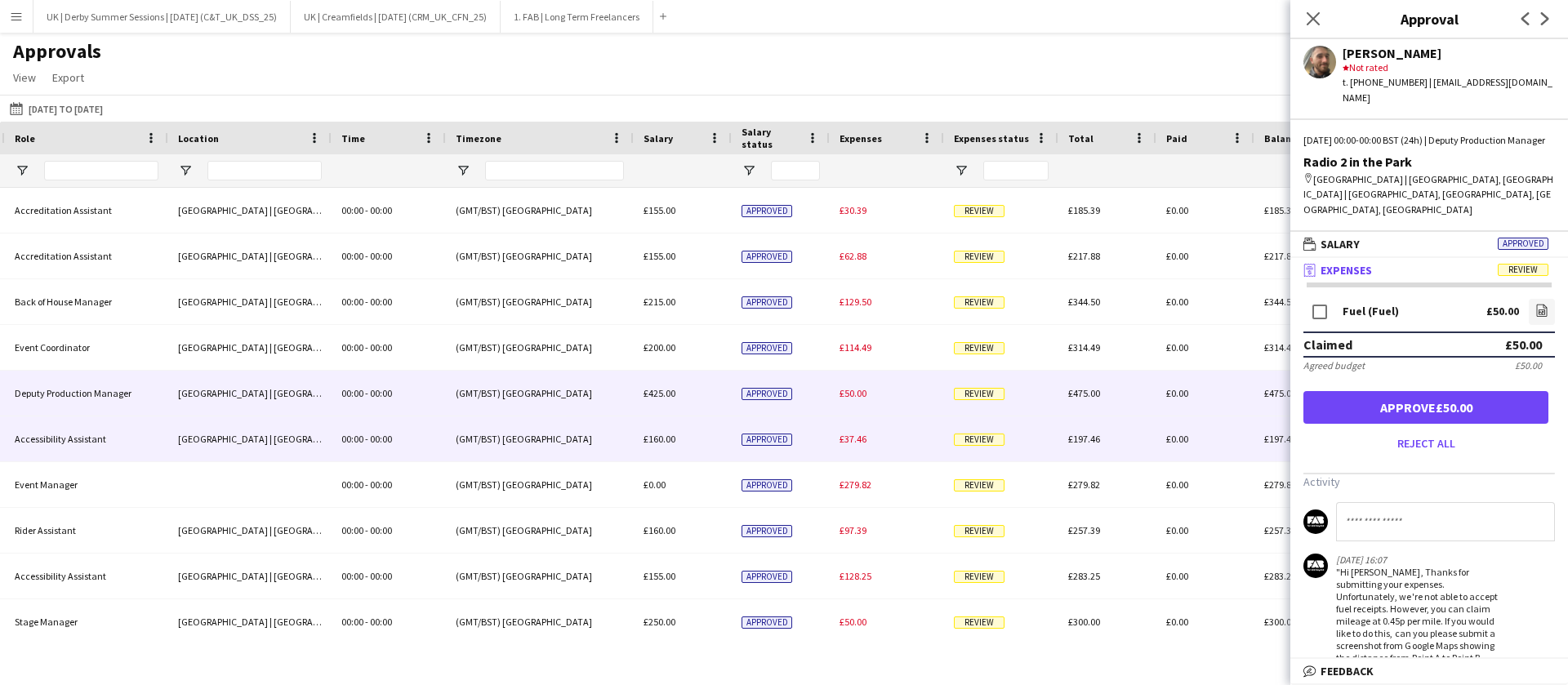
click at [848, 431] on div "£37.46" at bounding box center [887, 438] width 114 height 45
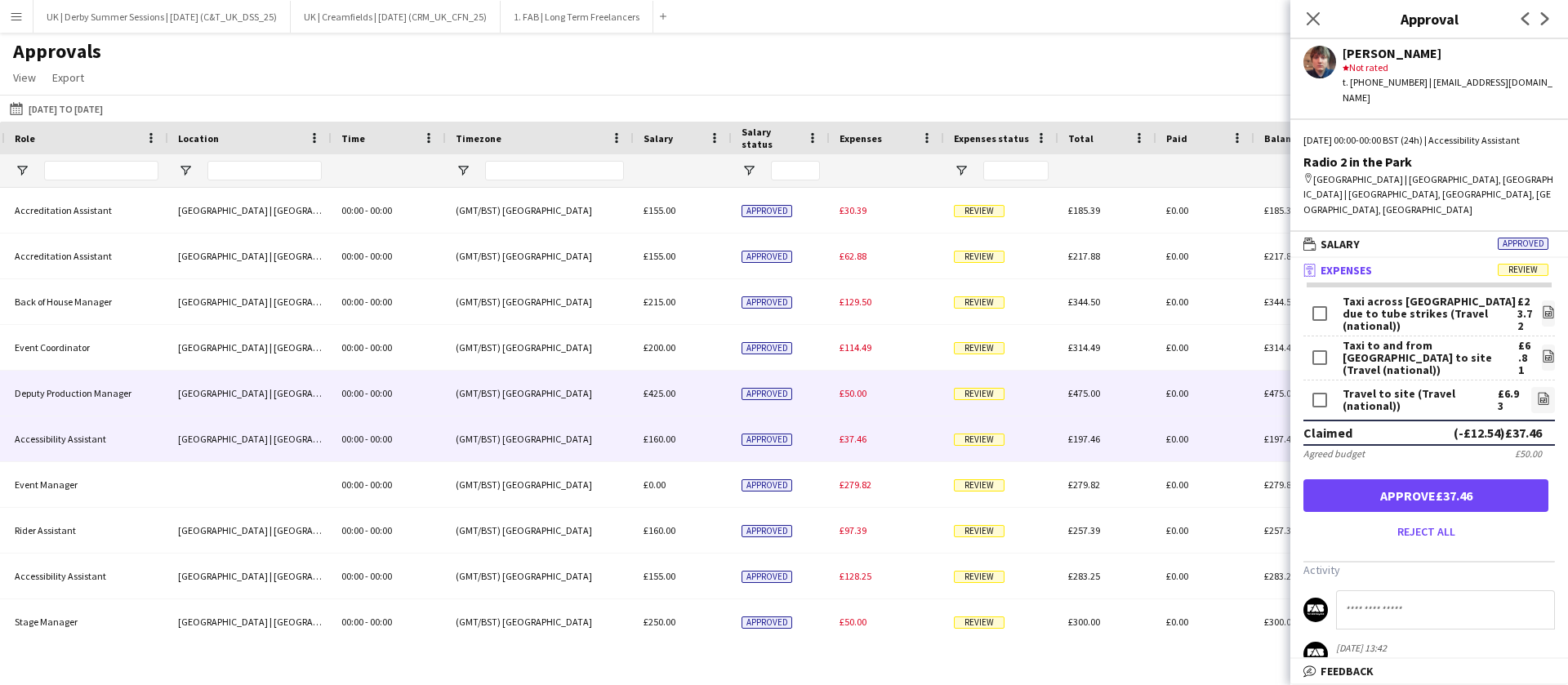
scroll to position [144, 0]
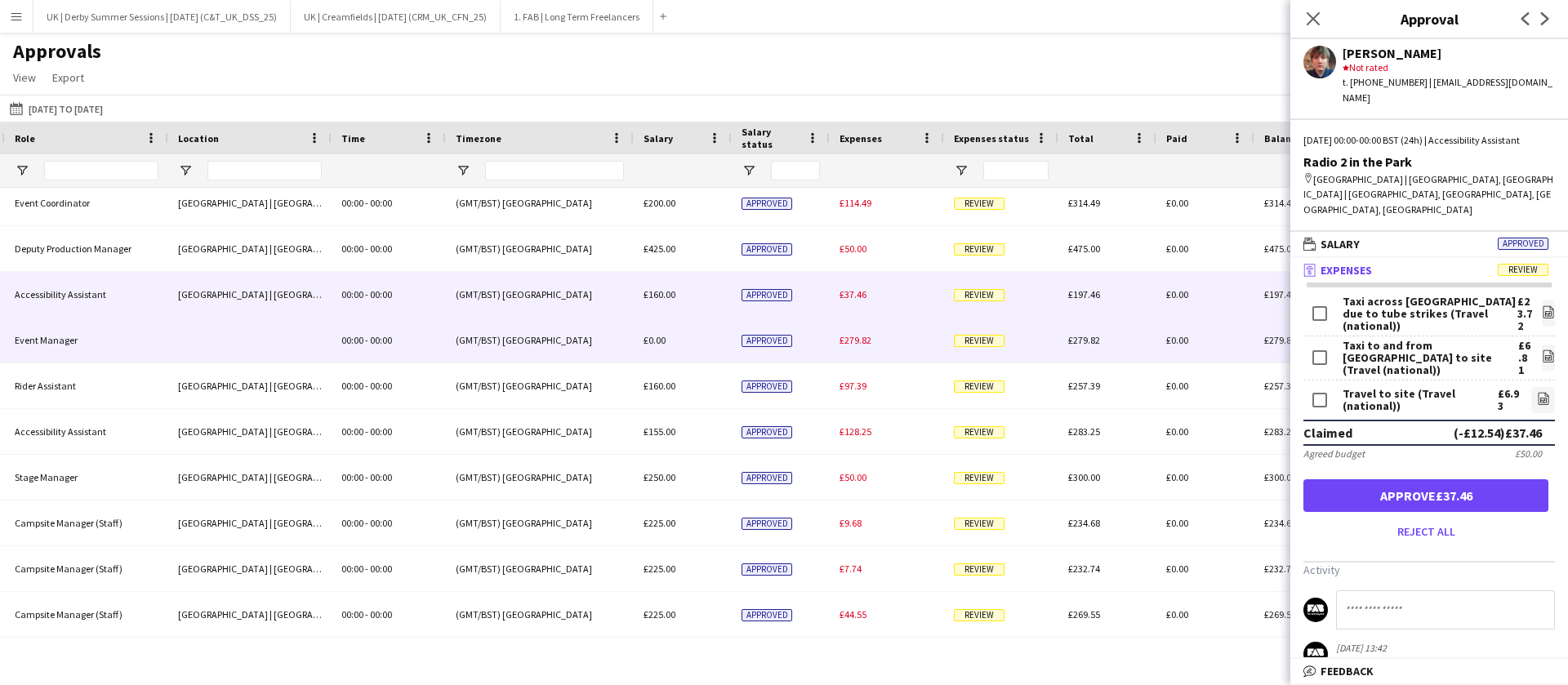
click at [852, 345] on span "£279.82" at bounding box center [855, 340] width 32 height 12
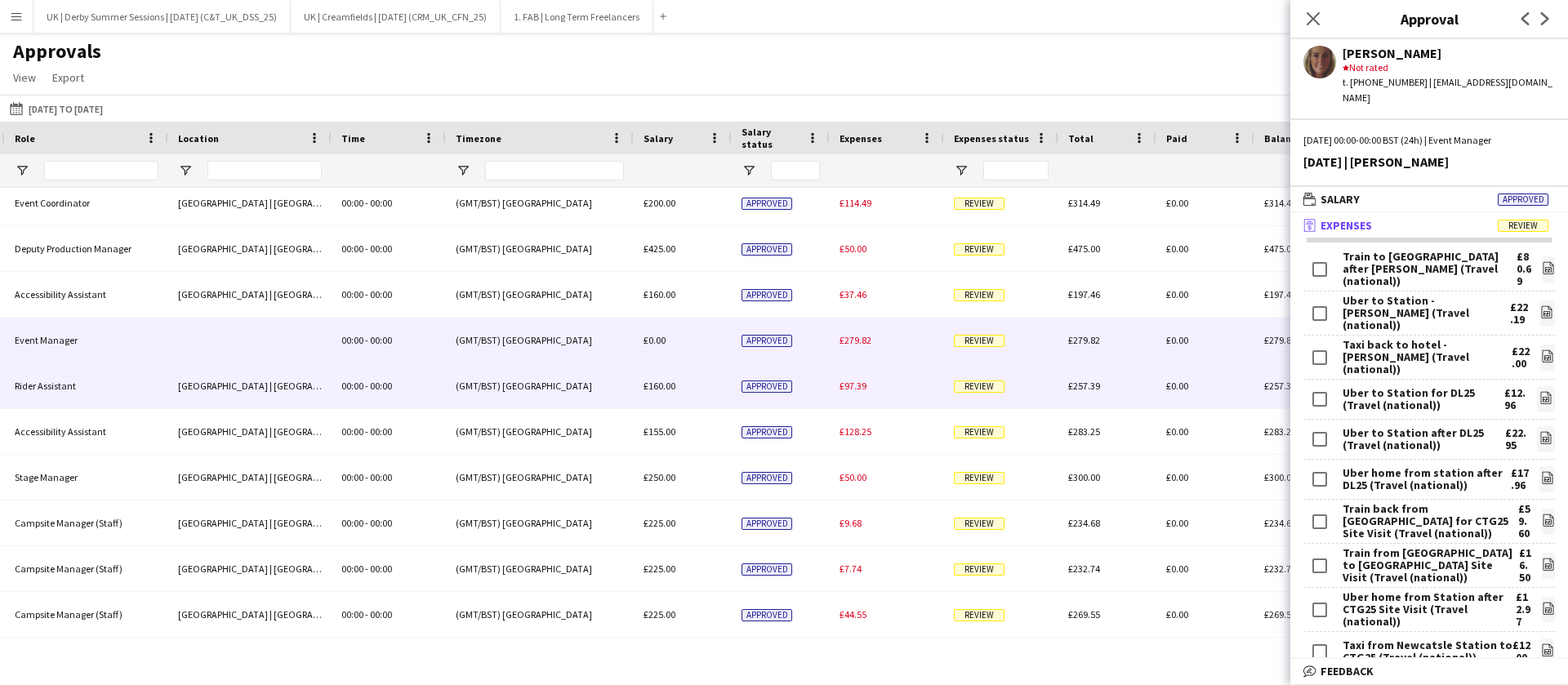
click at [853, 375] on div "£97.39" at bounding box center [887, 386] width 114 height 45
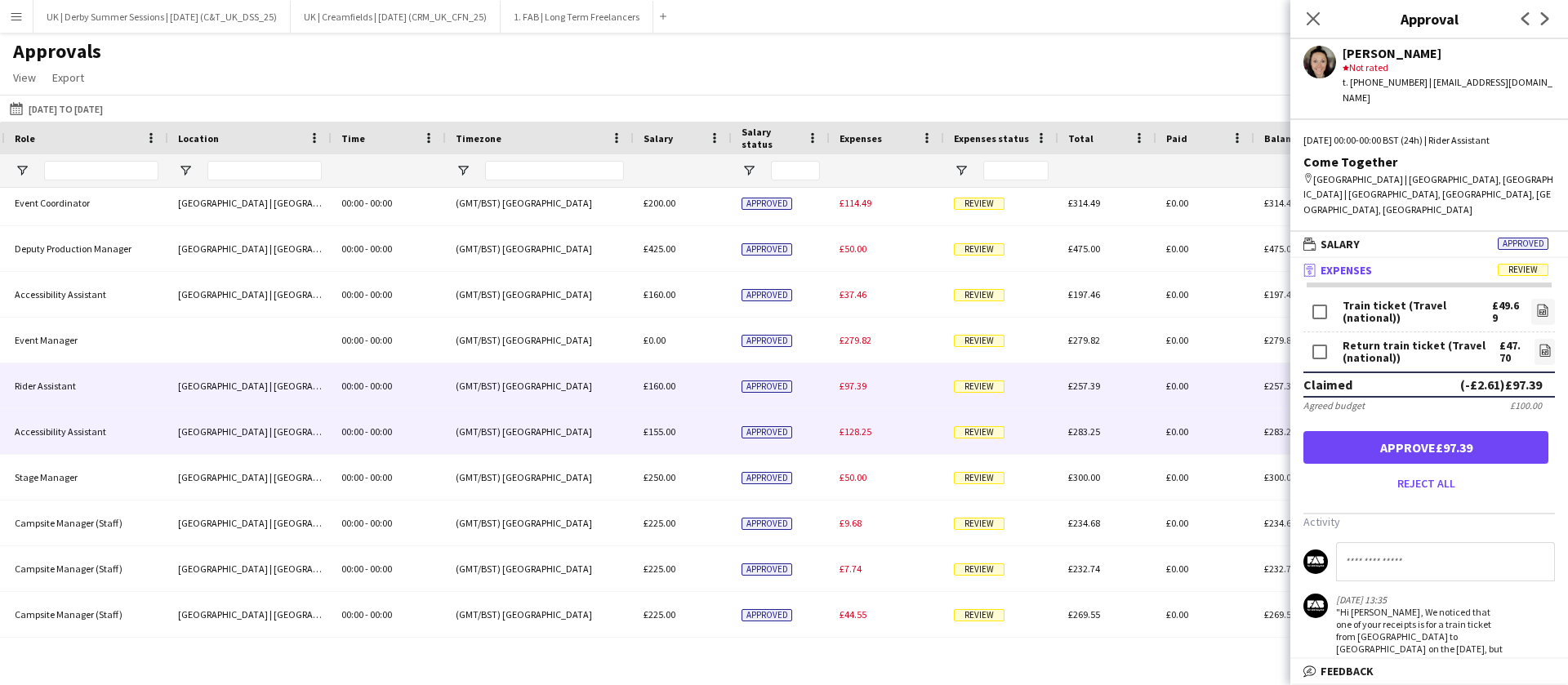
click at [850, 434] on span "£128.25" at bounding box center [855, 431] width 32 height 12
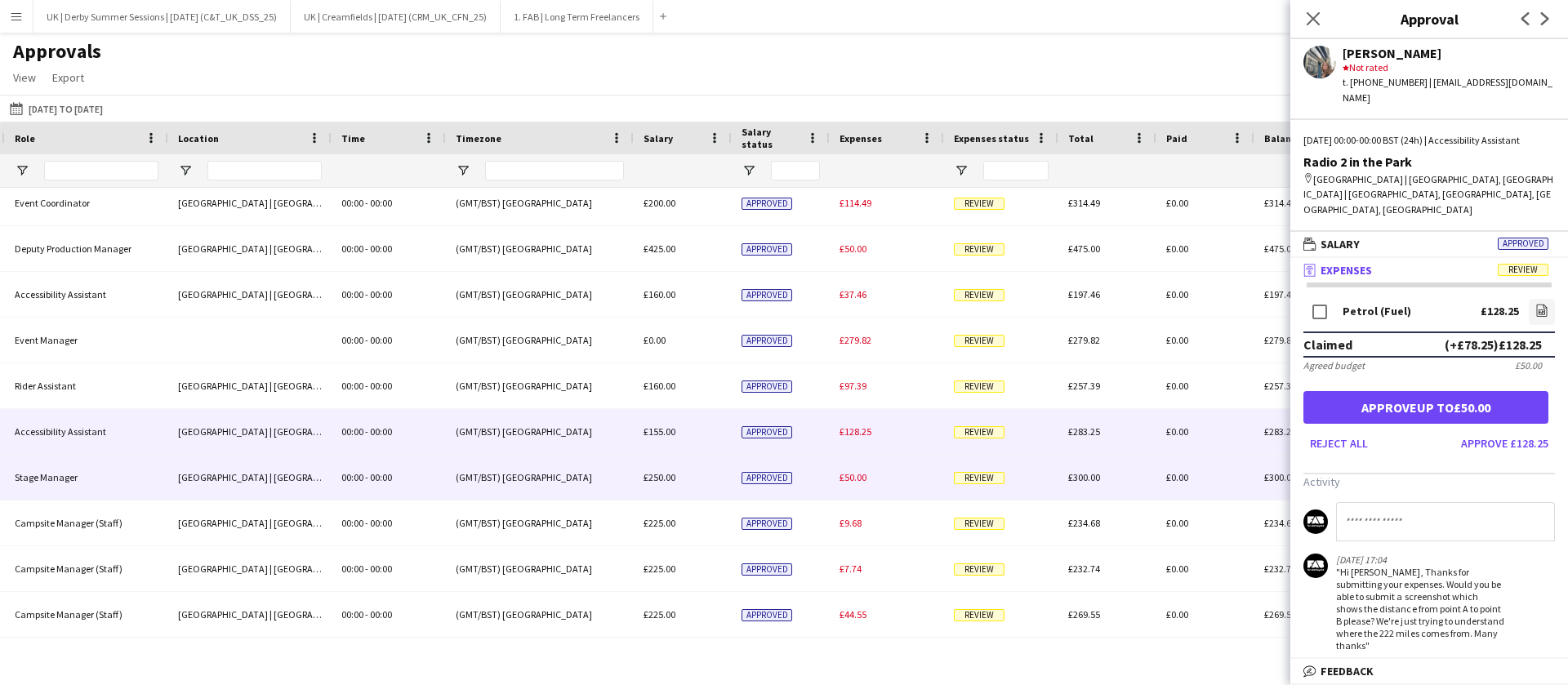
click at [849, 480] on span "£50.00" at bounding box center [852, 477] width 27 height 12
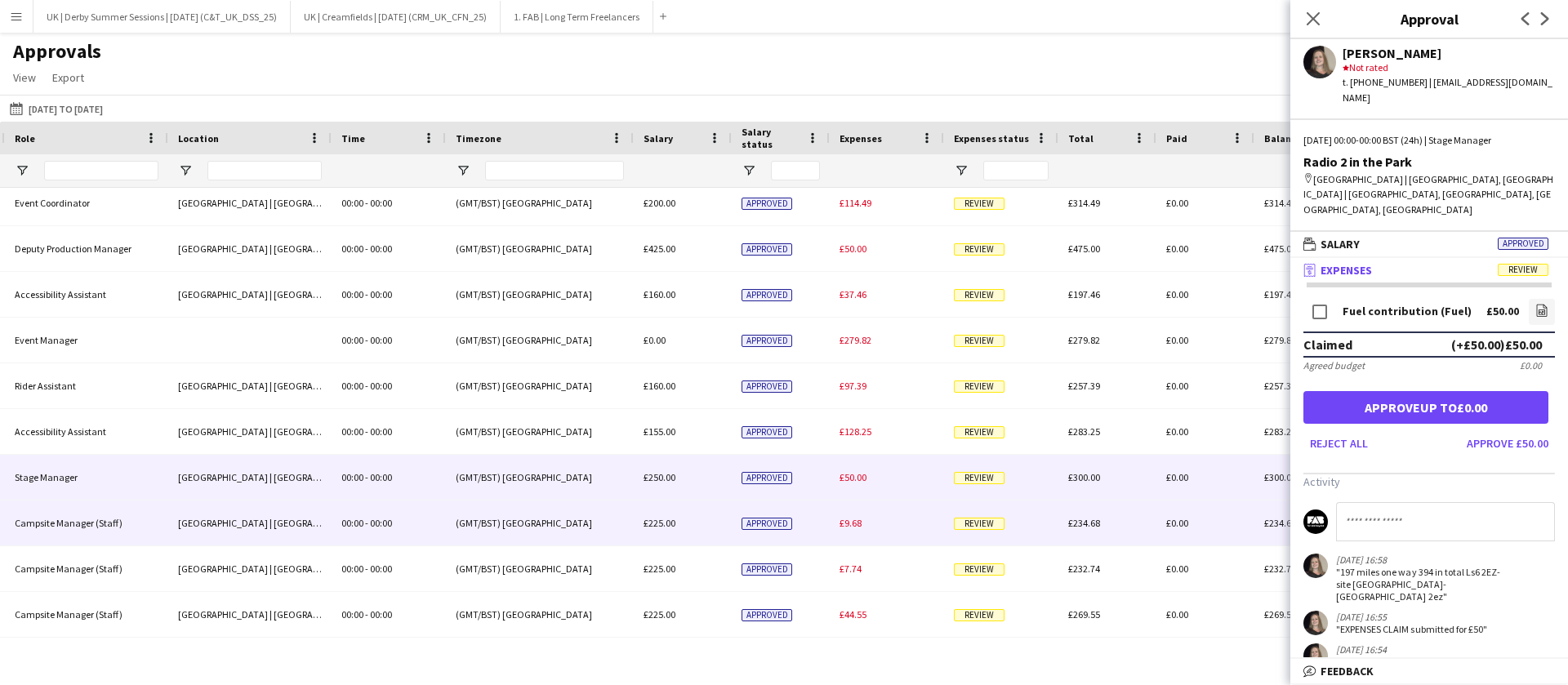
click at [856, 521] on span "£9.68" at bounding box center [850, 523] width 22 height 12
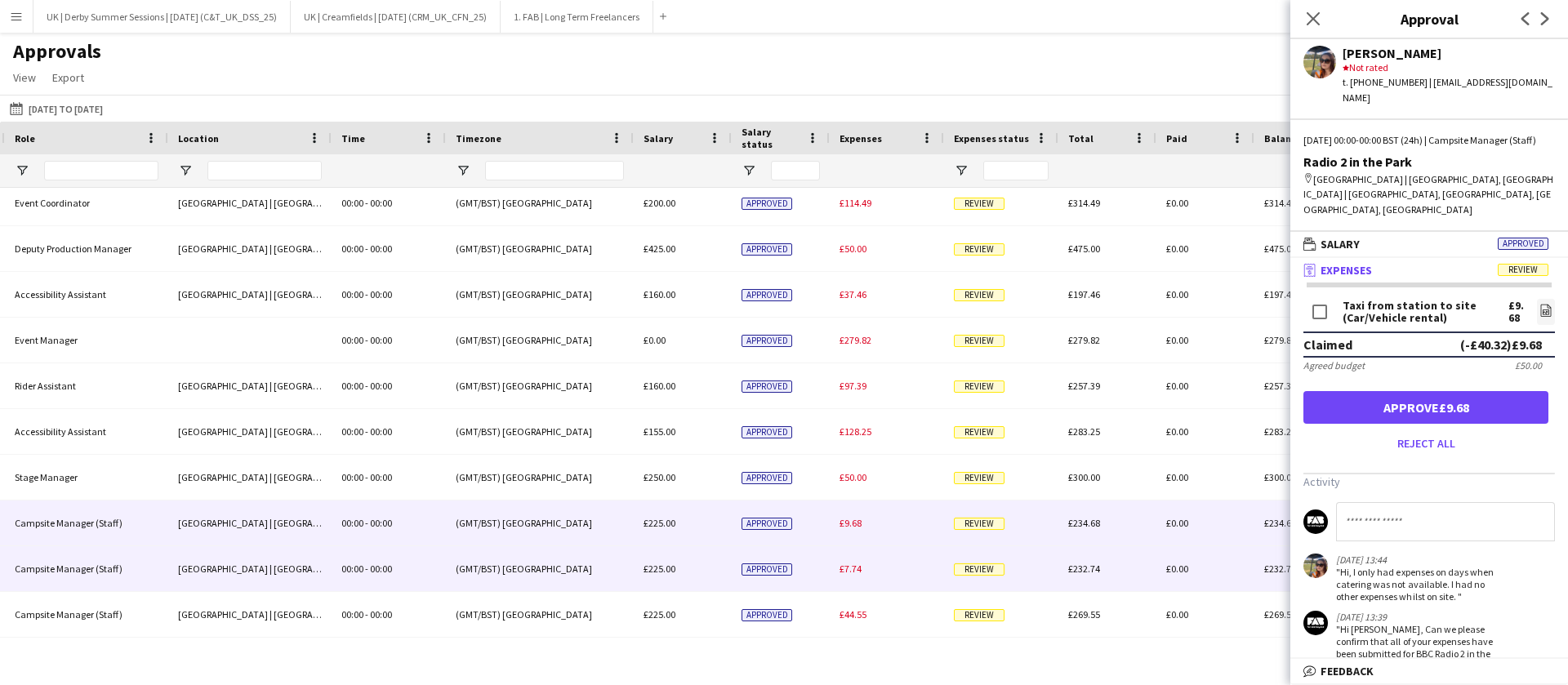
click at [855, 563] on span "£7.74" at bounding box center [850, 569] width 22 height 12
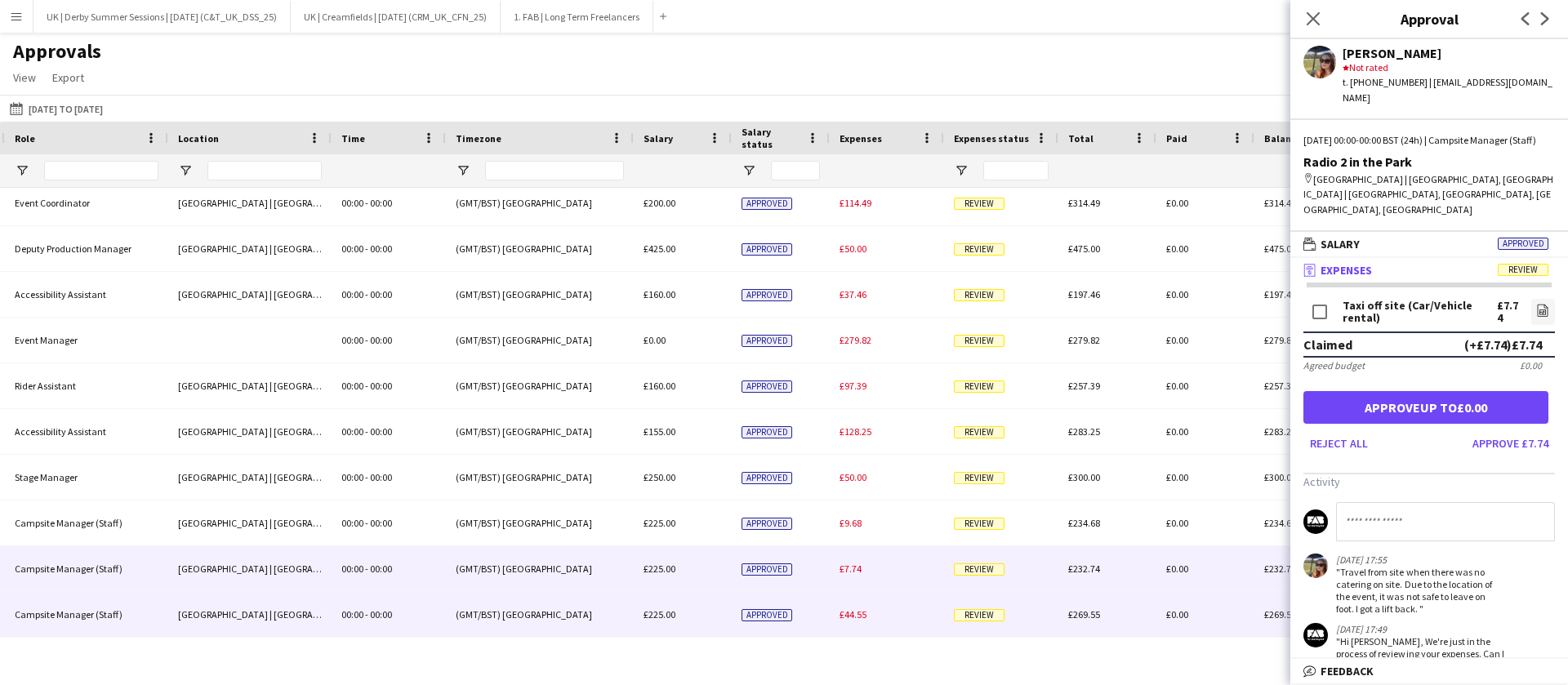
click at [858, 611] on span "£44.55" at bounding box center [852, 615] width 27 height 12
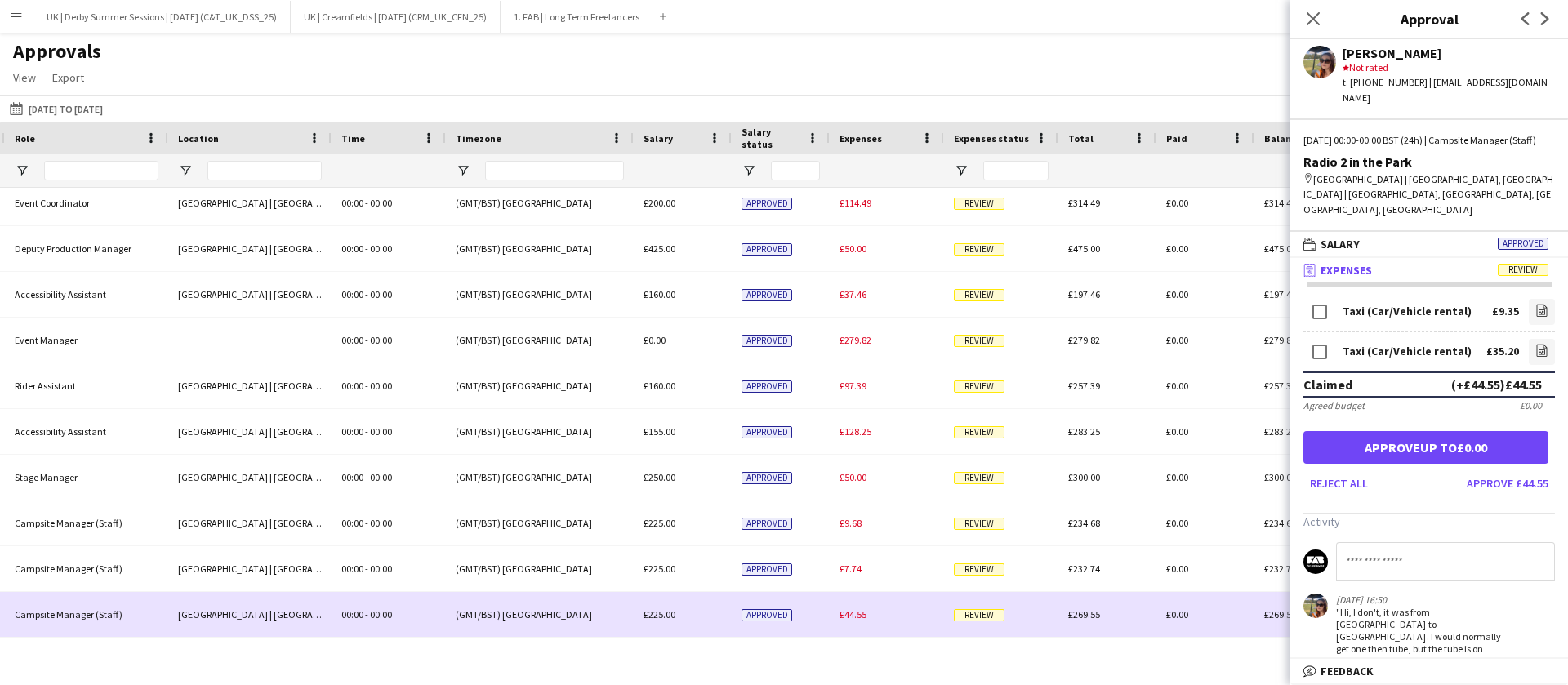
click at [466, 630] on div "(GMT/BST) [GEOGRAPHIC_DATA]" at bounding box center [539, 614] width 188 height 45
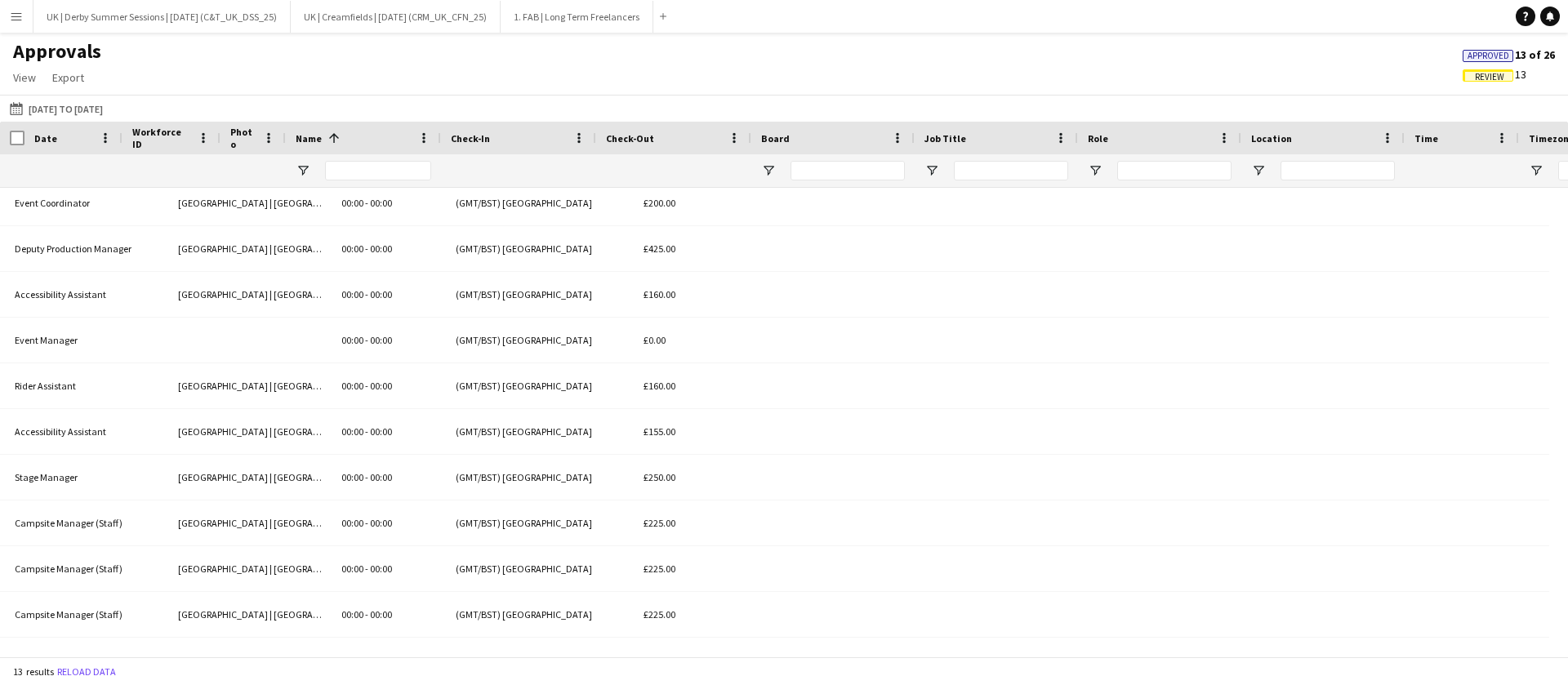
scroll to position [0, 0]
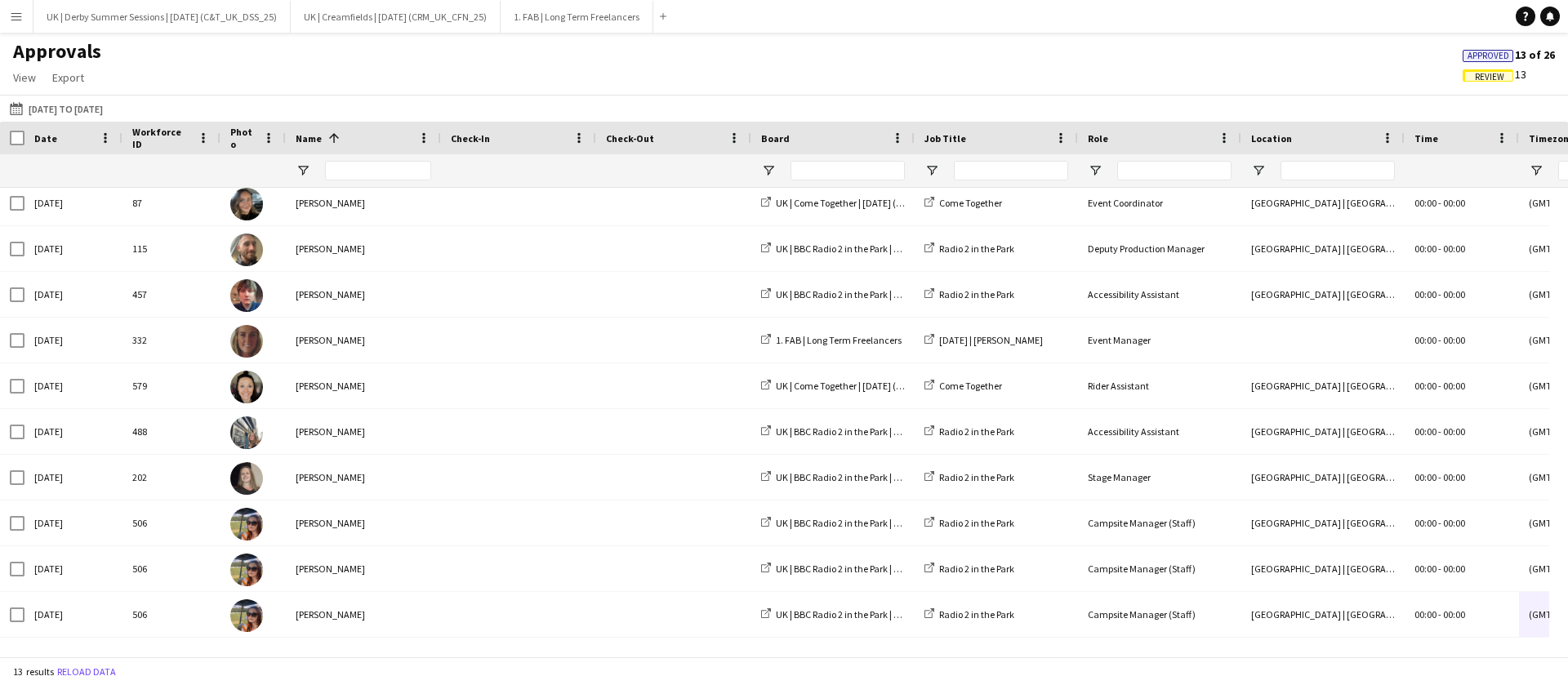
click at [13, 20] on app-icon "Menu" at bounding box center [16, 16] width 13 height 13
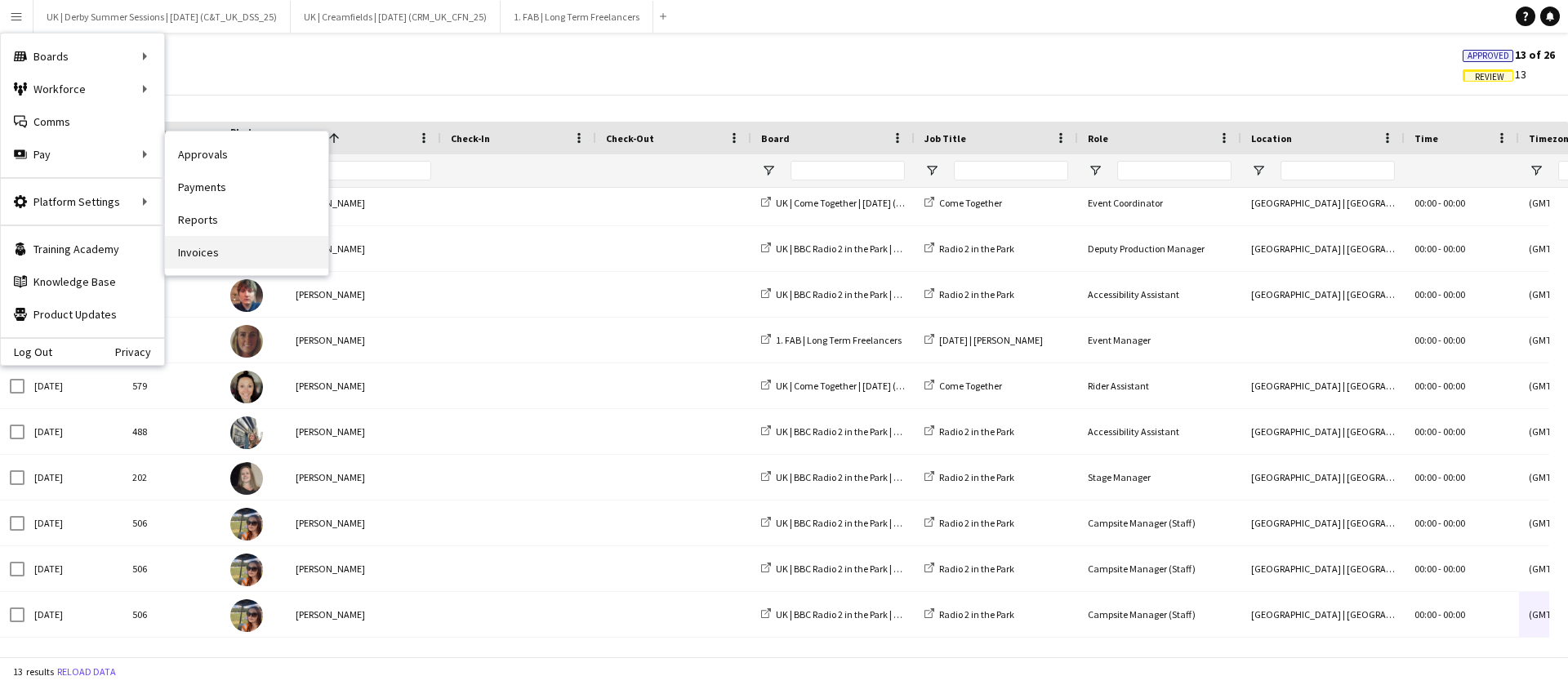
click at [219, 262] on link "Invoices" at bounding box center [247, 252] width 164 height 33
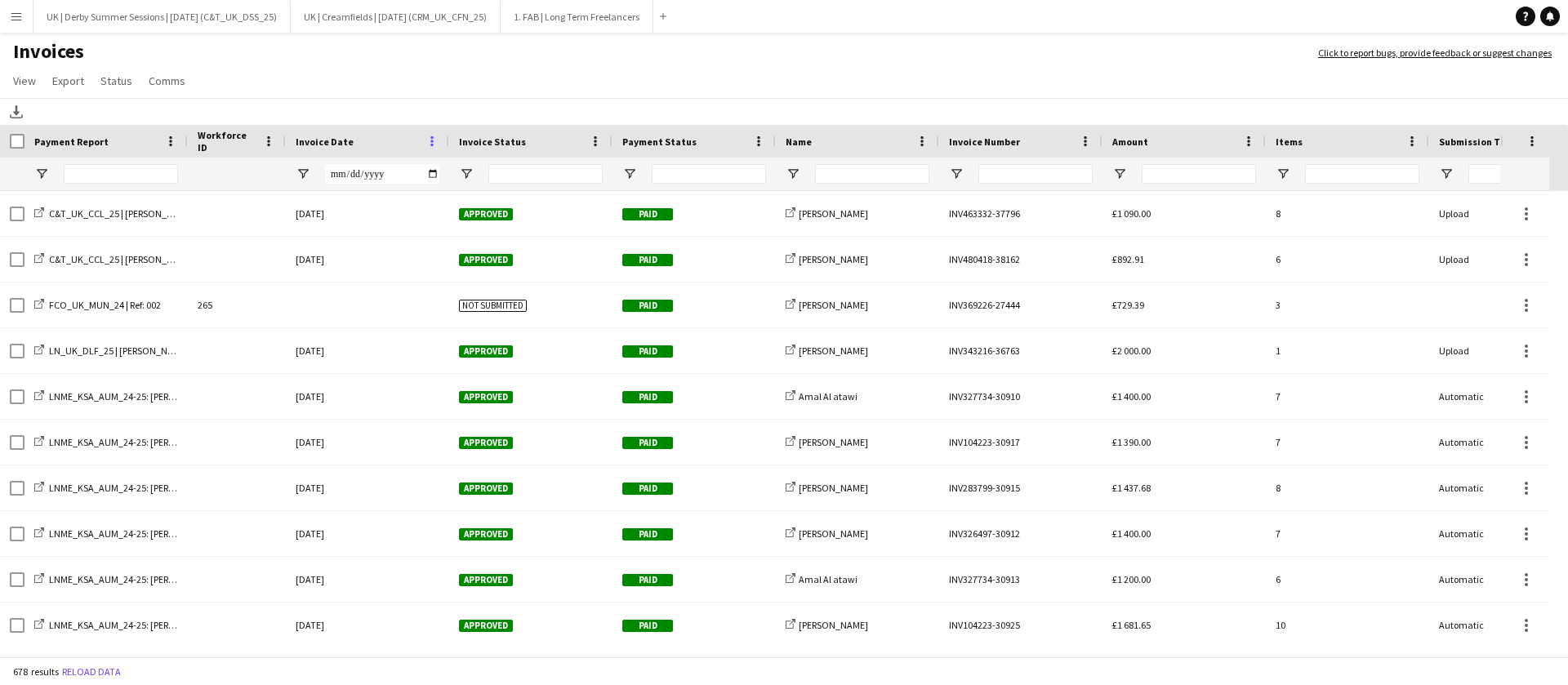
click at [438, 143] on span at bounding box center [431, 141] width 15 height 15
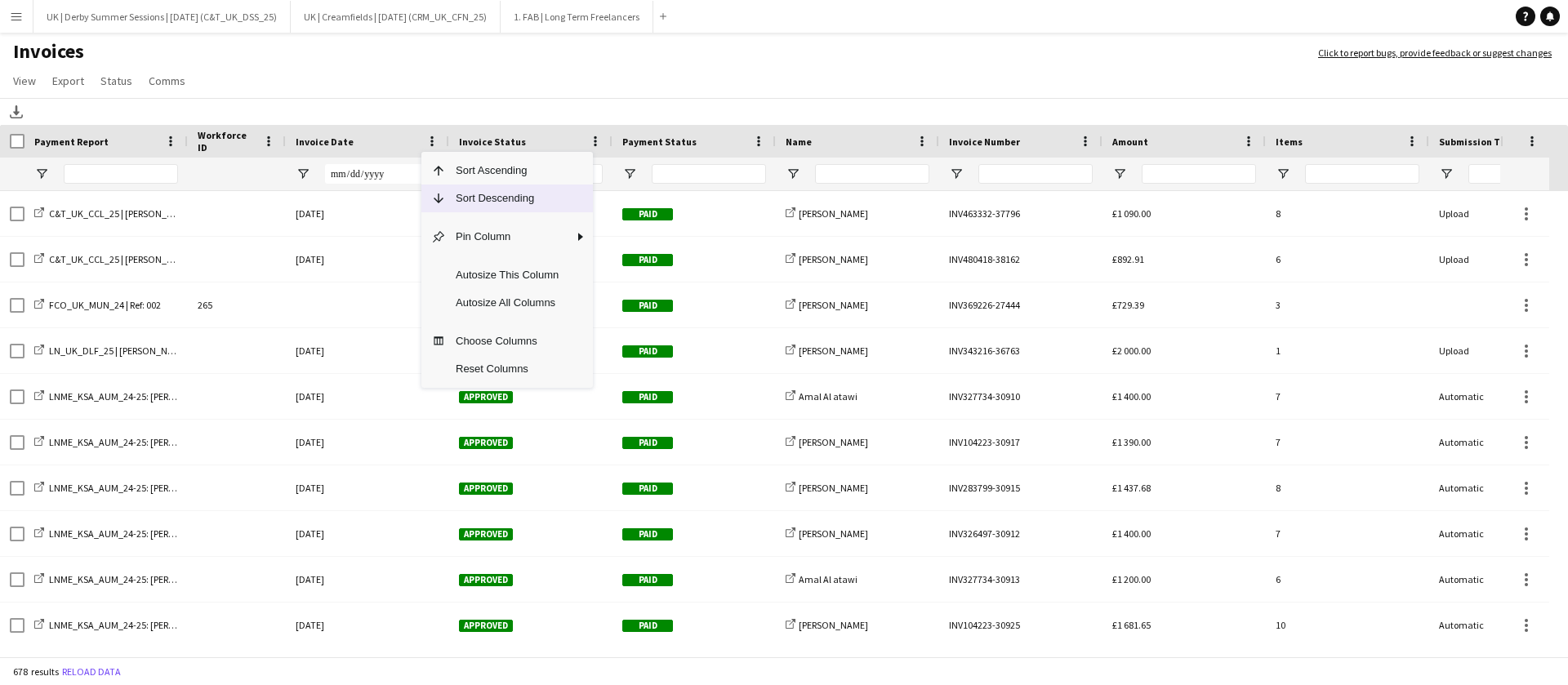
click at [467, 208] on span "Sort Descending" at bounding box center [506, 199] width 122 height 28
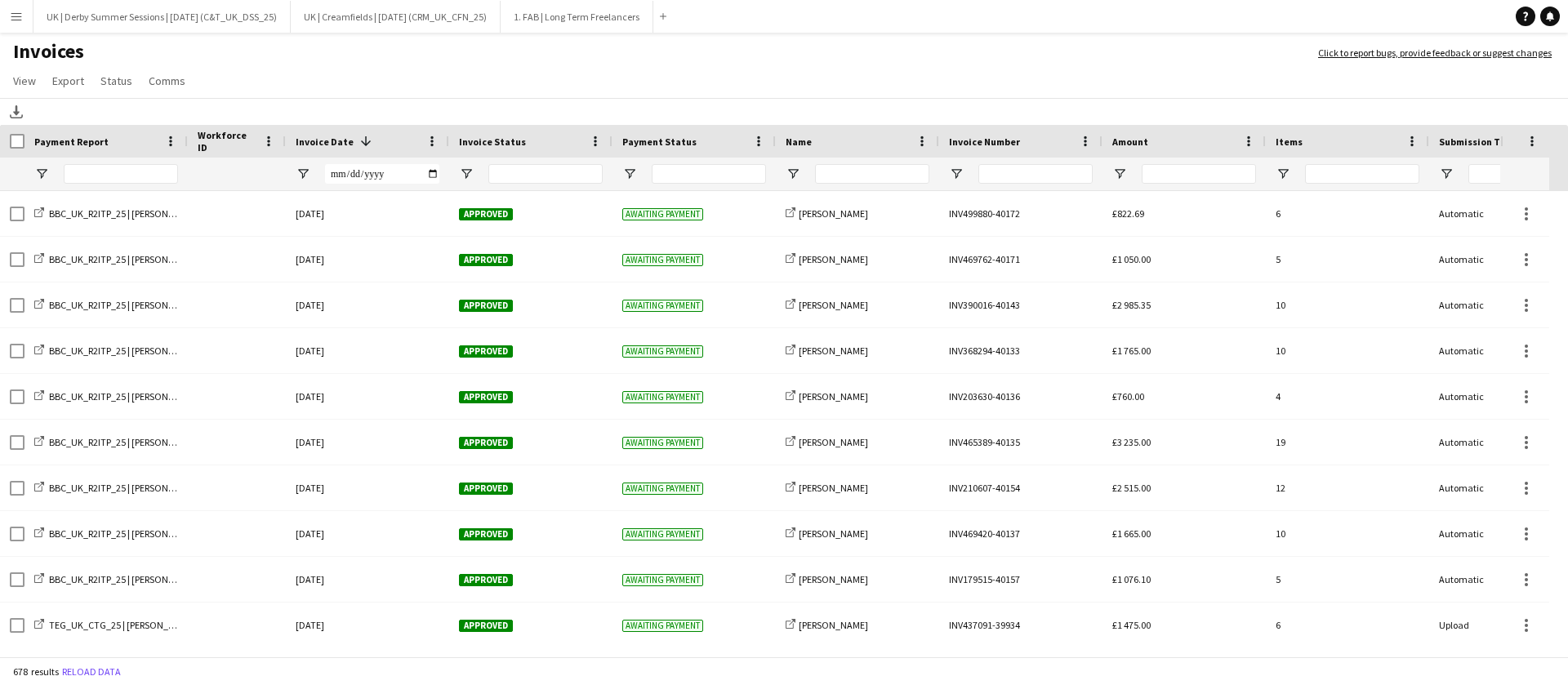
click at [19, 18] on app-icon "Menu" at bounding box center [16, 16] width 13 height 13
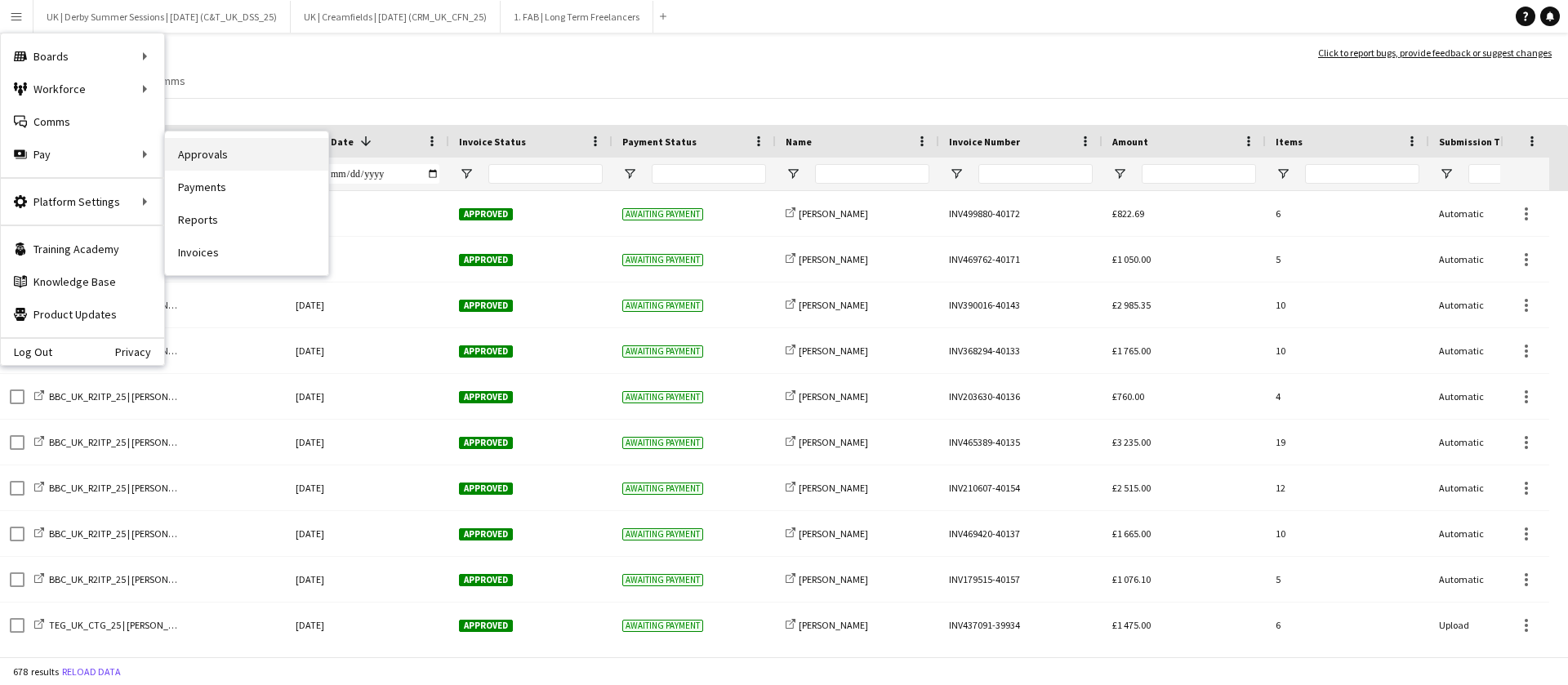
click at [254, 155] on link "Approvals" at bounding box center [247, 154] width 164 height 33
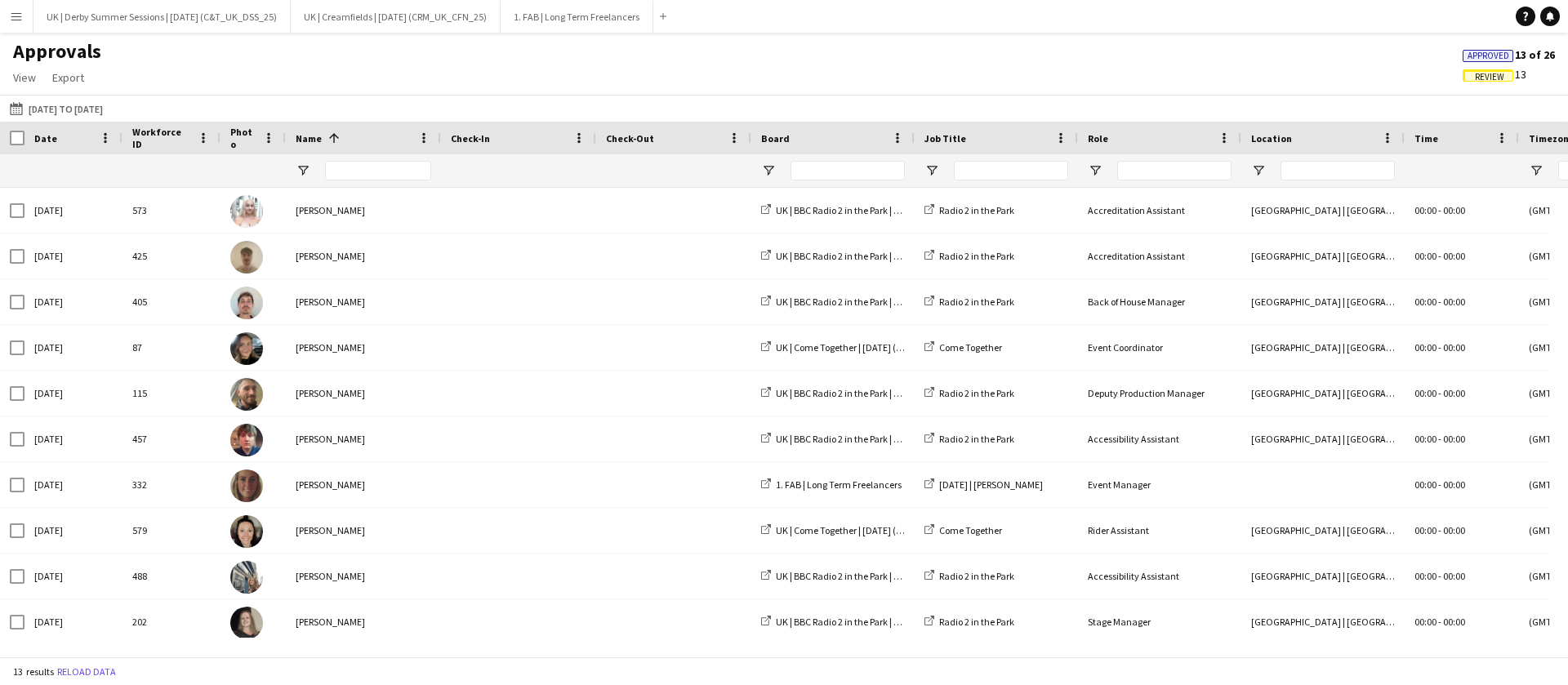
click at [1494, 78] on span "Review" at bounding box center [1489, 77] width 29 height 11
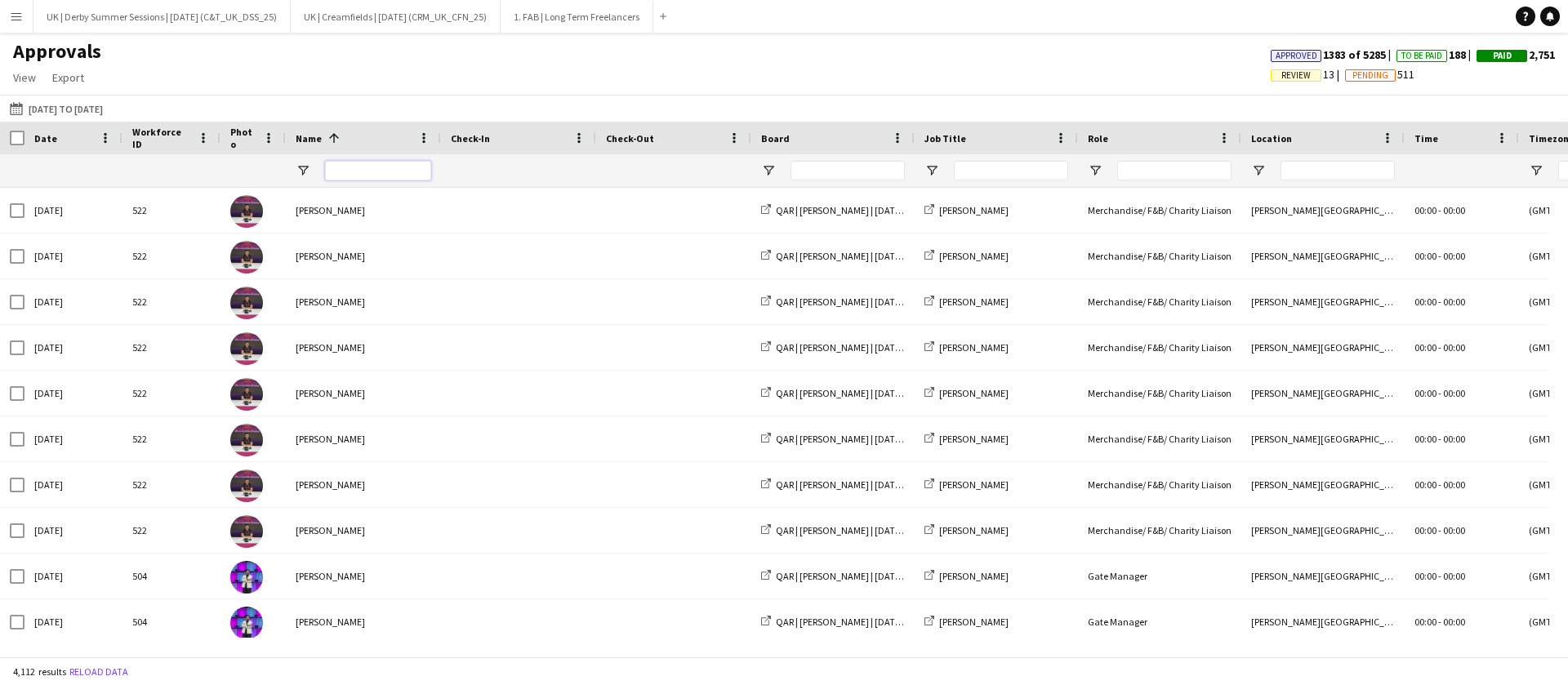
click at [349, 174] on input "Name Filter Input" at bounding box center [378, 171] width 107 height 19
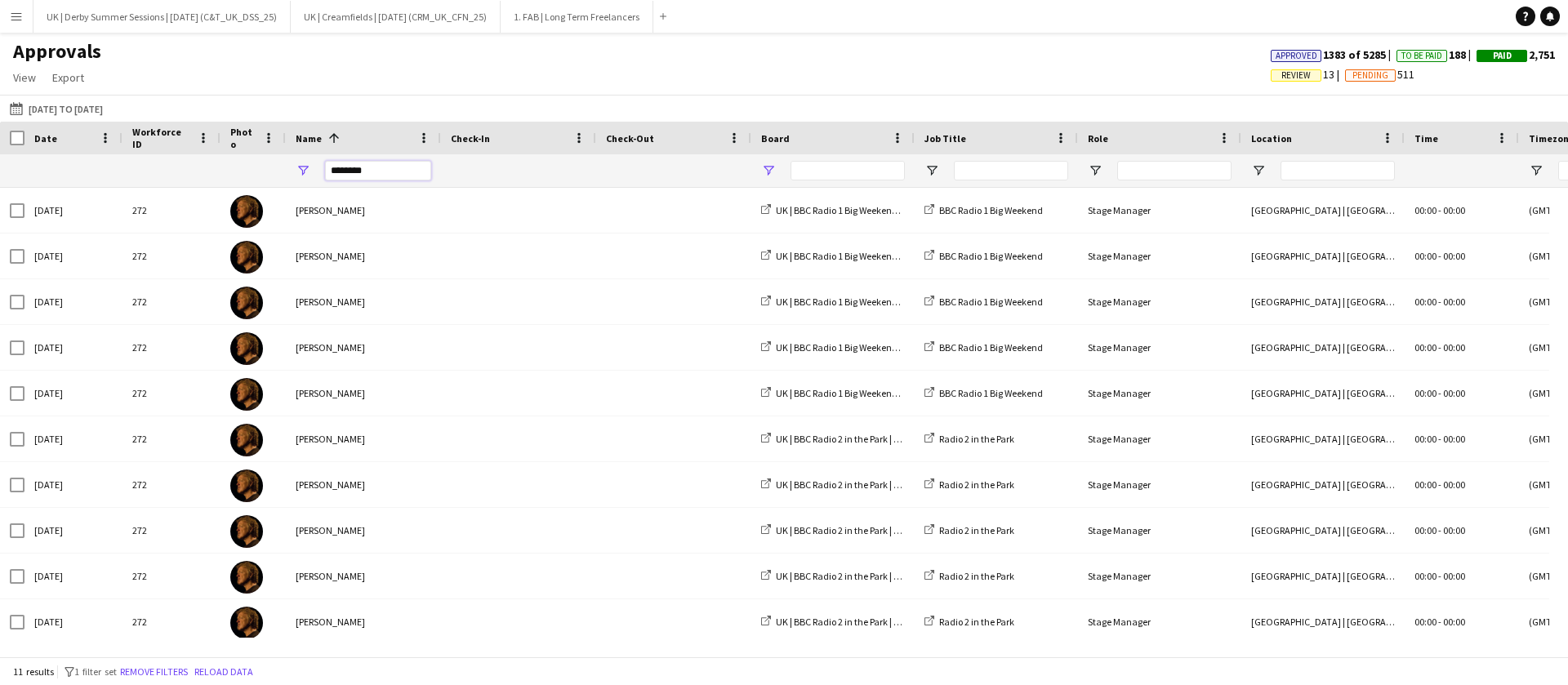
type input "********"
click at [769, 166] on span "Open Filter Menu" at bounding box center [768, 171] width 15 height 15
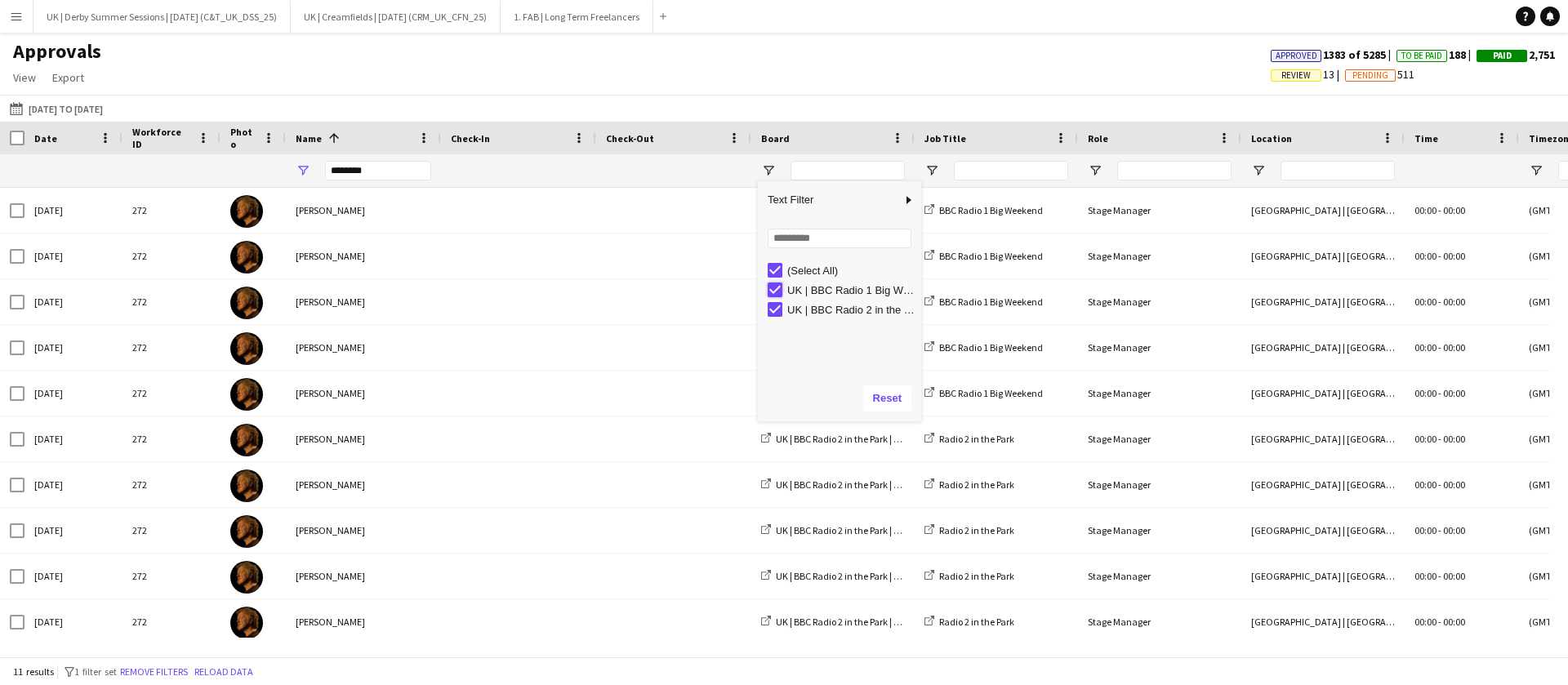
type input "**********"
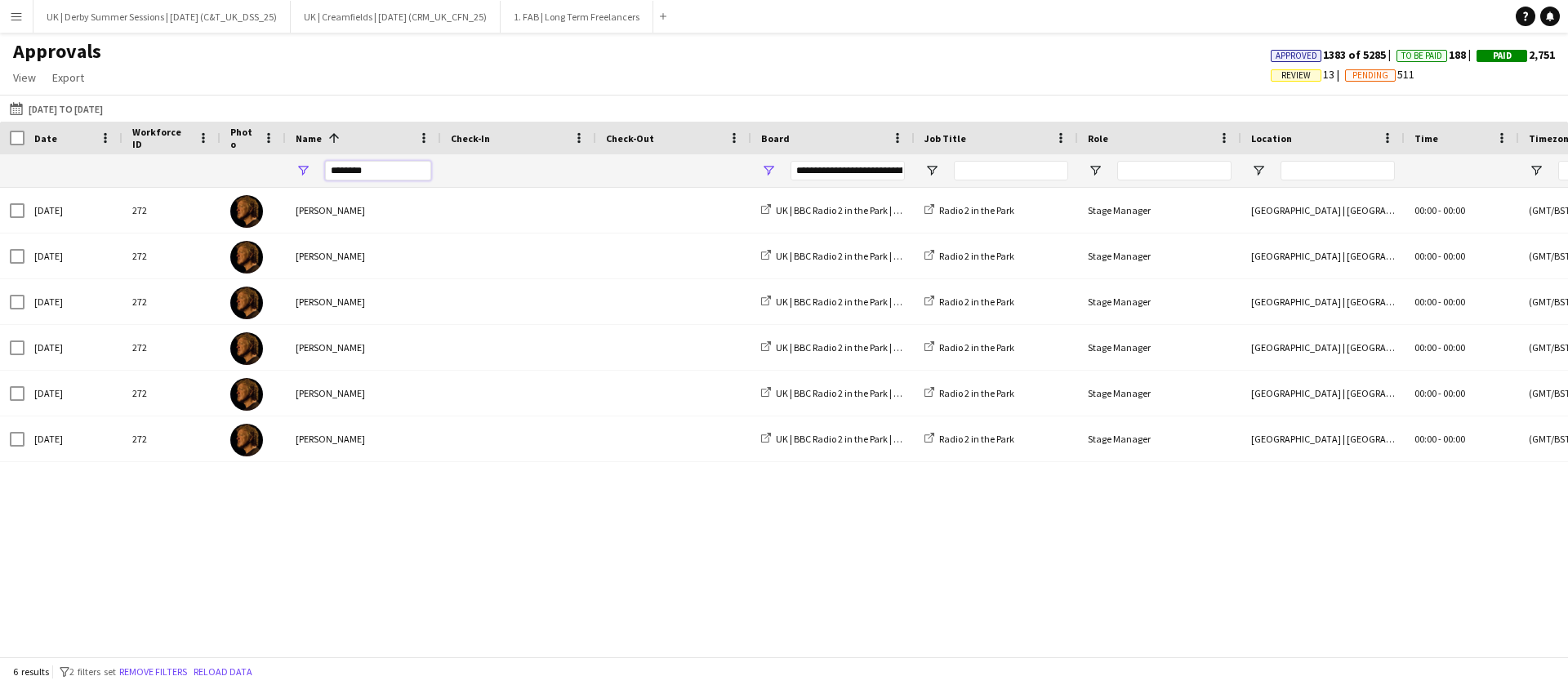
drag, startPoint x: 414, startPoint y: 169, endPoint x: 244, endPoint y: 174, distance: 170.1
click at [244, 174] on div at bounding box center [1482, 170] width 2964 height 33
type input "****"
type input "**********"
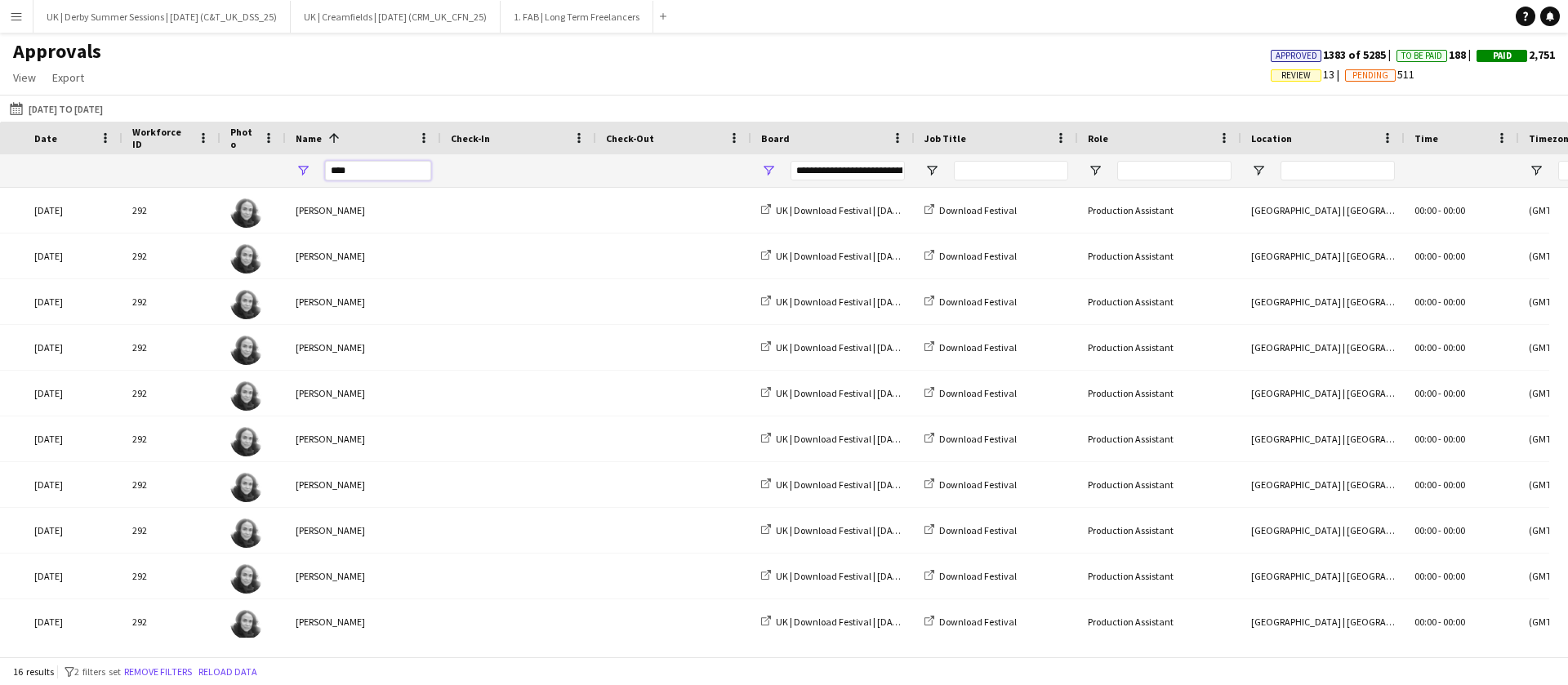
scroll to position [0, 373]
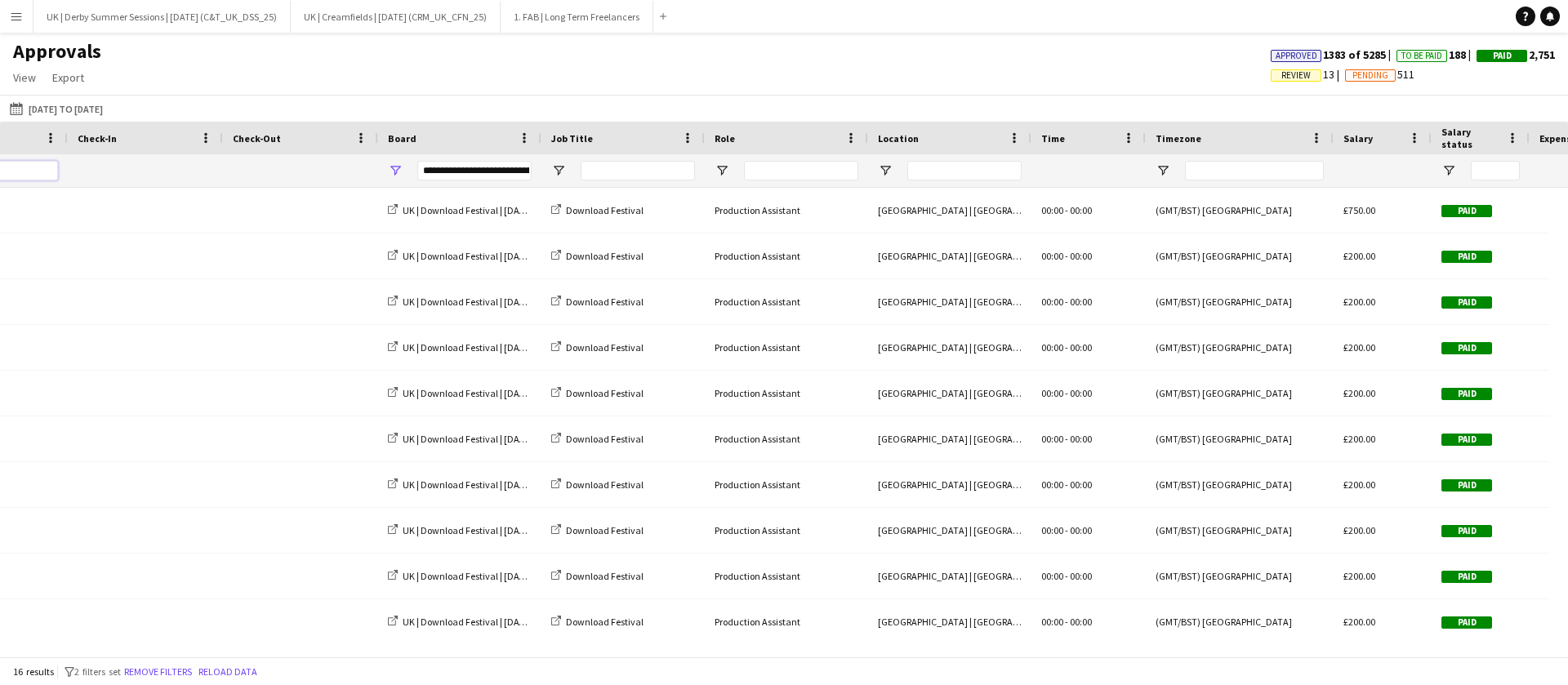
type input "****"
click at [394, 168] on span "Open Filter Menu" at bounding box center [395, 171] width 15 height 15
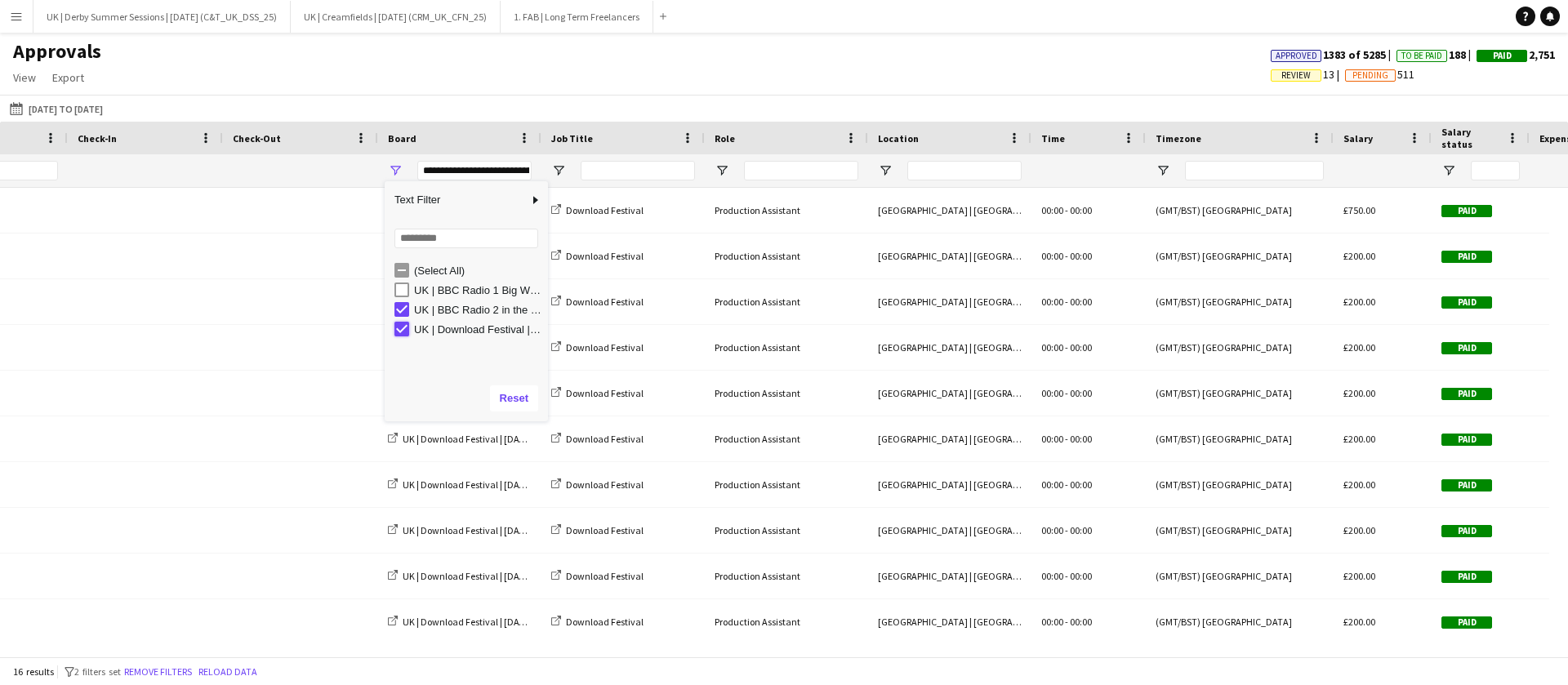
type input "**********"
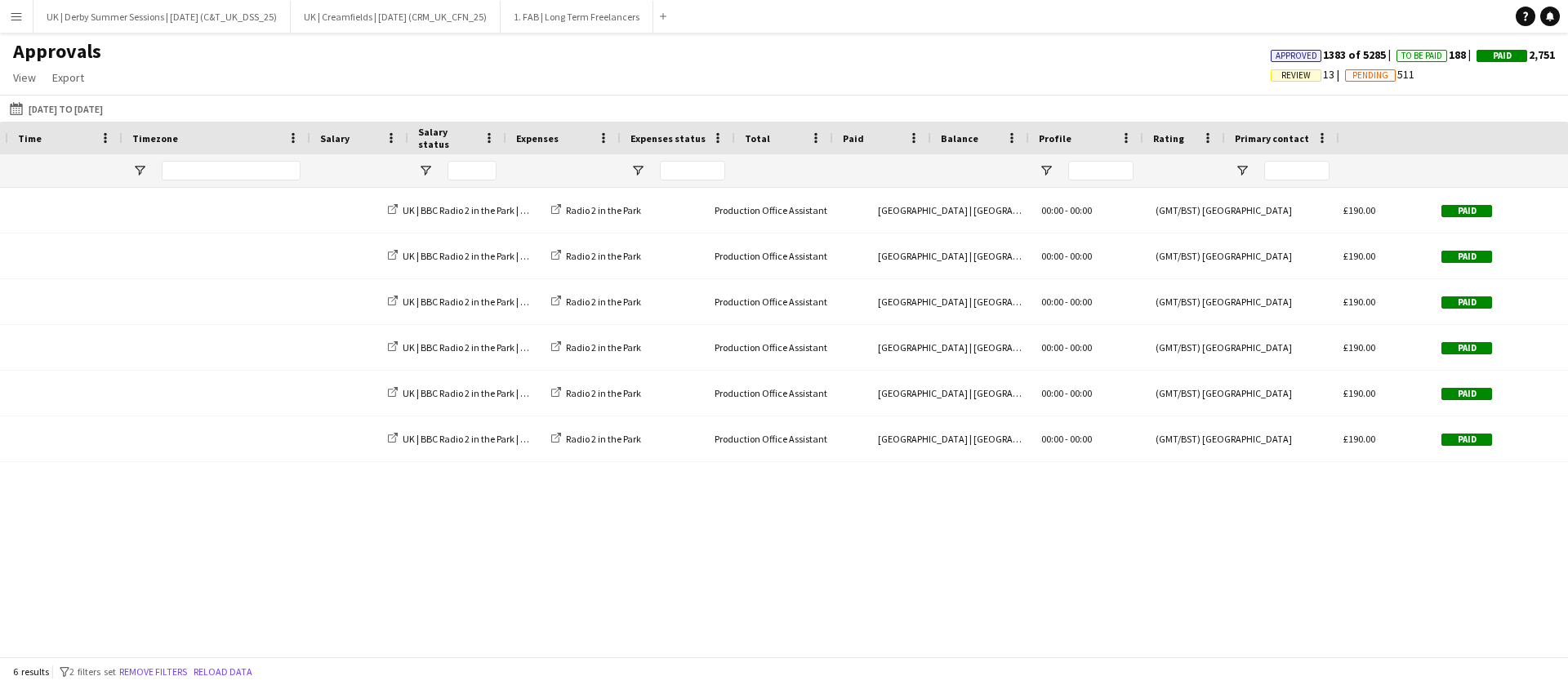
scroll to position [0, 1396]
